Goal: Task Accomplishment & Management: Complete application form

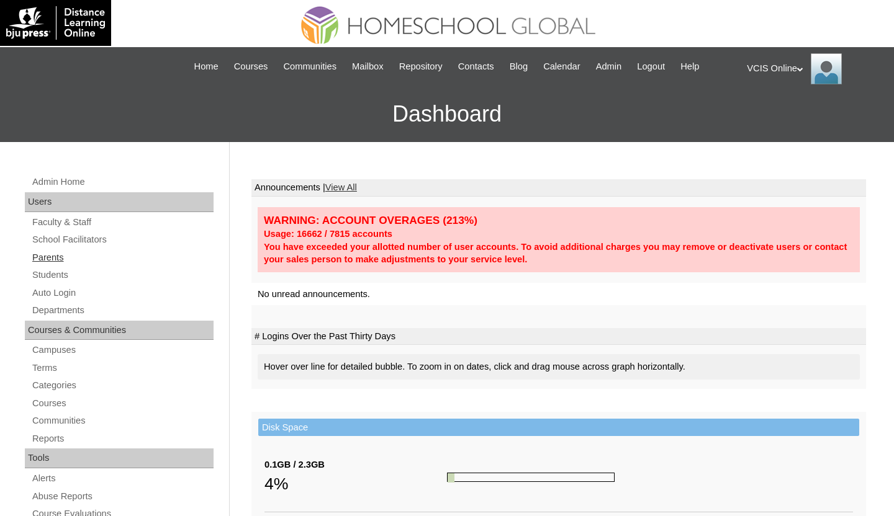
click at [61, 261] on link "Parents" at bounding box center [122, 258] width 182 height 16
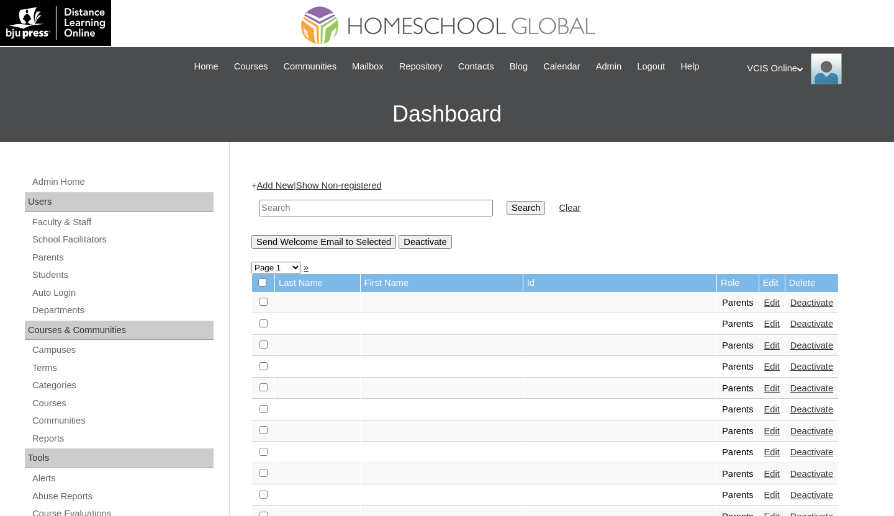
click at [274, 186] on link "Add New" at bounding box center [275, 186] width 37 height 10
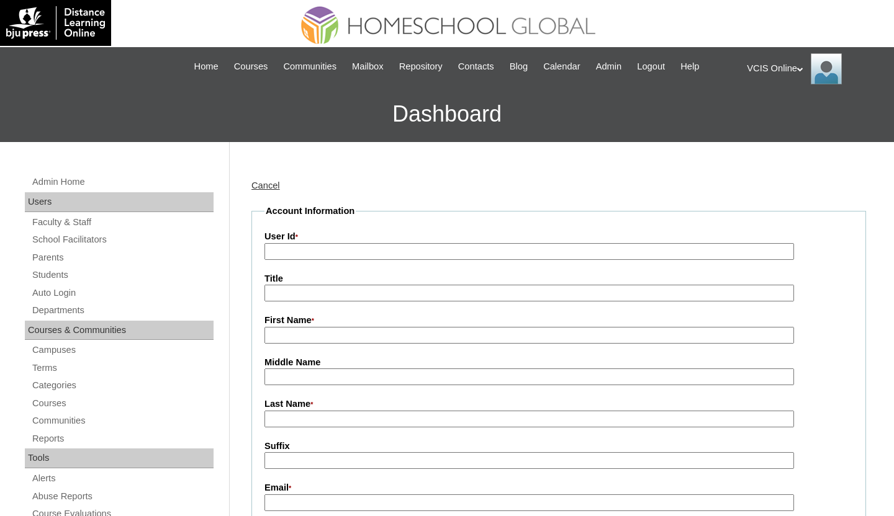
type input "admin_vcisonline"
click at [356, 251] on input "User Id *" at bounding box center [528, 251] width 529 height 17
paste input "VCIS025-5C-PA2025"
type input "VCIS025-5C-PA2025"
click at [333, 338] on input "First Name *" at bounding box center [528, 335] width 529 height 17
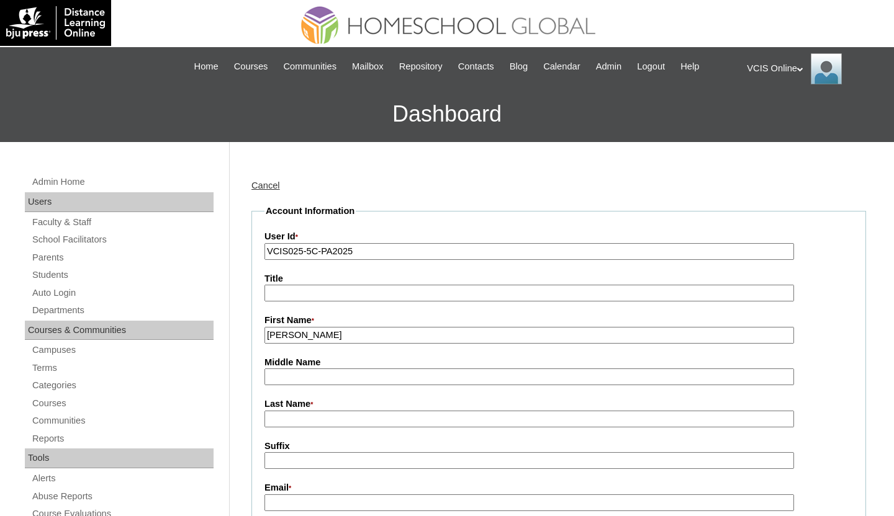
type input "Joyce"
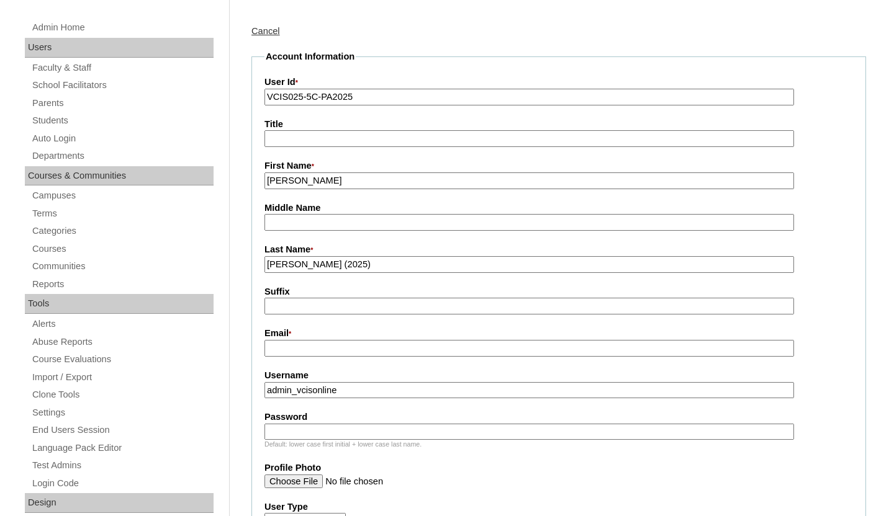
scroll to position [456, 0]
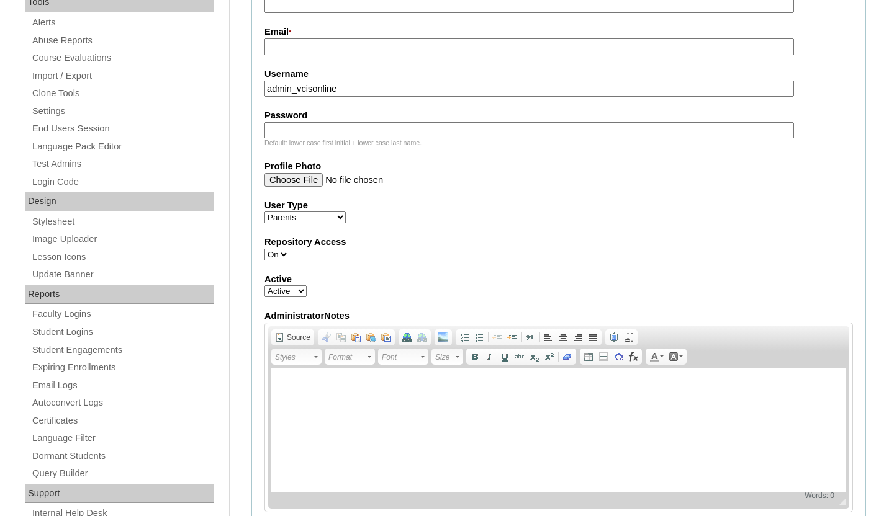
type input "Perez (2025)"
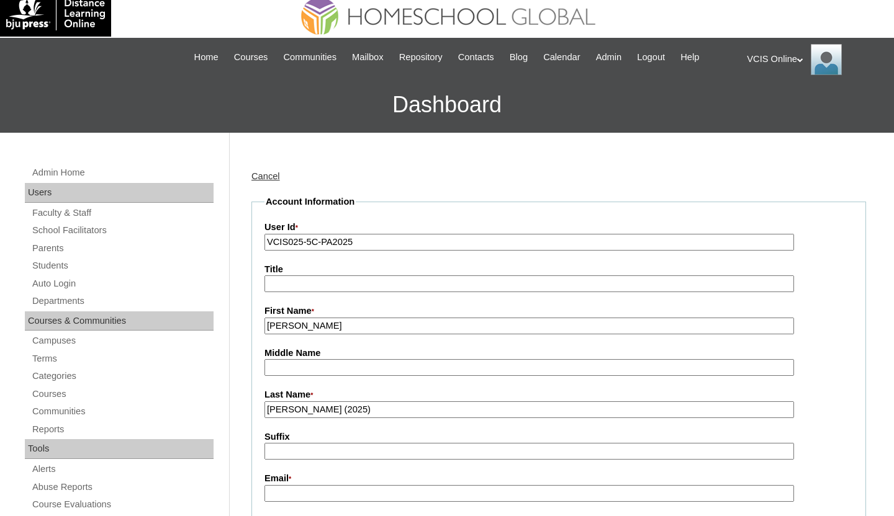
scroll to position [0, 0]
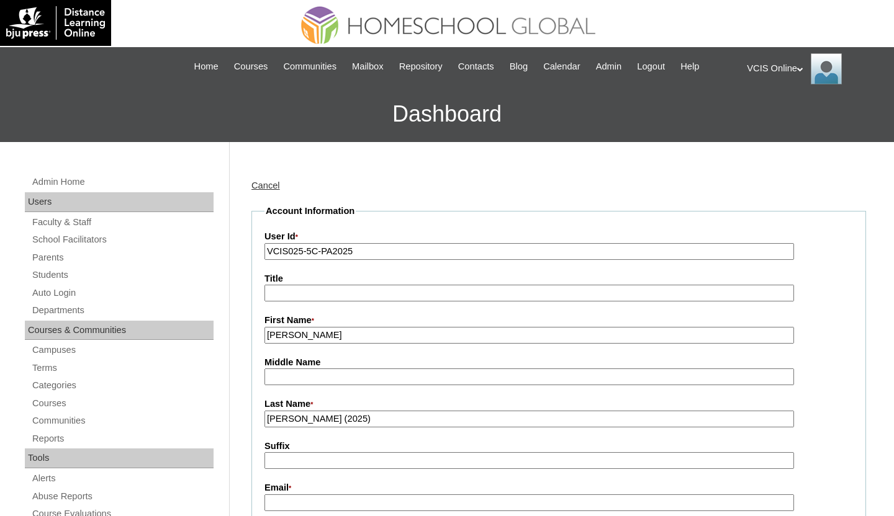
drag, startPoint x: 303, startPoint y: 489, endPoint x: 302, endPoint y: 499, distance: 9.9
click at [303, 490] on label "Email *" at bounding box center [558, 489] width 588 height 14
click at [303, 495] on input "Email *" at bounding box center [528, 503] width 529 height 17
click at [302, 499] on input "Email *" at bounding box center [528, 503] width 529 height 17
paste input "japerez.ph@gmail.com"
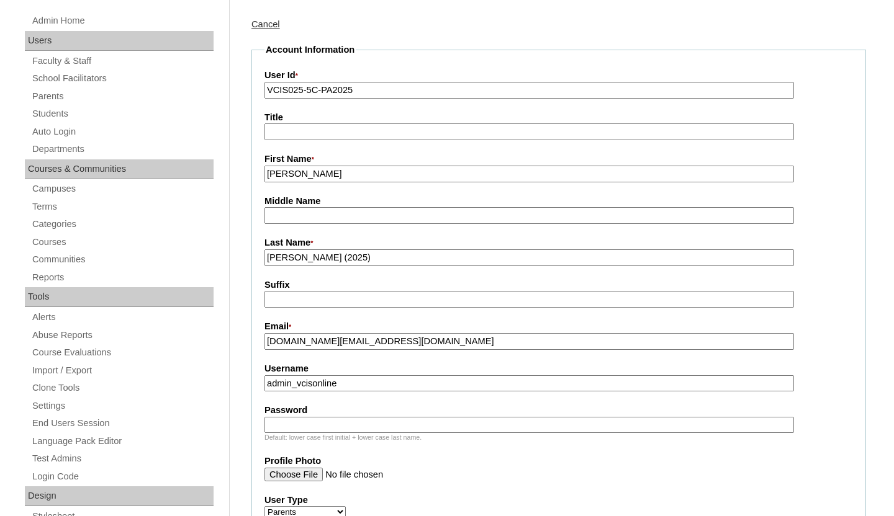
scroll to position [162, 0]
type input "japerez.ph@gmail.com"
click at [339, 397] on fieldset "Account Information User Id * VCIS025-5C-PA2025 Title First Name * Joyce Middle…" at bounding box center [558, 437] width 614 height 789
click at [341, 385] on input "admin_vcisonline" at bounding box center [528, 383] width 529 height 17
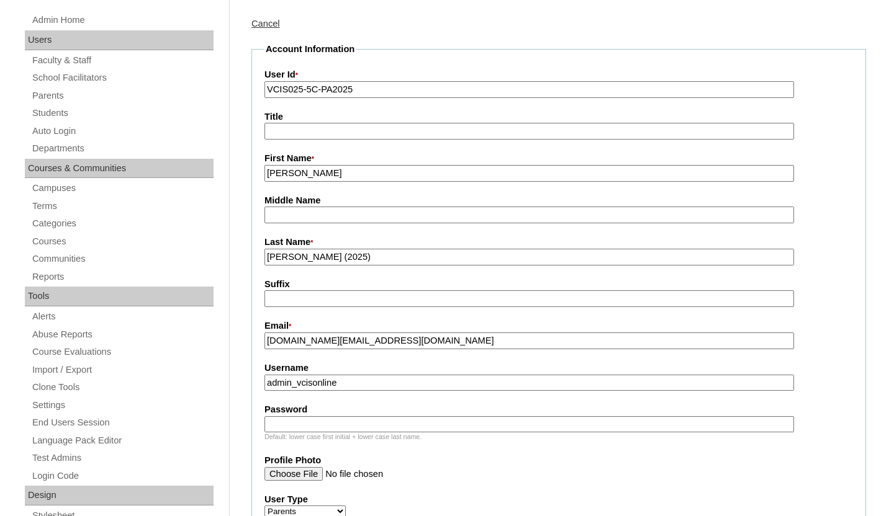
scroll to position [189, 0]
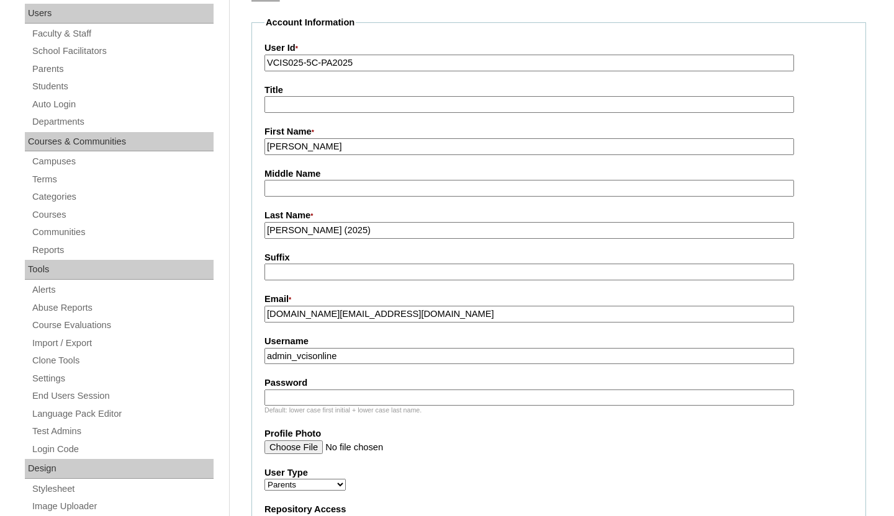
paste input "jperez2025"
type input "jperez2025"
click at [430, 403] on input "Password" at bounding box center [528, 398] width 529 height 17
paste input "JnScHn"
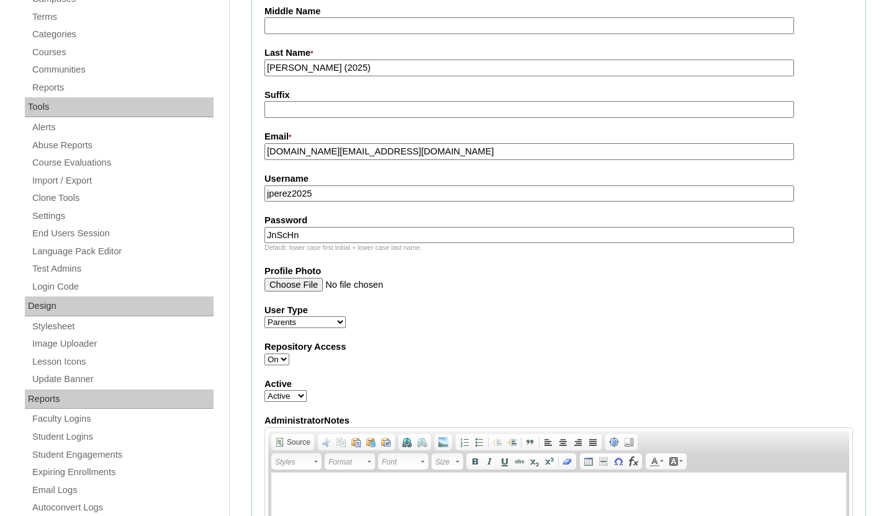
scroll to position [1154, 0]
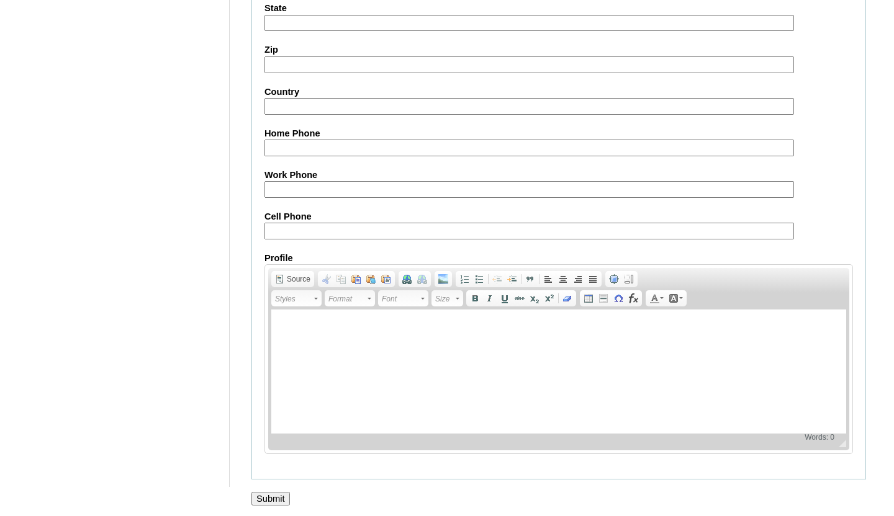
type input "JnScHn"
click at [348, 224] on input "Cell Phone" at bounding box center [528, 231] width 529 height 17
paste input "63-9773453953, 63-9561645528"
type input "63-9773453953, 63-9561645528"
click at [276, 496] on input "Submit" at bounding box center [270, 499] width 38 height 14
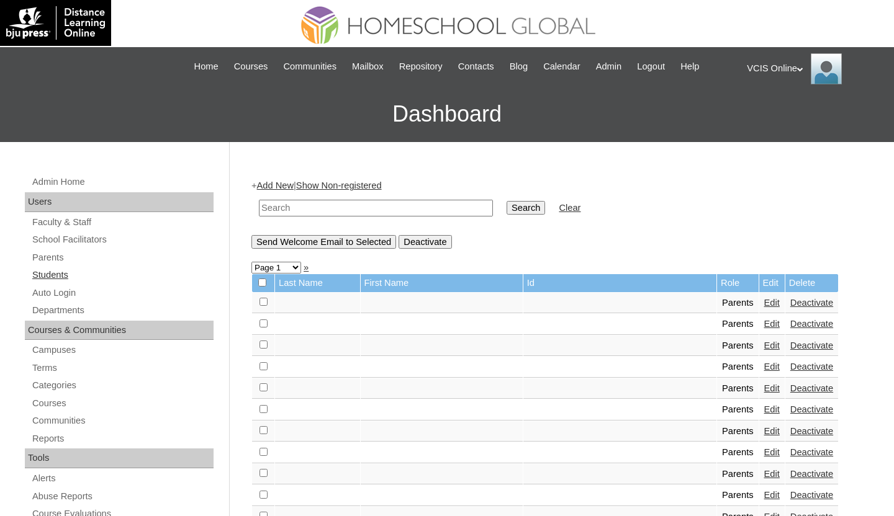
click at [51, 276] on link "Students" at bounding box center [122, 275] width 182 height 16
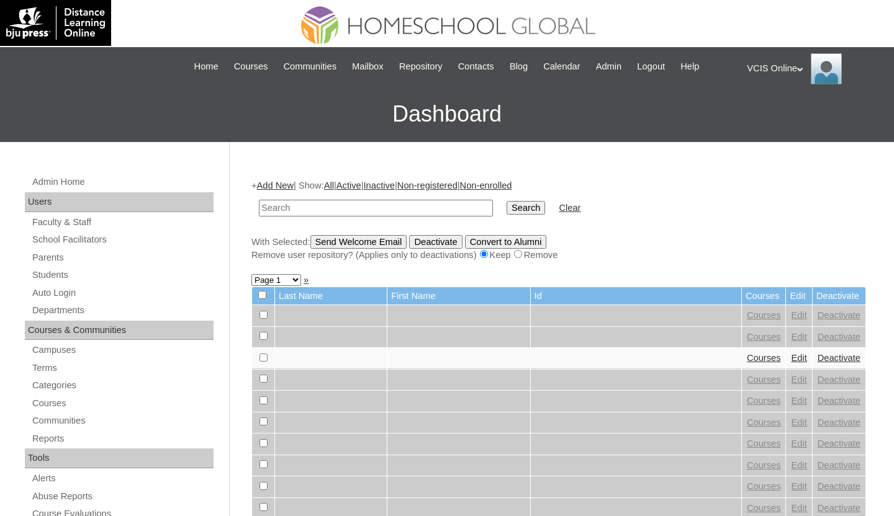
click at [284, 182] on link "Add New" at bounding box center [275, 186] width 37 height 10
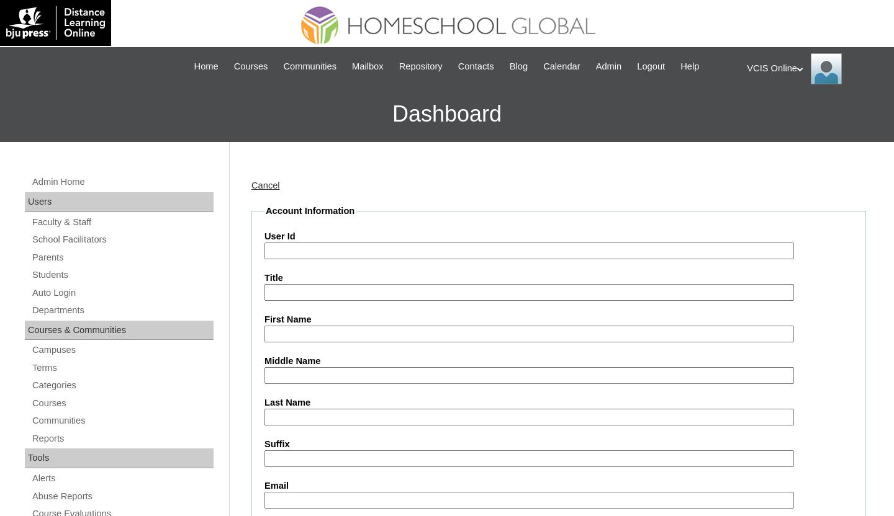
click at [392, 251] on input "User Id" at bounding box center [528, 251] width 529 height 17
paste input "VCIS027-5C-SA2025"
type input "VCIS027-5C-SA2025"
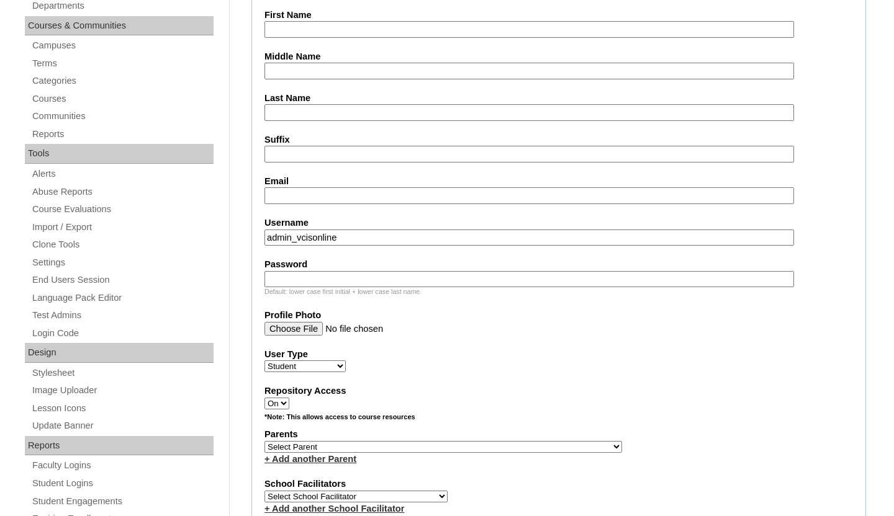
scroll to position [305, 0]
click at [338, 253] on fieldset "Account Information User Id VCIS027-5C-SA2025 Title First Name Middle Name Last…" at bounding box center [558, 400] width 614 height 1003
click at [341, 246] on fieldset "Account Information User Id VCIS027-5C-SA2025 Title First Name Middle Name Last…" at bounding box center [558, 400] width 614 height 1003
click at [341, 241] on input "admin_vcisonline" at bounding box center [528, 237] width 529 height 17
paste input "emma.garcia2025"
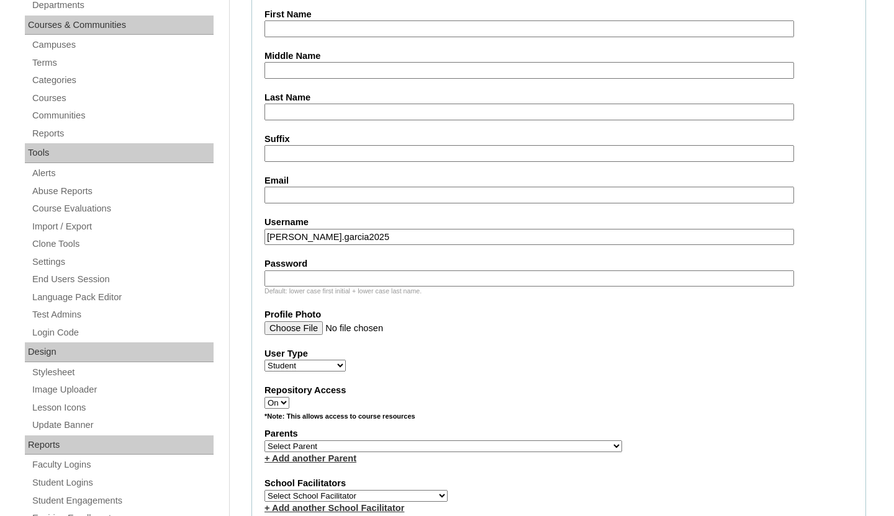
type input "emma.garcia2025"
click at [387, 276] on input "Password" at bounding box center [528, 279] width 529 height 17
paste input "LMpTre"
type input "LMpTre"
click at [331, 442] on select "Select Parent , , , , , , , , , , , , , , , , , , , , , , , , , , , , , , , , ,…" at bounding box center [442, 447] width 357 height 12
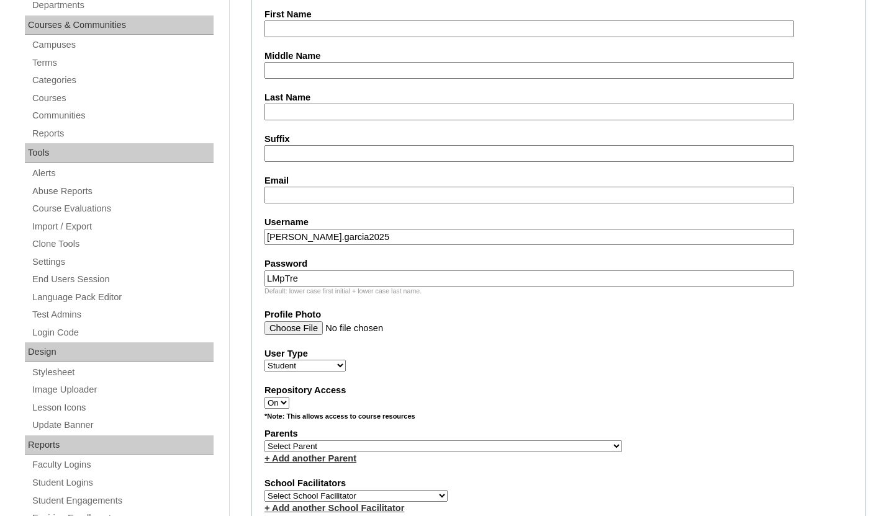
select select "43802"
click at [264, 441] on select "Select Parent , , , , , , , , , , , , , , , , , , , , , , , , , , , , , , , , ,…" at bounding box center [442, 447] width 357 height 12
click at [663, 387] on label "Repository Access" at bounding box center [558, 390] width 588 height 13
click at [289, 397] on select "On Off" at bounding box center [276, 403] width 25 height 12
click at [380, 491] on span "Select School Facilitator Norman Añain Ruffa Abadijas Mary Abella Gloryfe Abion…" at bounding box center [355, 496] width 183 height 10
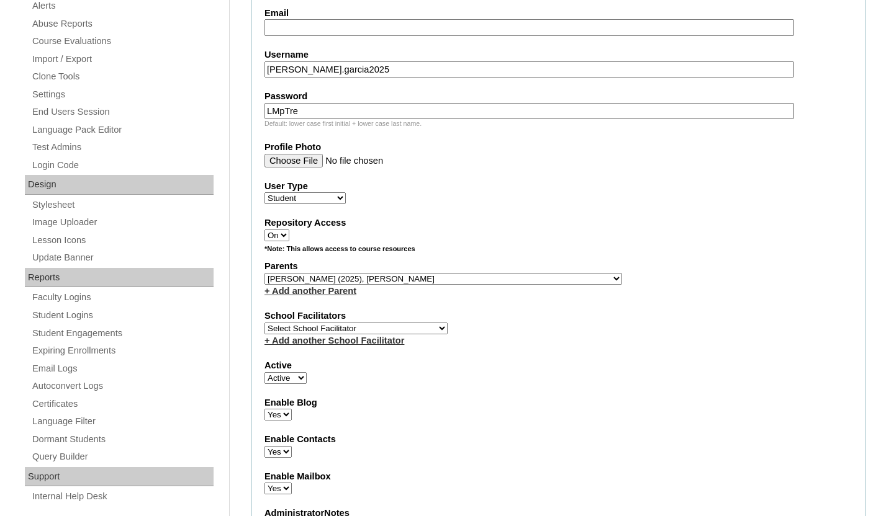
scroll to position [483, 0]
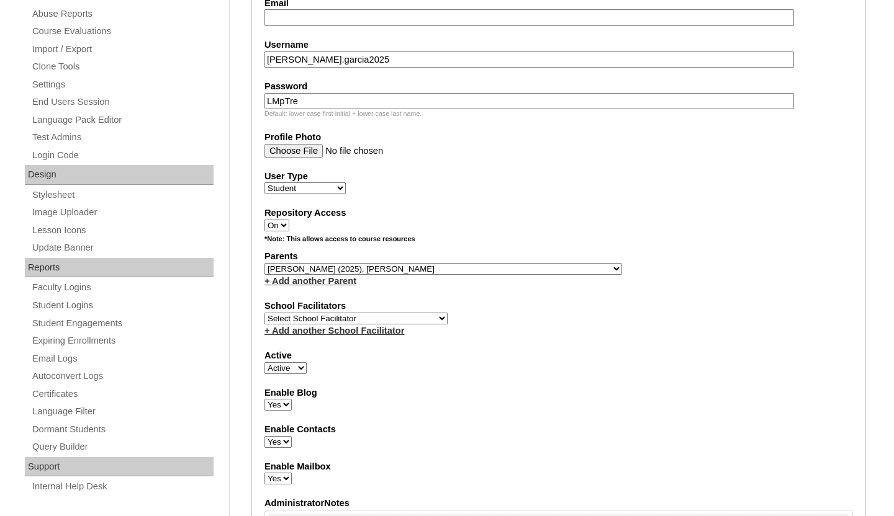
click at [370, 313] on select "Select School Facilitator Norman Añain Ruffa Abadijas Mary Abella Gloryfe Abion…" at bounding box center [355, 319] width 183 height 12
select select "42230"
click at [264, 313] on select "Select School Facilitator Norman Añain Ruffa Abadijas Mary Abella Gloryfe Abion…" at bounding box center [355, 319] width 183 height 12
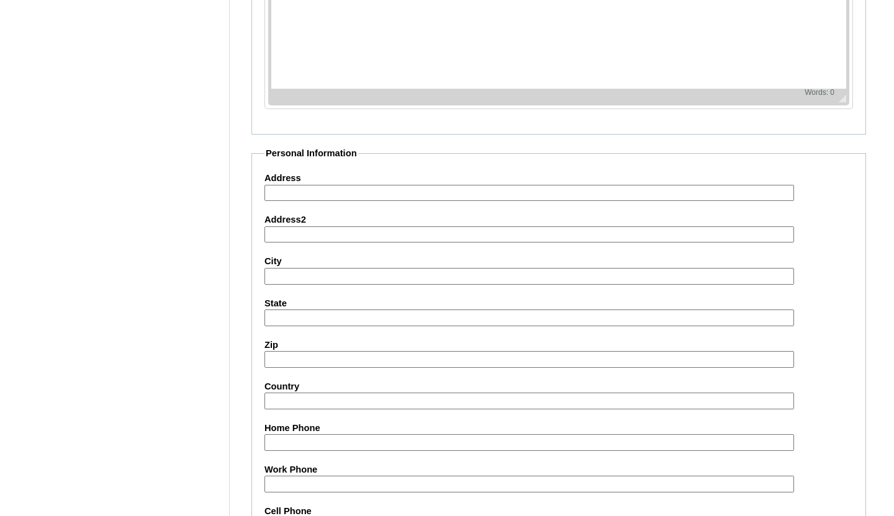
scroll to position [1363, 0]
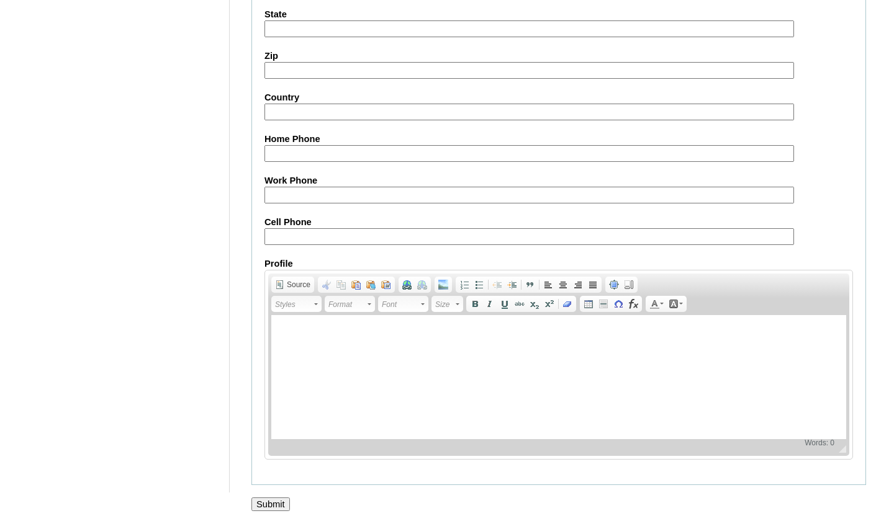
click at [318, 230] on input "Cell Phone" at bounding box center [528, 236] width 529 height 17
paste input "LMpTre"
type input "LMpTre"
click at [318, 231] on input "LMpTre" at bounding box center [528, 236] width 529 height 17
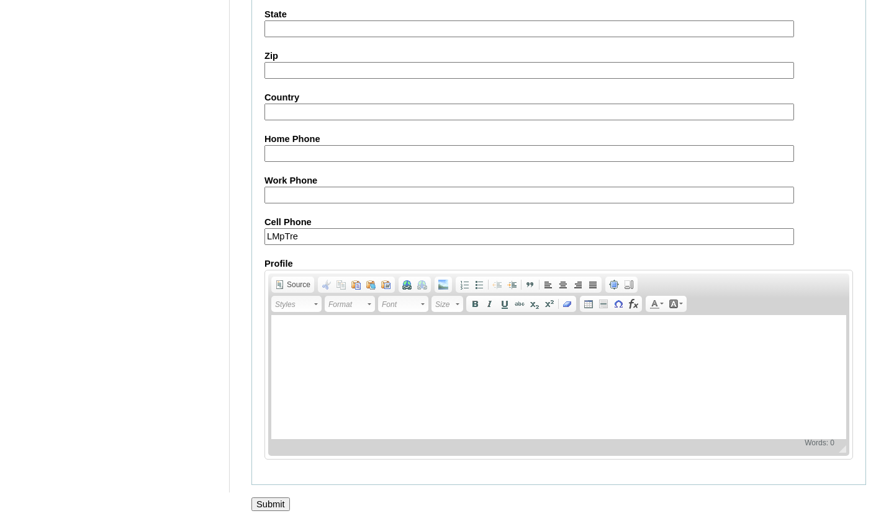
click at [318, 231] on input "LMpTre" at bounding box center [528, 236] width 529 height 17
paste input "LMpTre"
click at [409, 228] on input "LMpTre" at bounding box center [528, 236] width 529 height 17
paste input "63-9773453953, 63-9561645528"
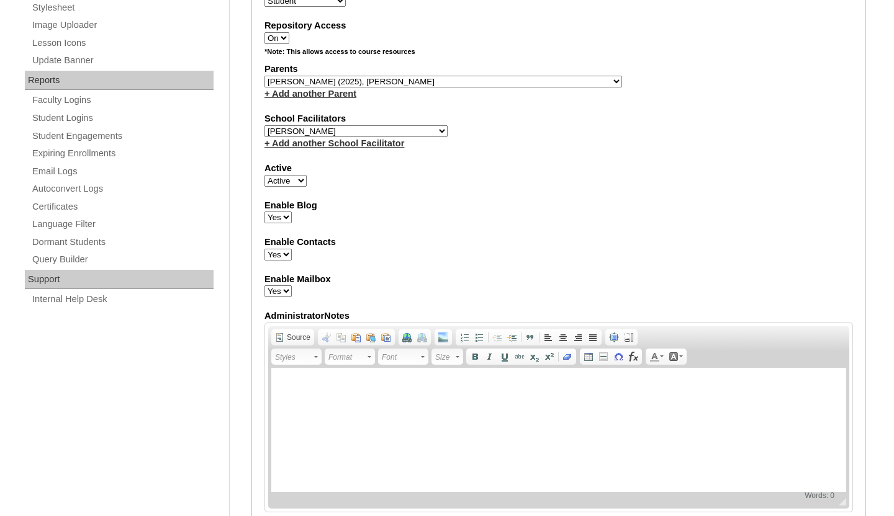
scroll to position [0, 0]
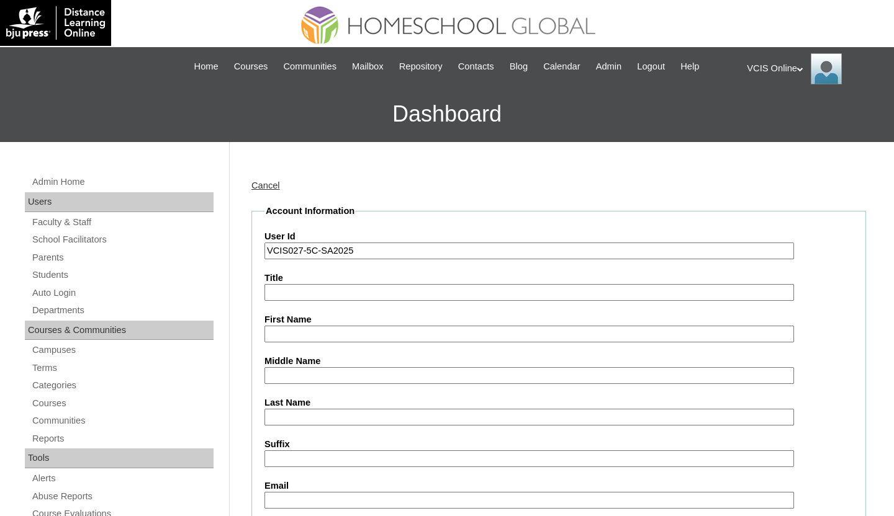
type input "63-9773453953, 63-9561645528"
click at [290, 336] on input "First Name" at bounding box center [528, 334] width 529 height 17
type input "Emma"
type input "R"
type input "Perez"
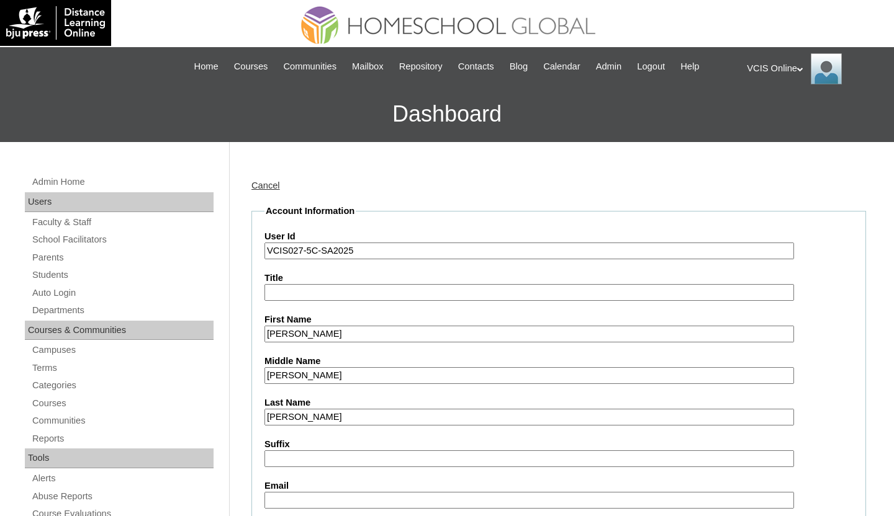
type input "Garcia"
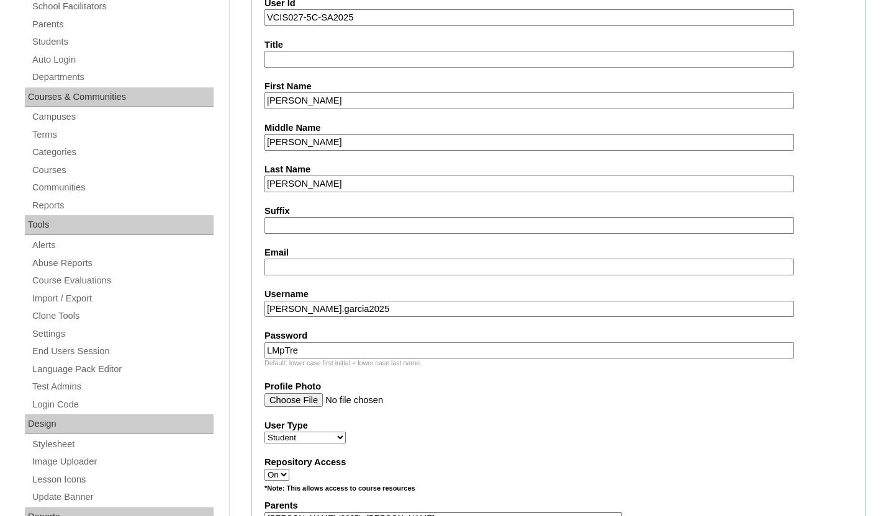
scroll to position [337, 0]
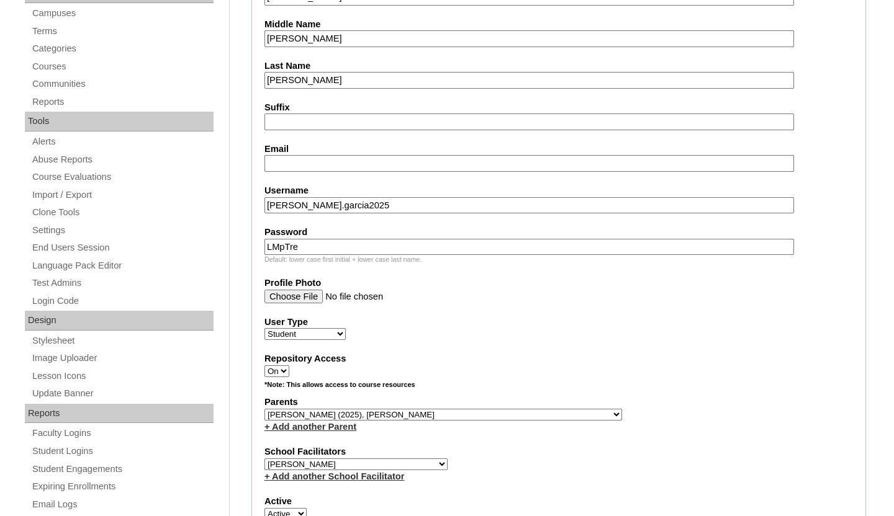
click at [338, 174] on fieldset "Account Information User Id VCIS027-5C-SA2025 Title First Name Emma Middle Name…" at bounding box center [558, 369] width 614 height 1003
click at [339, 169] on input "Email" at bounding box center [528, 163] width 529 height 17
paste input "epgarcia.student@vcis.edu.ph"
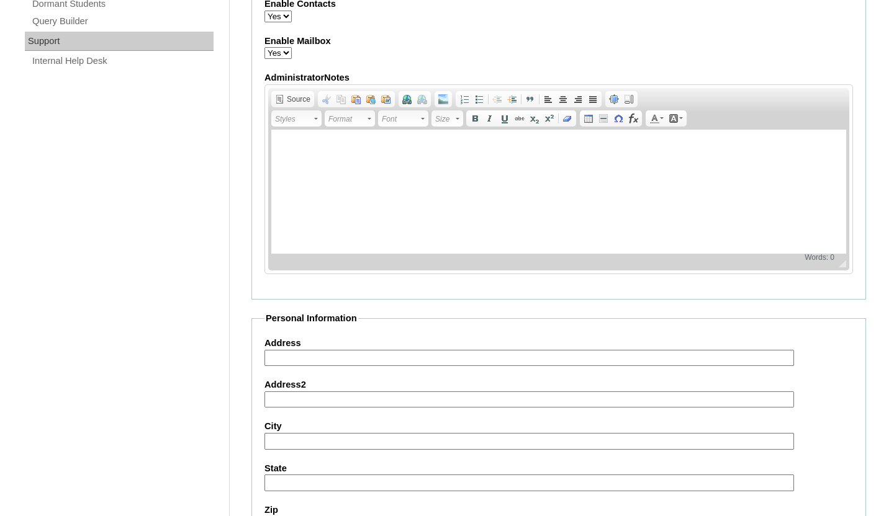
scroll to position [1363, 0]
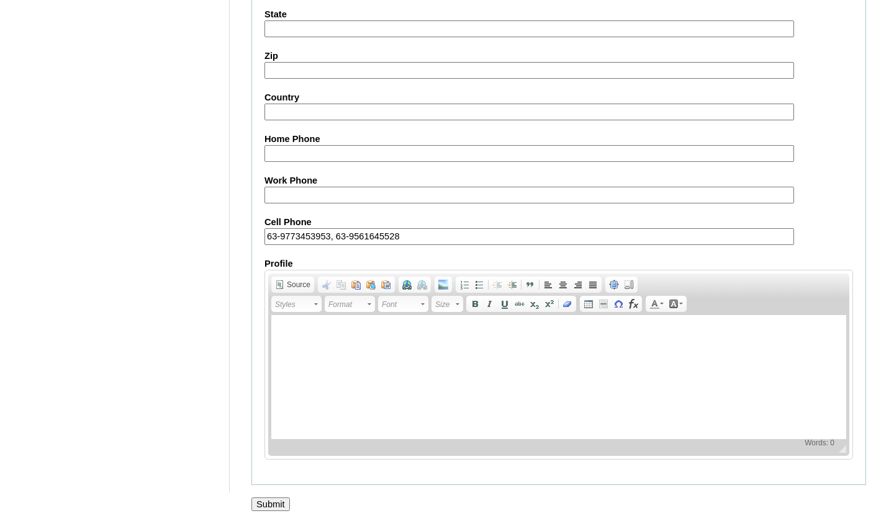
type input "epgarcia.student@vcis.edu.ph"
click at [264, 501] on input "Submit" at bounding box center [270, 505] width 38 height 14
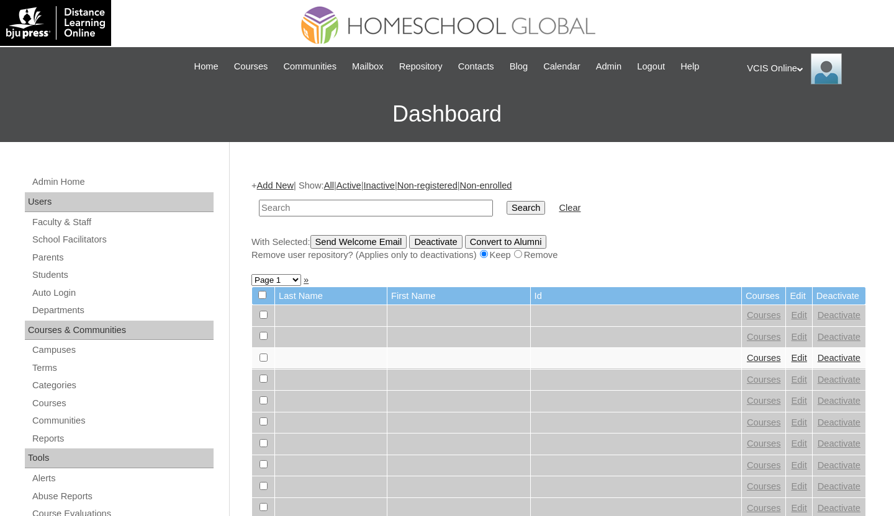
click at [277, 182] on link "Add New" at bounding box center [275, 186] width 37 height 10
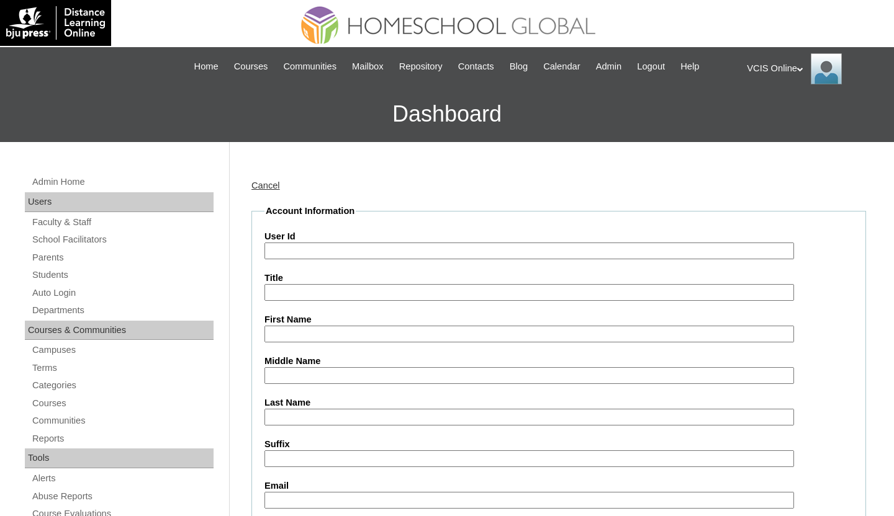
click at [343, 249] on input "User Id" at bounding box center [528, 251] width 529 height 17
type input "admin_vcisonline"
click at [387, 243] on input "User Id" at bounding box center [528, 251] width 529 height 17
click at [380, 251] on input "User Id" at bounding box center [528, 251] width 529 height 17
click at [298, 246] on input "User Id" at bounding box center [528, 251] width 529 height 17
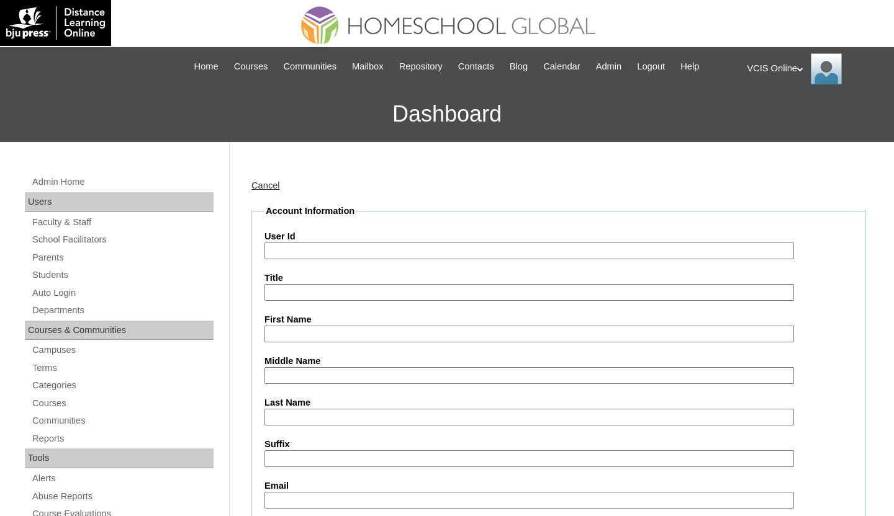
click at [300, 254] on input "User Id" at bounding box center [528, 251] width 529 height 17
paste input "VCIS-024-G6C-SA2025"
type input "VCIS-024-G6C-SA2025"
click at [310, 329] on input "First Name" at bounding box center [528, 334] width 529 height 17
click at [312, 330] on input "Adama" at bounding box center [528, 334] width 529 height 17
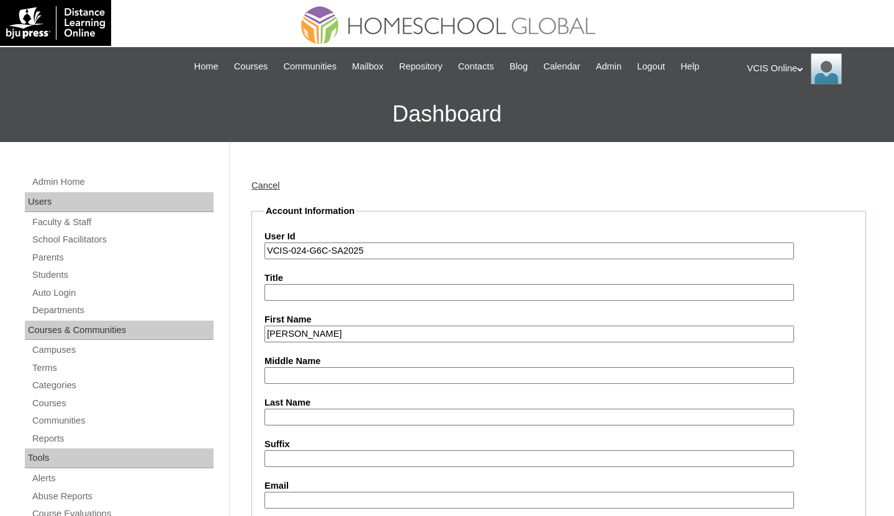
type input "Adam"
type input "Perez"
type input "Garcia"
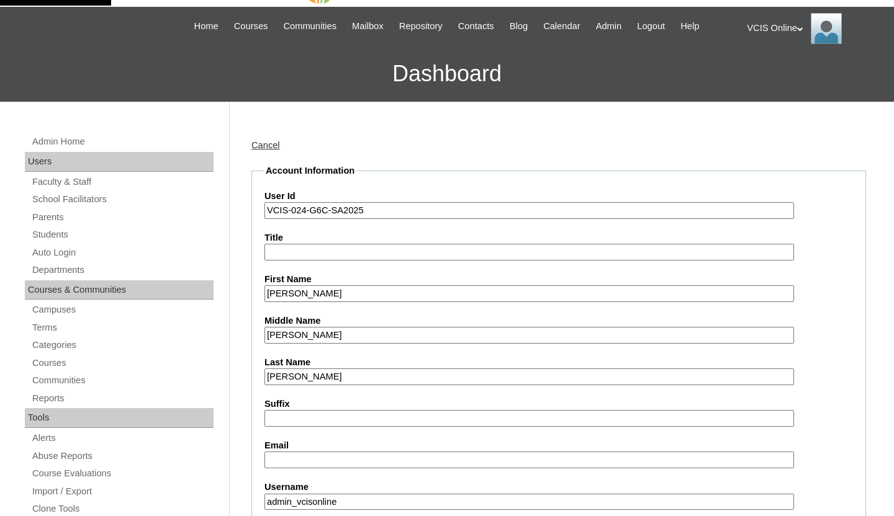
scroll to position [41, 0]
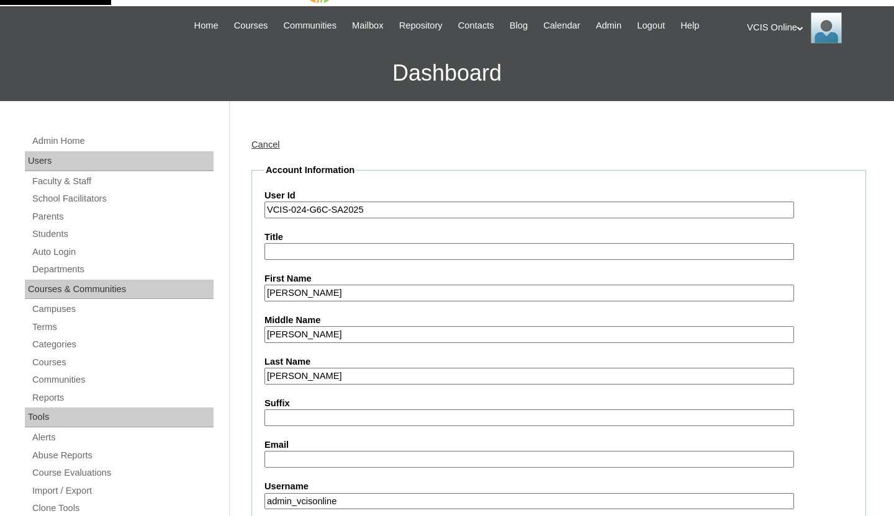
click at [366, 456] on input "Email" at bounding box center [528, 459] width 529 height 17
paste input "agarcia.student@vcis.edu.ph"
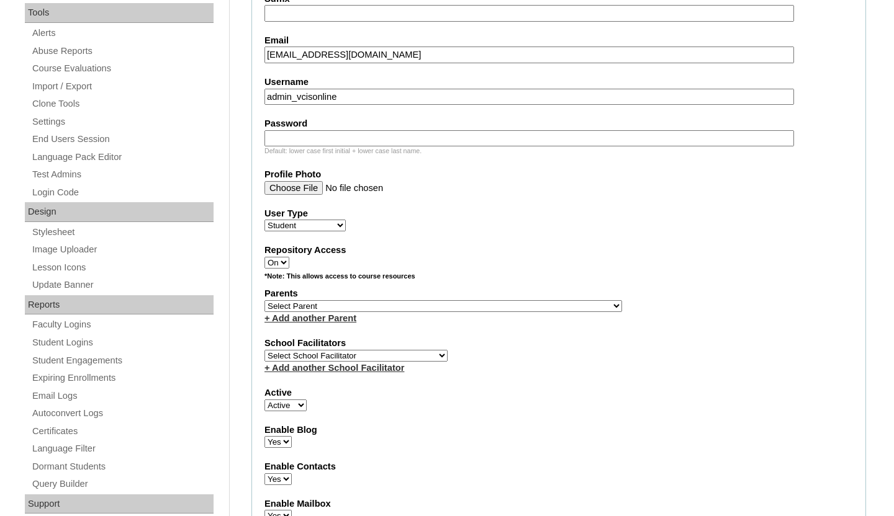
scroll to position [464, 0]
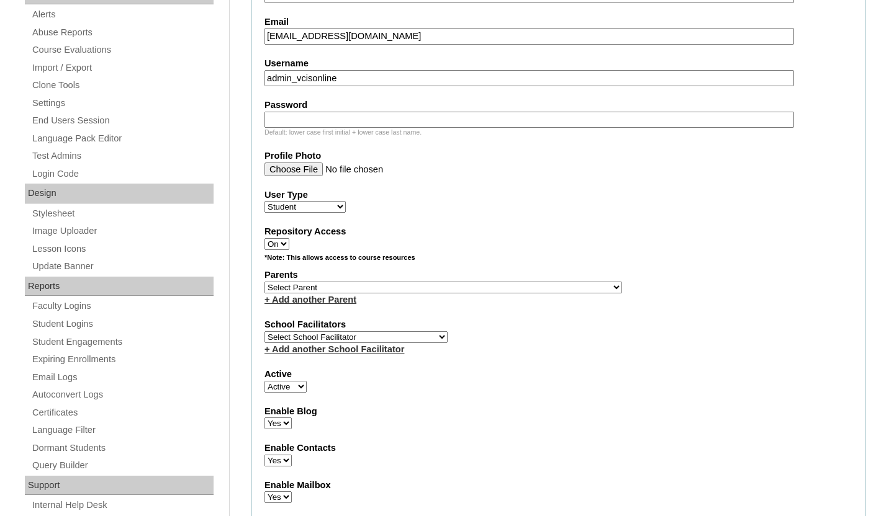
type input "agarcia.student@vcis.edu.ph"
click at [379, 74] on input "admin_vcisonline" at bounding box center [528, 78] width 529 height 17
paste input "am.garcia2025"
type input "adam.garcia2025"
click at [352, 113] on input "Password" at bounding box center [528, 120] width 529 height 17
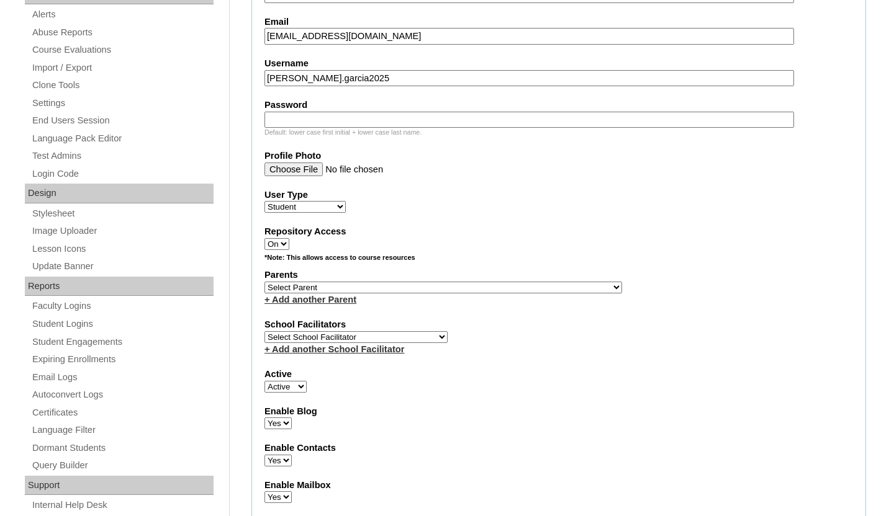
paste input "kLSaDr"
type input "kLSaDr"
click at [599, 300] on div "+ Add another Parent" at bounding box center [558, 300] width 588 height 13
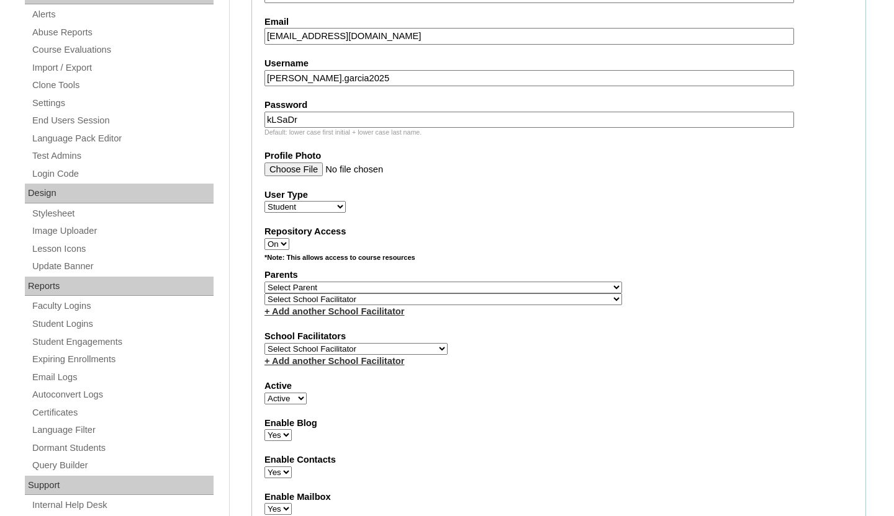
click at [352, 287] on select "Select Parent , , , , , , , , , , , , , , , , , , , , , , , , , , , , , , , , ,…" at bounding box center [442, 288] width 357 height 12
select select "43802"
click at [264, 282] on select "Select Parent , , , , , , , , , , , , , , , , , , , , , , , , , , , , , , , , ,…" at bounding box center [442, 288] width 357 height 12
click at [368, 347] on select "Select School Facilitator Norman Añain Ruffa Abadijas Mary Abella Gloryfe Abion…" at bounding box center [355, 349] width 183 height 12
select select "39301"
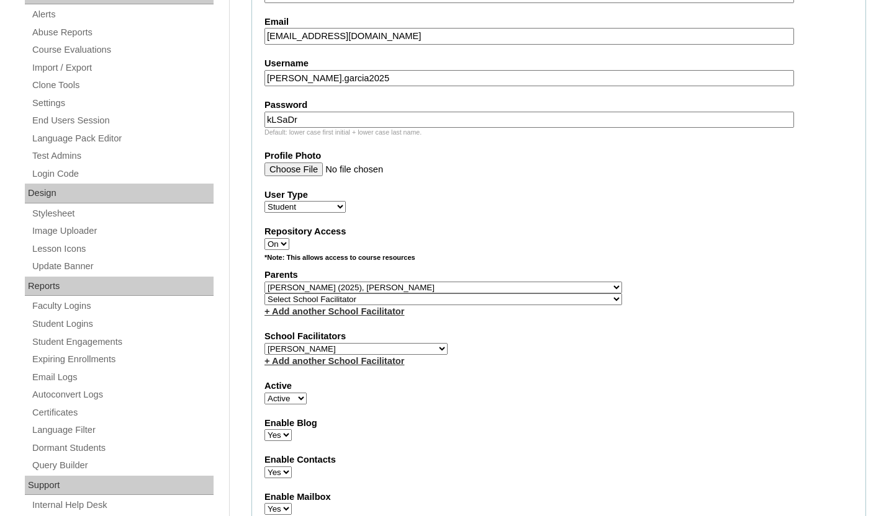
click at [264, 343] on select "Select School Facilitator Norman Añain Ruffa Abadijas Mary Abella Gloryfe Abion…" at bounding box center [355, 349] width 183 height 12
click at [650, 312] on div "+ Add another School Facilitator" at bounding box center [558, 311] width 588 height 13
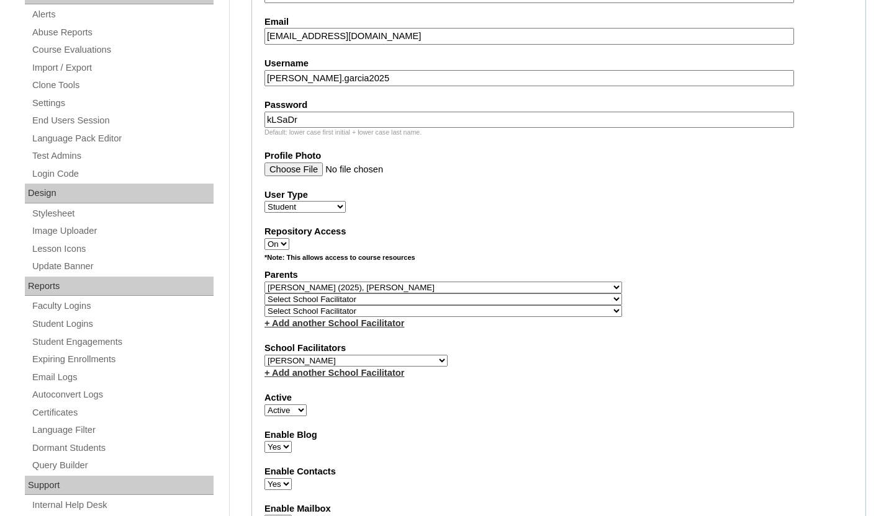
scroll to position [1384, 0]
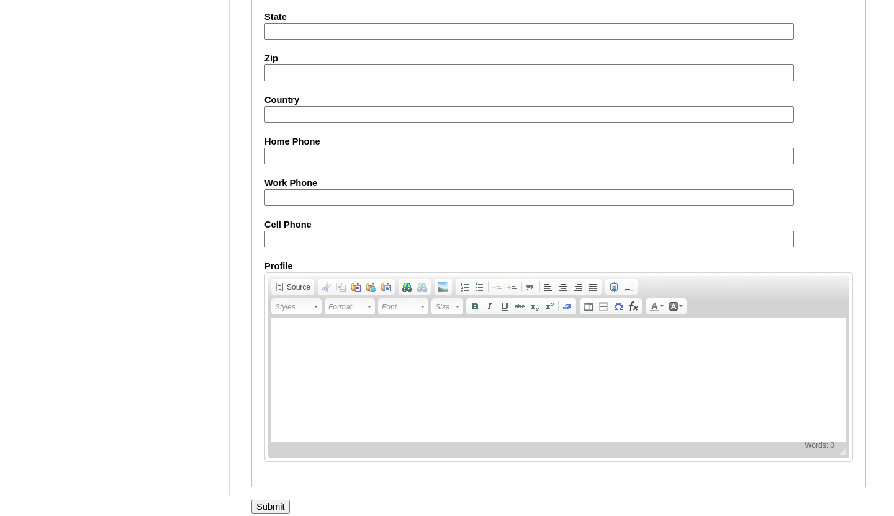
click at [341, 231] on input "Cell Phone" at bounding box center [528, 239] width 529 height 17
paste input "63-9773453953/63-9561645528"
type input "63-9773453953/63-9561645528"
click at [252, 501] on input "Submit" at bounding box center [270, 507] width 38 height 14
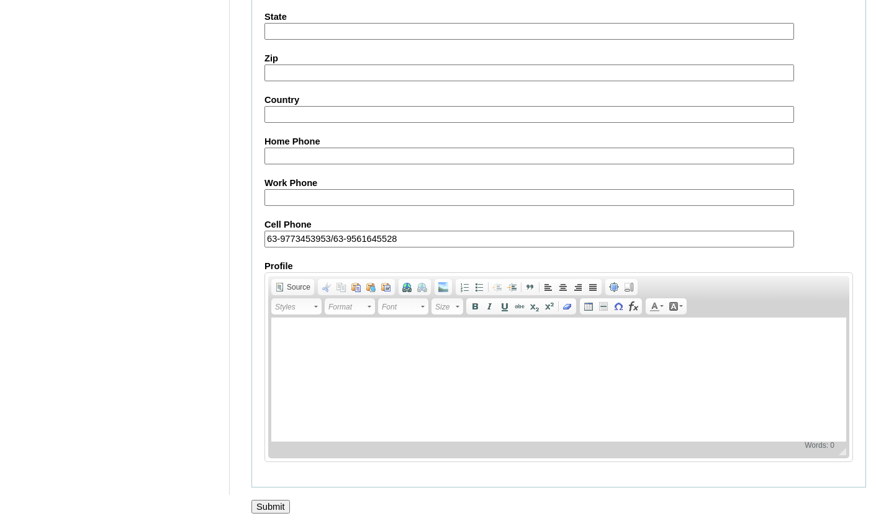
click at [258, 500] on input "Submit" at bounding box center [270, 507] width 38 height 14
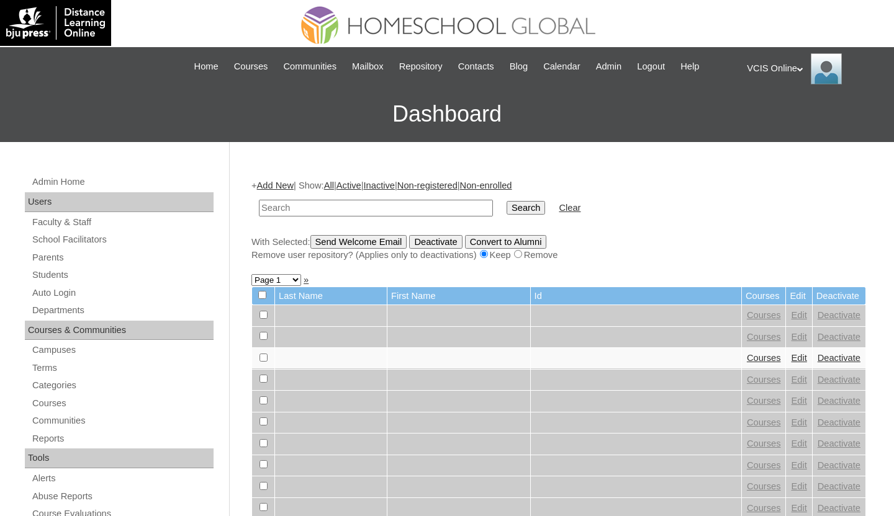
click at [300, 209] on input "text" at bounding box center [376, 208] width 234 height 17
paste input "VCIS-024-G6C-SA2025"
click at [299, 209] on input "VCIS-024-G6C-SA2025" at bounding box center [376, 208] width 234 height 17
paste input "VCIS-024-G6C-SA2025"
paste input "text"
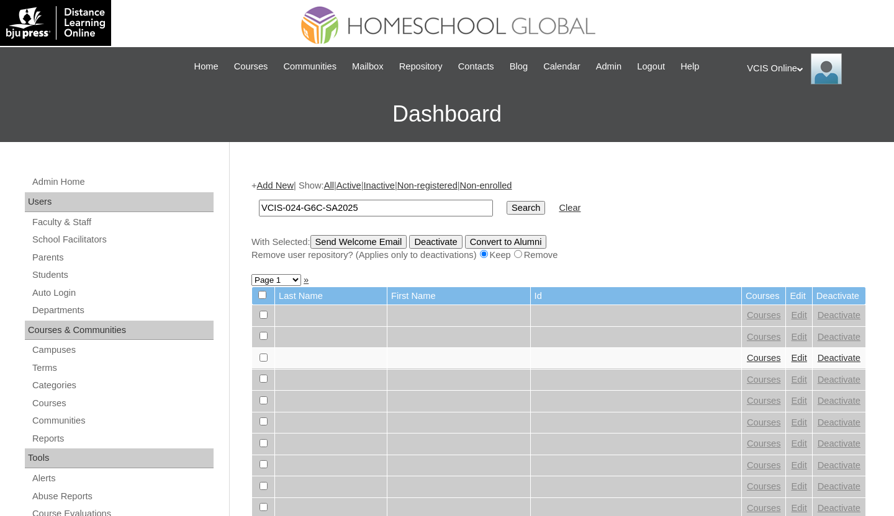
type input "VCIS-024-G6C-SA2025"
click at [506, 201] on input "Search" at bounding box center [525, 208] width 38 height 14
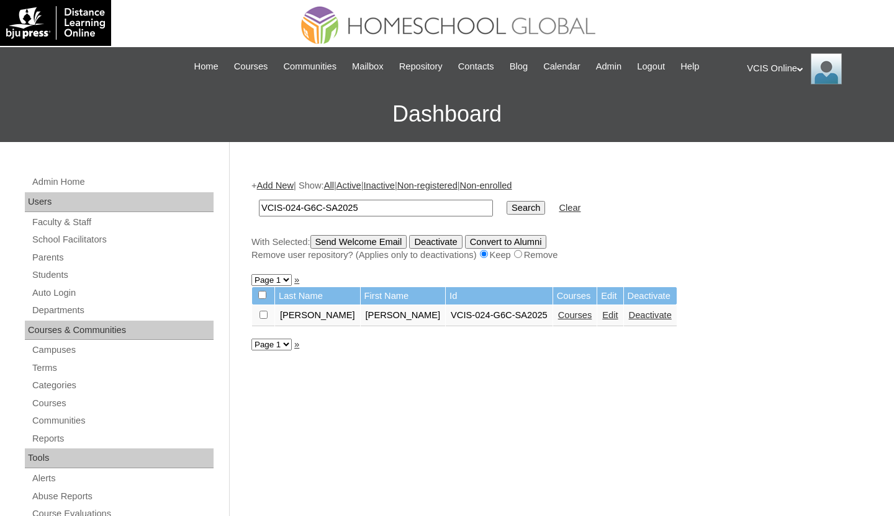
click at [553, 322] on td "Courses" at bounding box center [575, 315] width 44 height 21
click at [558, 318] on link "Courses" at bounding box center [575, 315] width 34 height 10
click at [307, 211] on input "VCIS-024-G6C-SA2025" at bounding box center [376, 208] width 234 height 17
click at [558, 317] on link "Courses" at bounding box center [575, 315] width 34 height 10
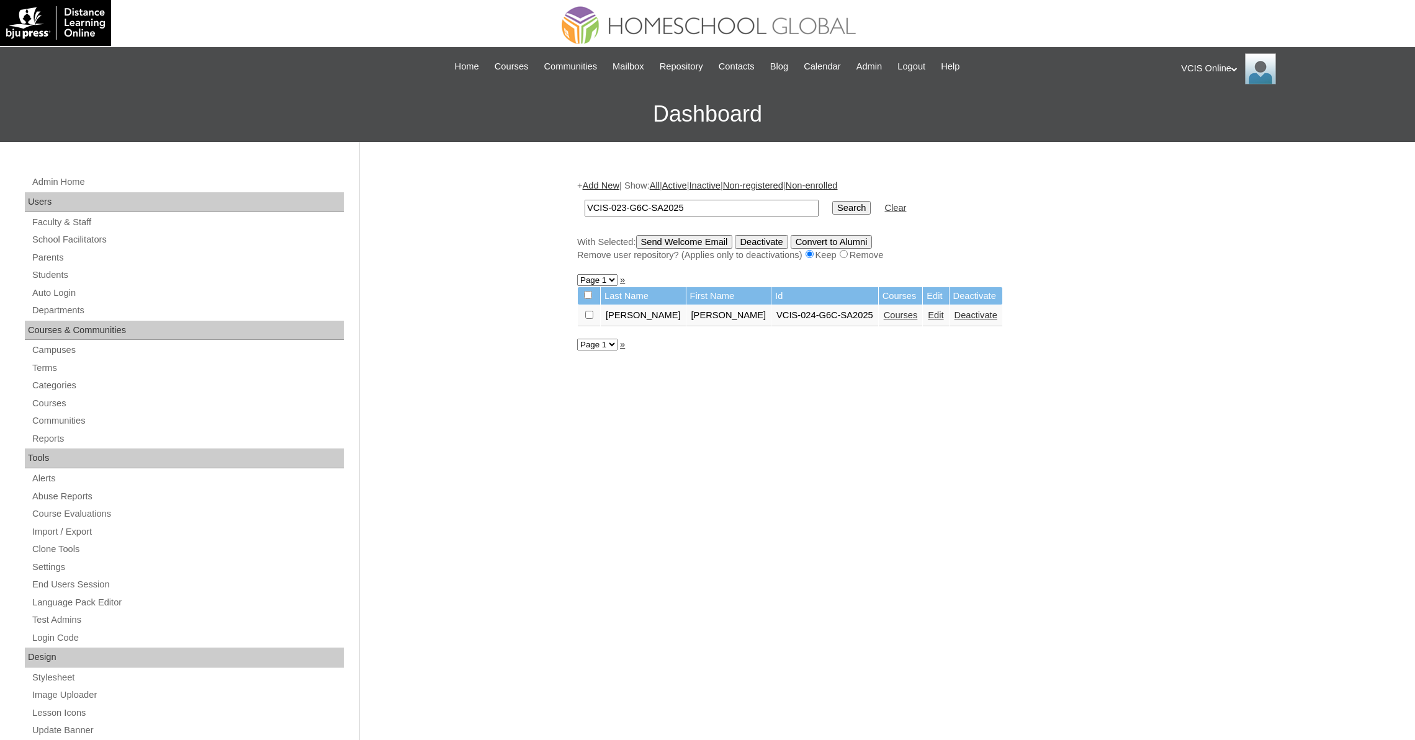
click at [719, 213] on input "VCIS-023-G6C-SA2025" at bounding box center [702, 208] width 234 height 17
click at [632, 207] on input "VCIS-023-G6C-SA2025" at bounding box center [702, 208] width 234 height 17
type input "VCIS-023-G6C-SA2025"
click at [832, 201] on input "Search" at bounding box center [851, 208] width 38 height 14
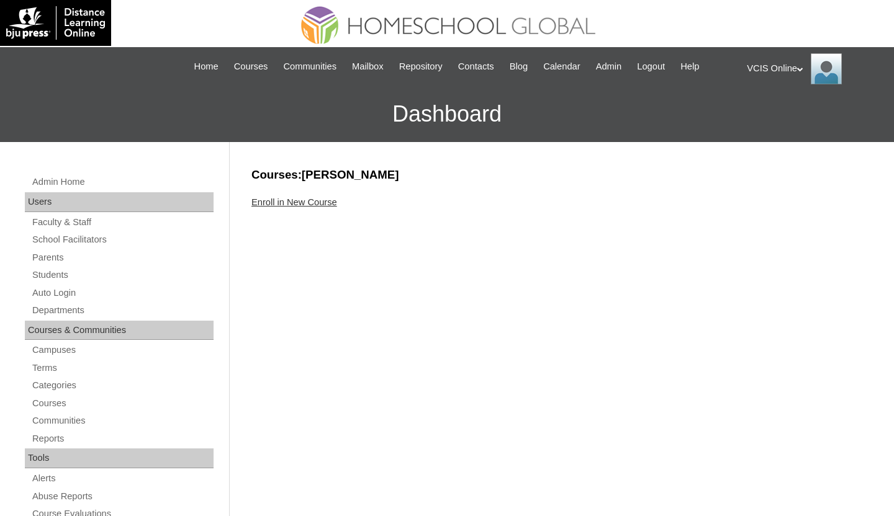
click at [276, 202] on link "Enroll in New Course" at bounding box center [294, 202] width 86 height 10
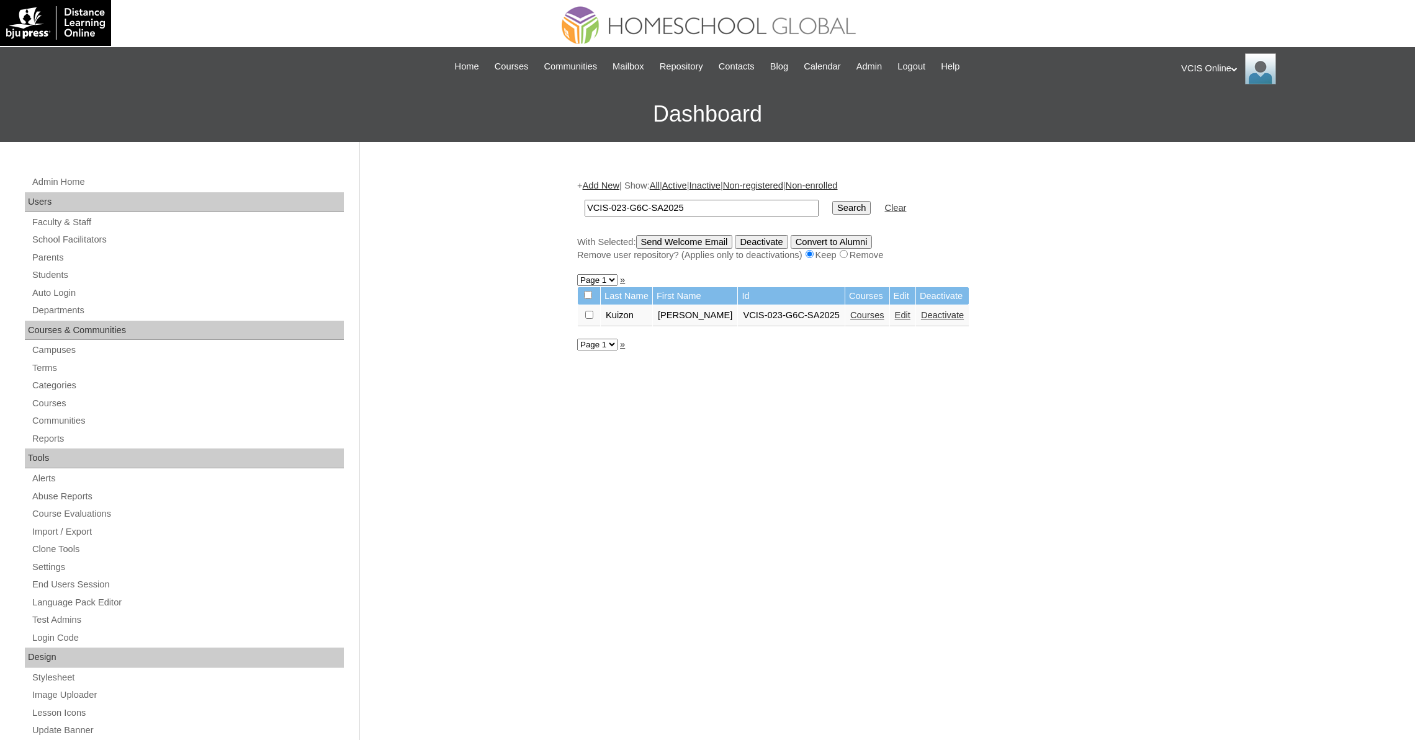
click at [880, 316] on link "Courses" at bounding box center [867, 315] width 34 height 10
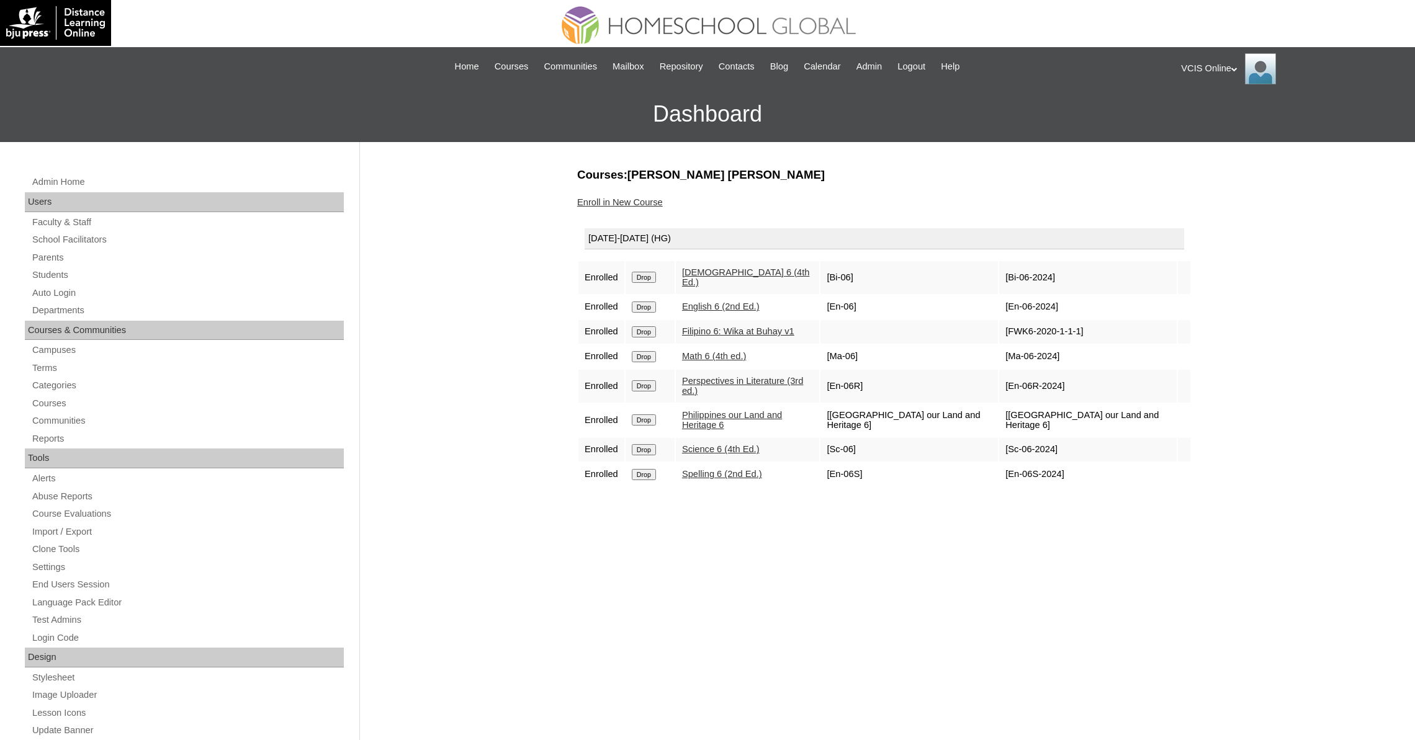
drag, startPoint x: 1024, startPoint y: 276, endPoint x: 1066, endPoint y: 274, distance: 41.6
click at [1066, 274] on td "[Bi-06-2024]" at bounding box center [1087, 277] width 177 height 33
click at [1072, 274] on td "[Bi-06-2024]" at bounding box center [1087, 277] width 177 height 33
drag, startPoint x: 1021, startPoint y: 298, endPoint x: 1074, endPoint y: 303, distance: 53.0
click at [1074, 303] on td "[En-06-2024]" at bounding box center [1087, 307] width 177 height 24
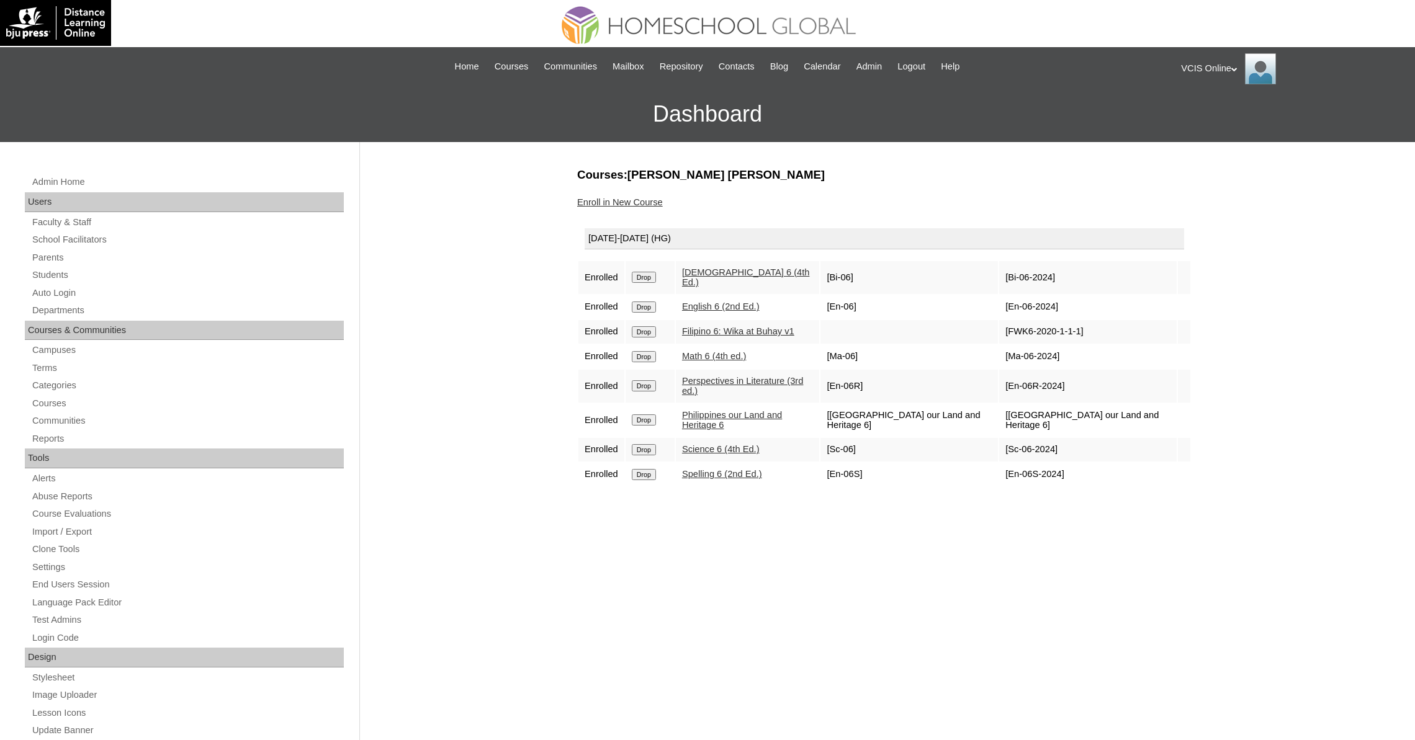
copy td "En-06-2024]"
drag, startPoint x: 1021, startPoint y: 325, endPoint x: 1104, endPoint y: 331, distance: 83.4
click at [1104, 331] on td "[FWK6-2020-1-1-1]" at bounding box center [1087, 332] width 177 height 24
click at [1105, 323] on td "[FWK6-2020-1-1-1]" at bounding box center [1087, 332] width 177 height 24
copy td "FWK6-2020-1-1-1"
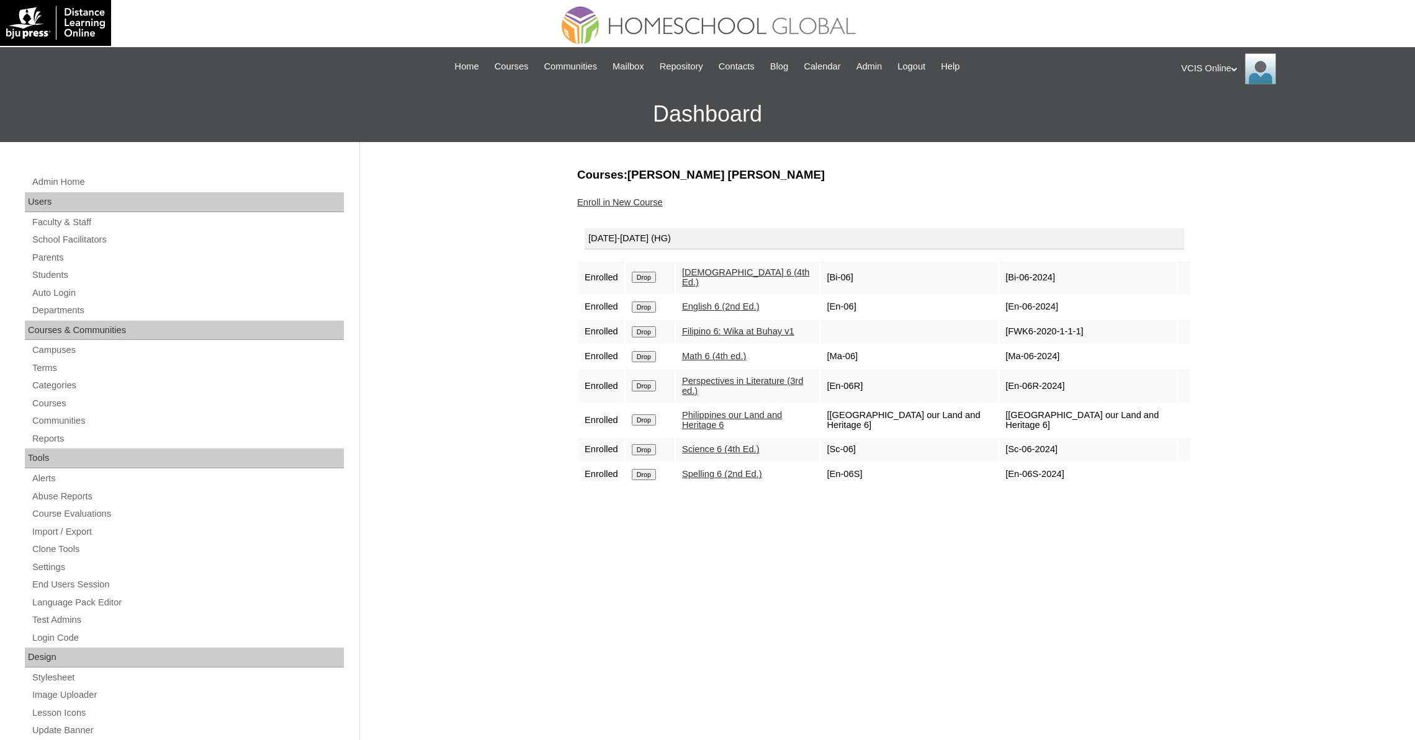
click at [1080, 358] on td "[Ma-06-2024]" at bounding box center [1087, 357] width 177 height 24
drag, startPoint x: 1071, startPoint y: 351, endPoint x: 1024, endPoint y: 345, distance: 47.5
click at [1024, 345] on td "[Ma-06-2024]" at bounding box center [1087, 357] width 177 height 24
click at [1121, 351] on td "[Ma-06-2024]" at bounding box center [1087, 357] width 177 height 24
drag, startPoint x: 1074, startPoint y: 345, endPoint x: 1022, endPoint y: 352, distance: 52.6
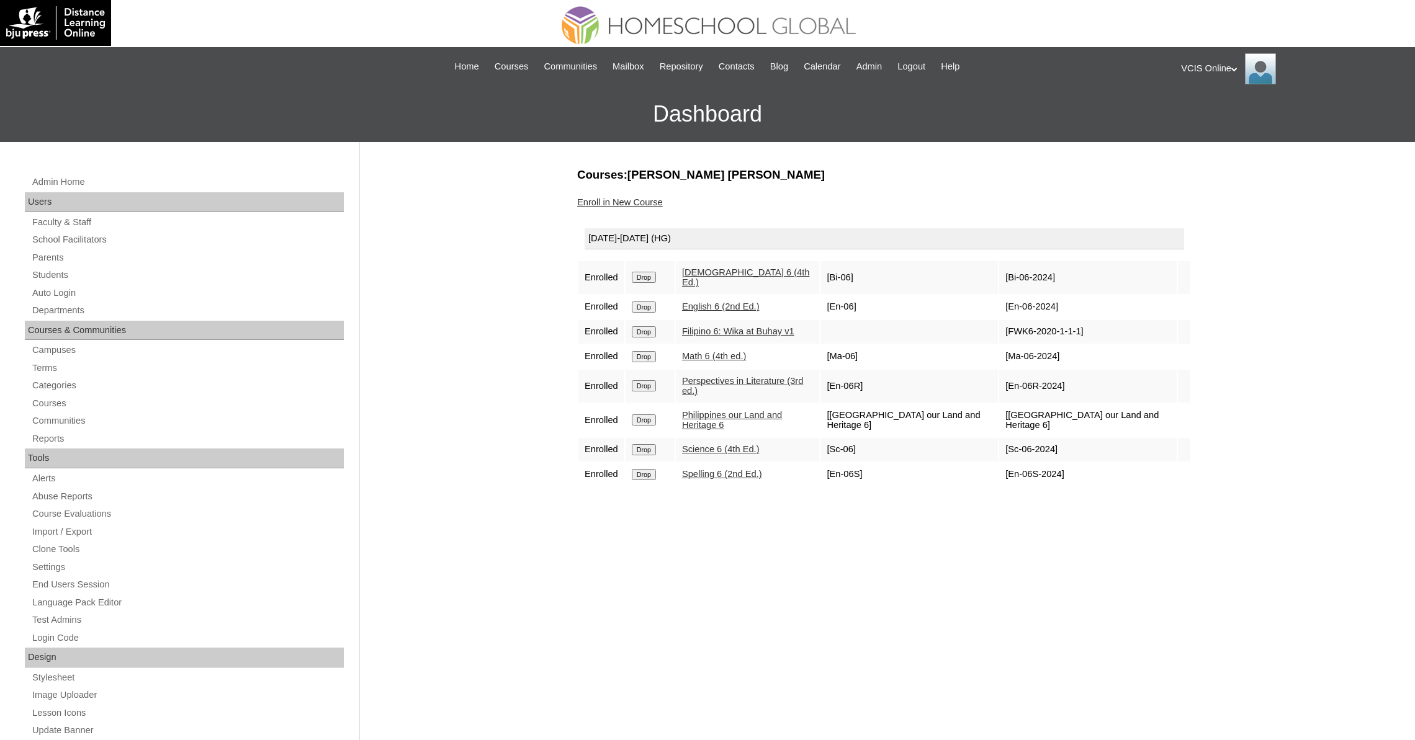
click at [1022, 352] on td "[Ma-06-2024]" at bounding box center [1087, 357] width 177 height 24
copy td "Ma-06-2024"
click at [1026, 375] on td "[En-06R-2024]" at bounding box center [1087, 386] width 177 height 33
click at [1020, 382] on td "[En-06R-2024]" at bounding box center [1087, 386] width 177 height 33
drag, startPoint x: 1109, startPoint y: 381, endPoint x: 1077, endPoint y: 382, distance: 31.7
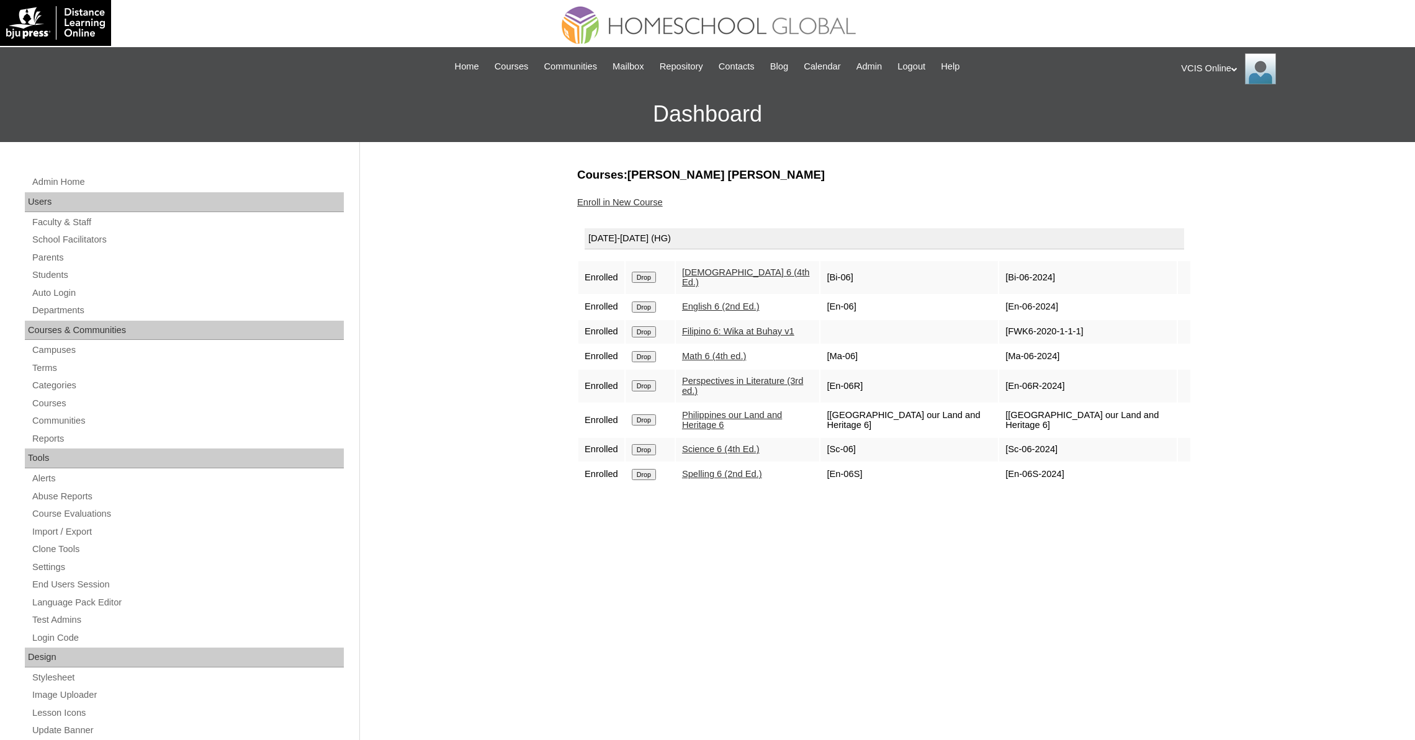
click at [1108, 380] on td "[En-06R-2024]" at bounding box center [1087, 386] width 177 height 33
drag, startPoint x: 1084, startPoint y: 379, endPoint x: 1021, endPoint y: 382, distance: 62.1
click at [1021, 382] on td "[En-06R-2024]" at bounding box center [1087, 386] width 177 height 33
copy td "En-06R-2024]"
drag, startPoint x: 1068, startPoint y: 423, endPoint x: 1062, endPoint y: 420, distance: 6.4
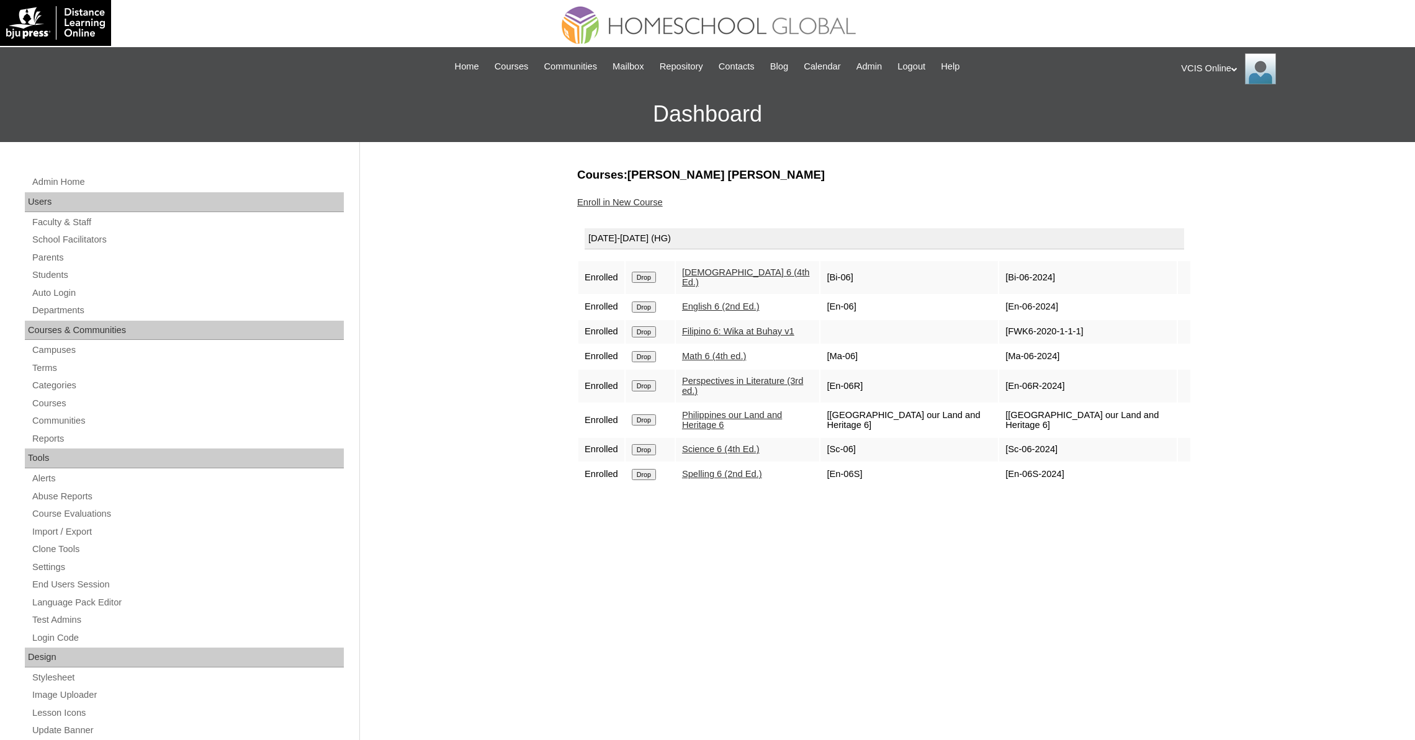
click at [1062, 420] on td "[Philippines our Land and Heritage 6]" at bounding box center [1087, 420] width 177 height 33
copy td "Philippines our Land and Heritage 6"
drag, startPoint x: 1018, startPoint y: 441, endPoint x: 1075, endPoint y: 446, distance: 57.3
click at [1075, 446] on td "[Sc-06-2024]" at bounding box center [1087, 450] width 177 height 24
copy td "[Sc-06-2024"
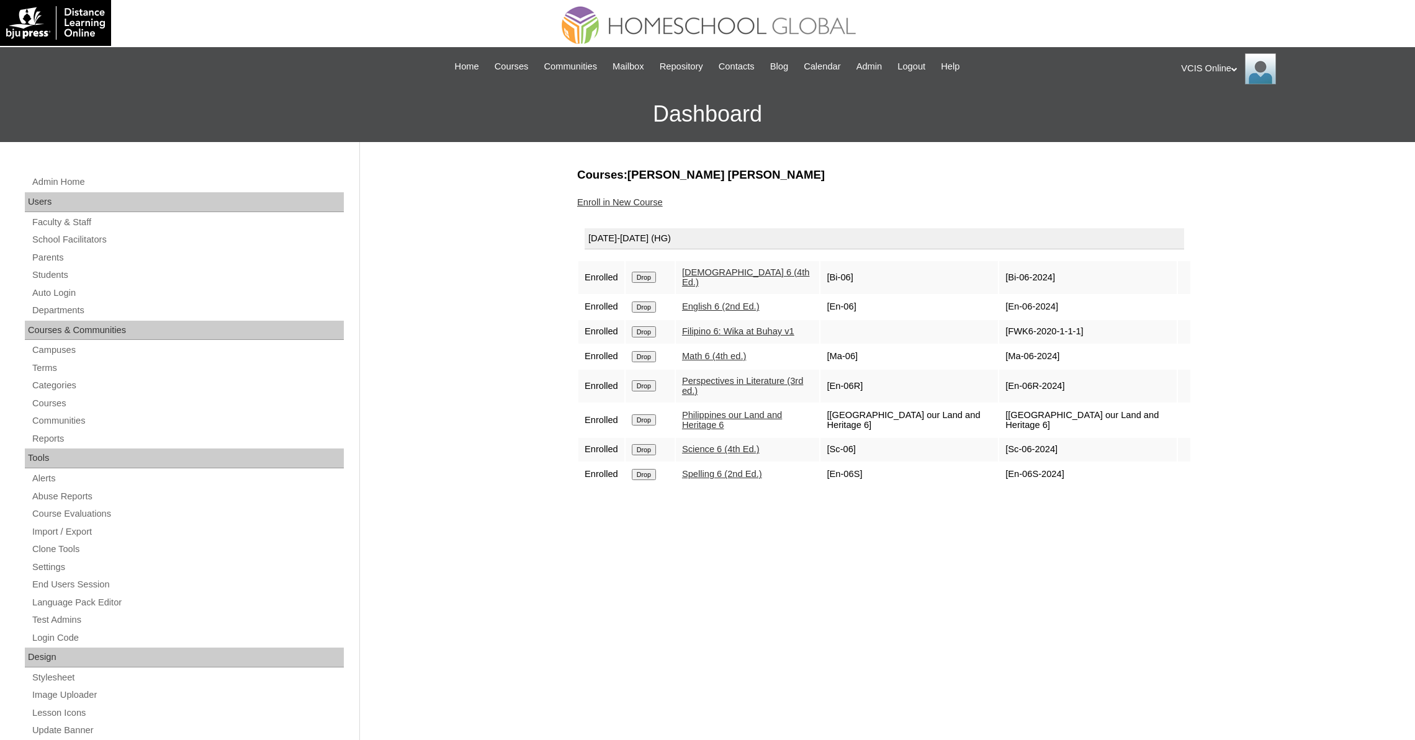
drag, startPoint x: 1020, startPoint y: 470, endPoint x: 1069, endPoint y: 477, distance: 49.5
click at [1069, 477] on td "[En-06S-2024]" at bounding box center [1087, 475] width 177 height 24
copy td "En-06S-2024]"
click at [34, 277] on link "Students" at bounding box center [187, 275] width 313 height 16
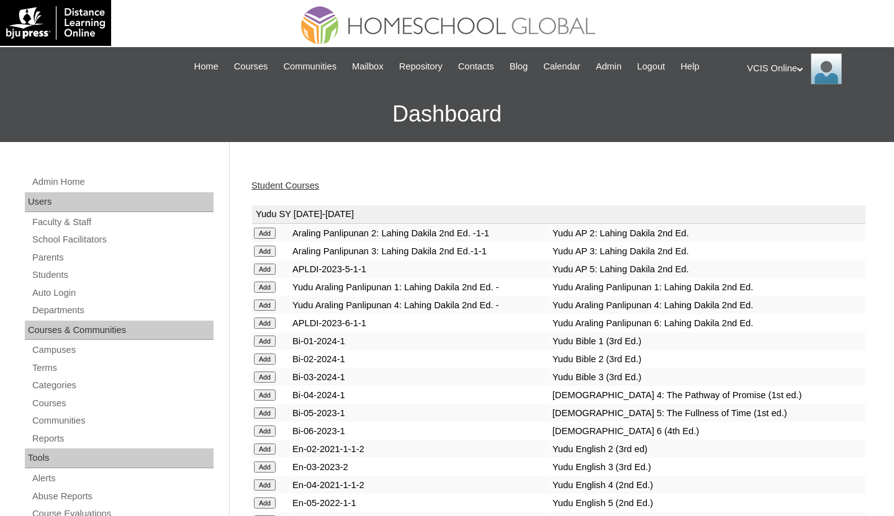
scroll to position [3305, 0]
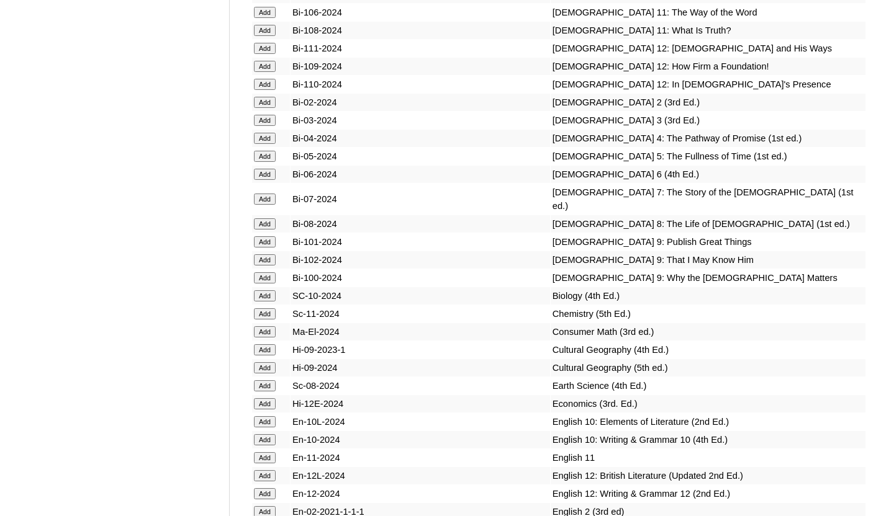
click at [267, 180] on input "Add" at bounding box center [265, 174] width 22 height 11
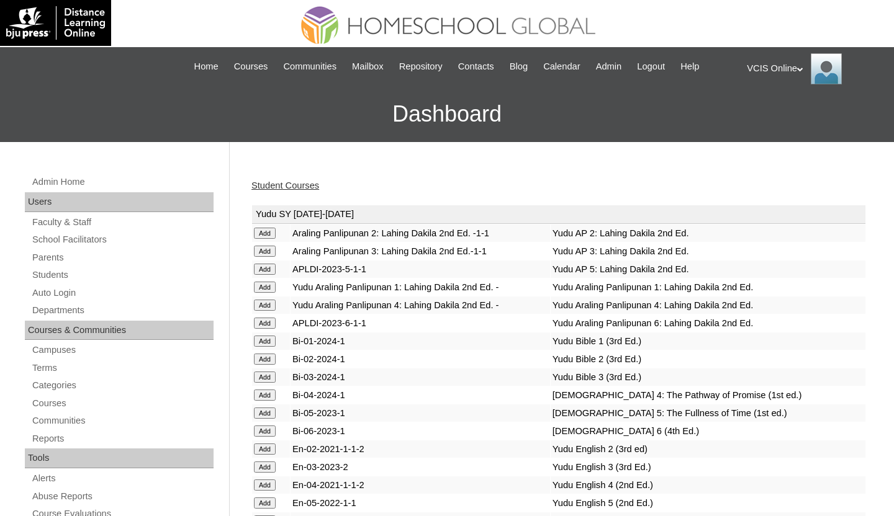
scroll to position [3728, 0]
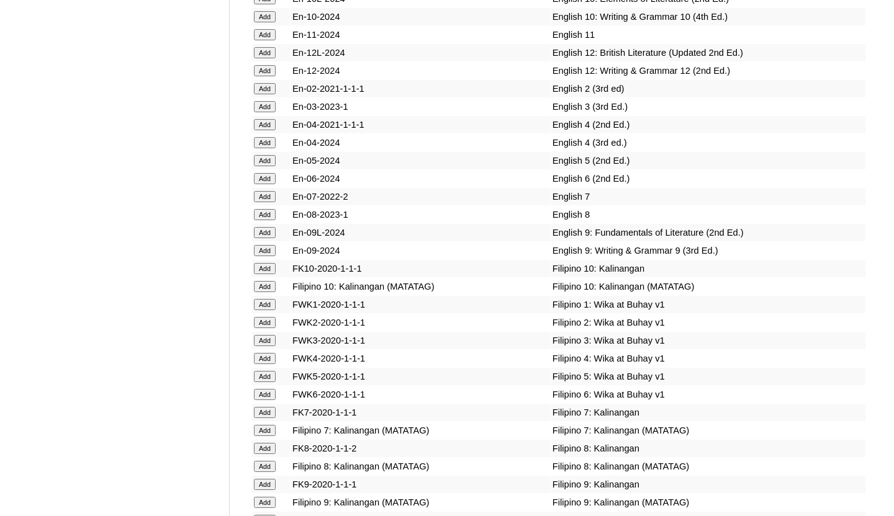
click at [271, 184] on input "Add" at bounding box center [265, 178] width 22 height 11
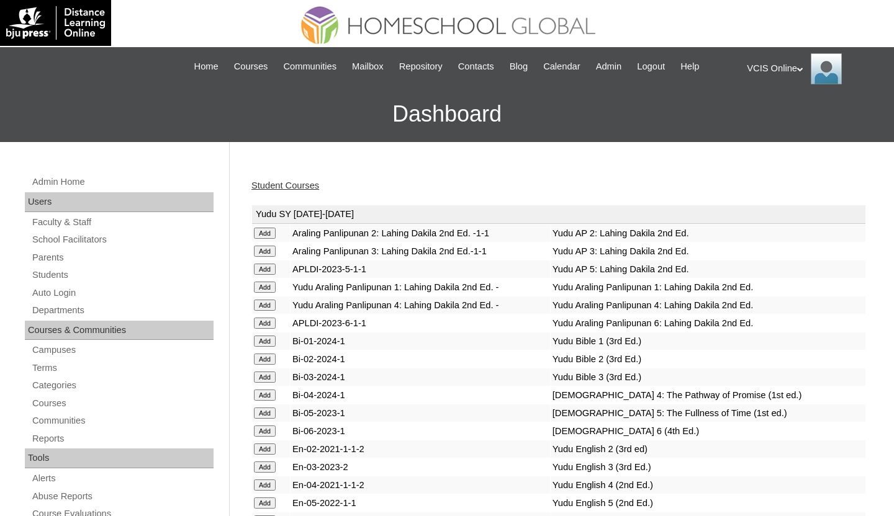
scroll to position [3942, 0]
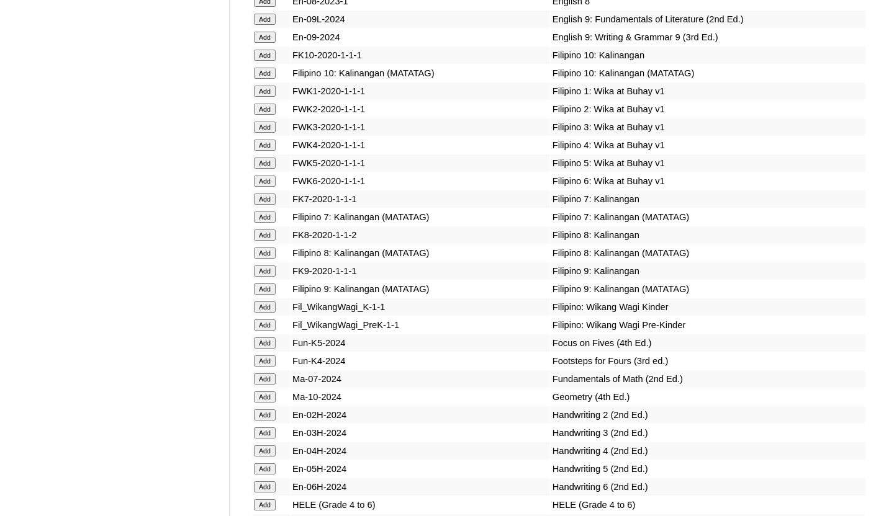
click at [269, 187] on input "Add" at bounding box center [265, 181] width 22 height 11
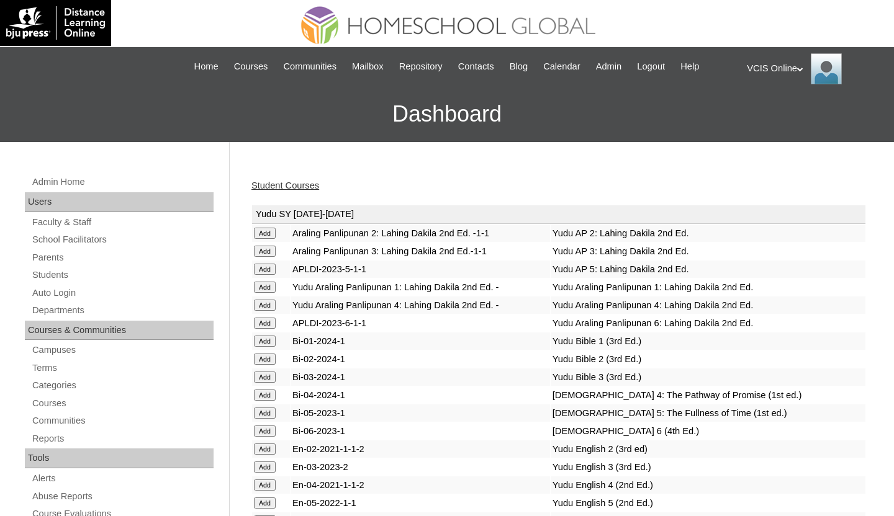
scroll to position [4653, 0]
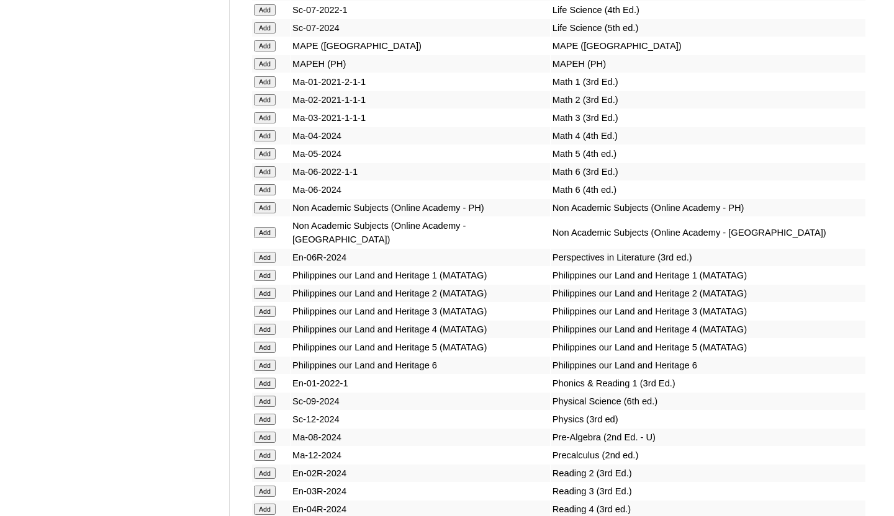
click at [266, 195] on input "Add" at bounding box center [265, 189] width 22 height 11
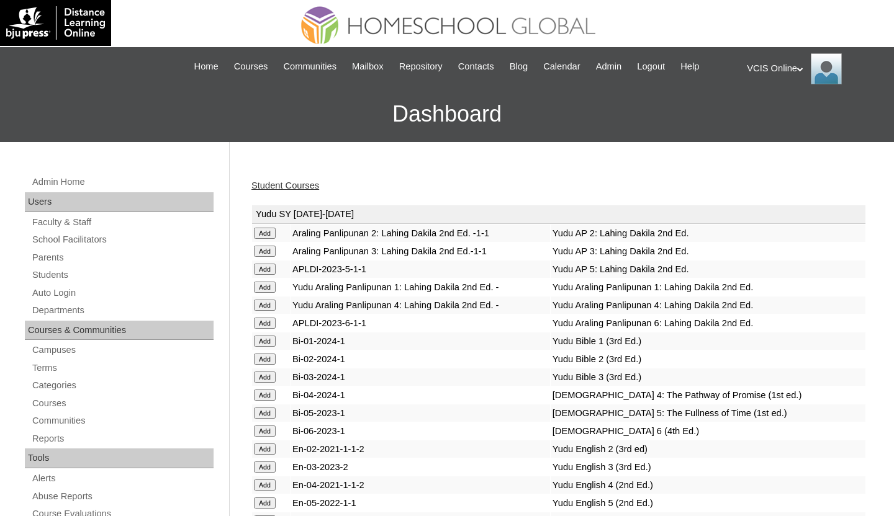
scroll to position [4706, 0]
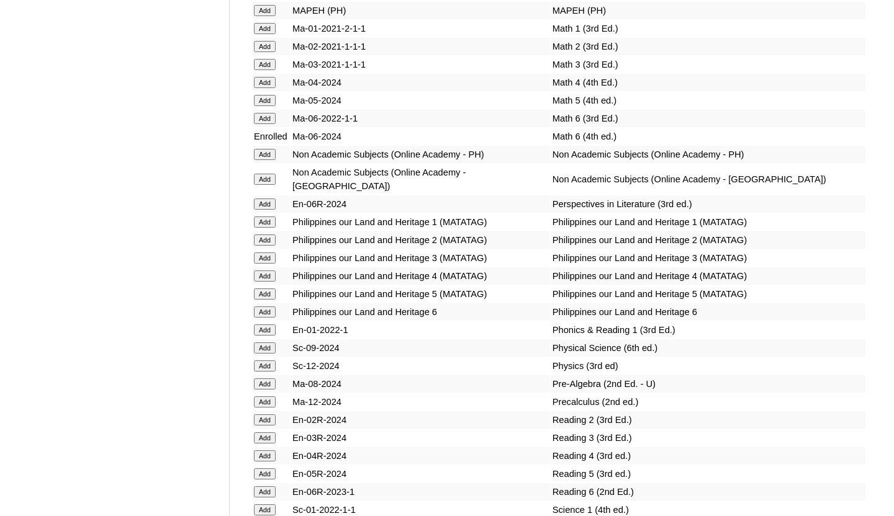
click at [267, 210] on input "Add" at bounding box center [265, 204] width 22 height 11
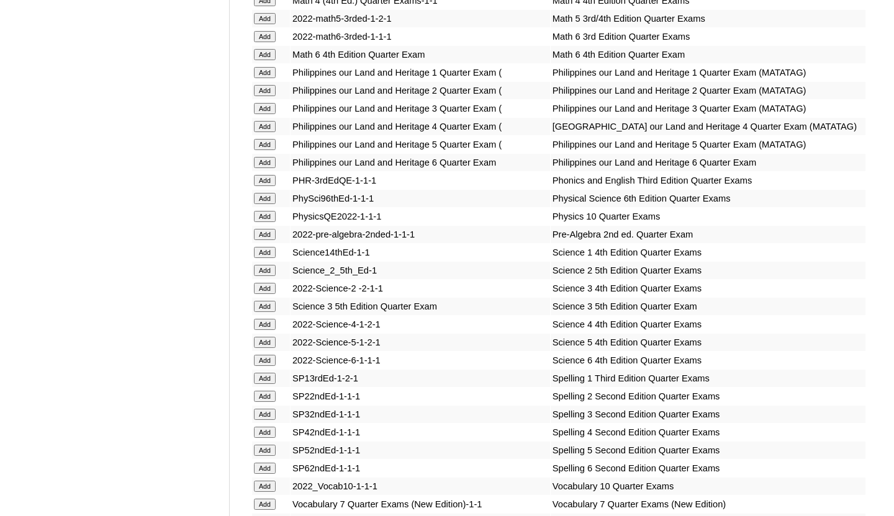
scroll to position [4813, 0]
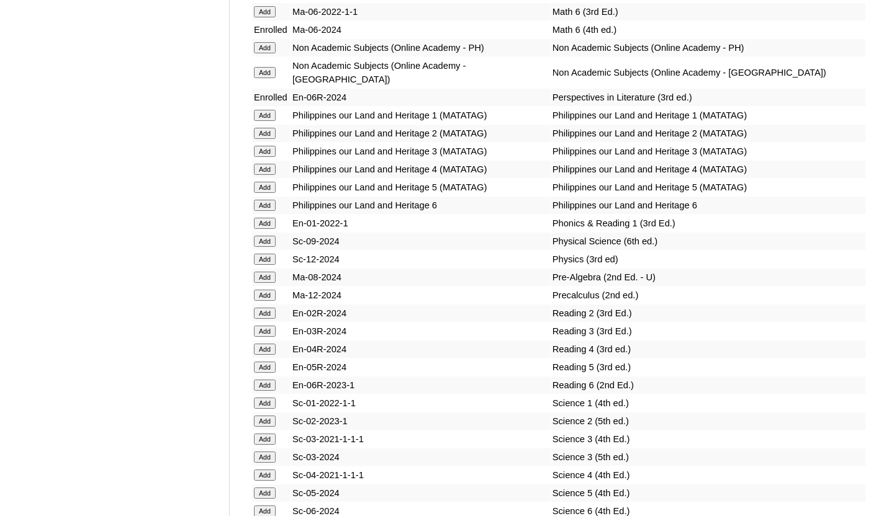
click at [264, 211] on input "Add" at bounding box center [265, 205] width 22 height 11
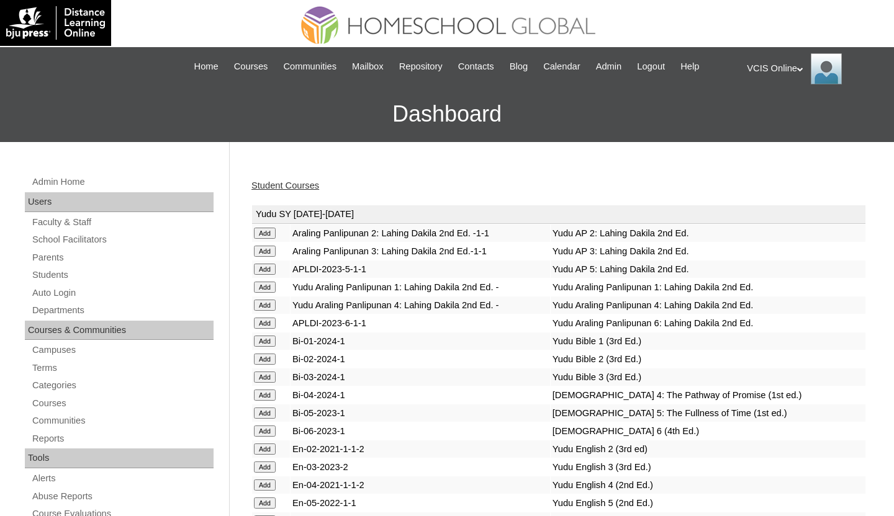
scroll to position [5116, 0]
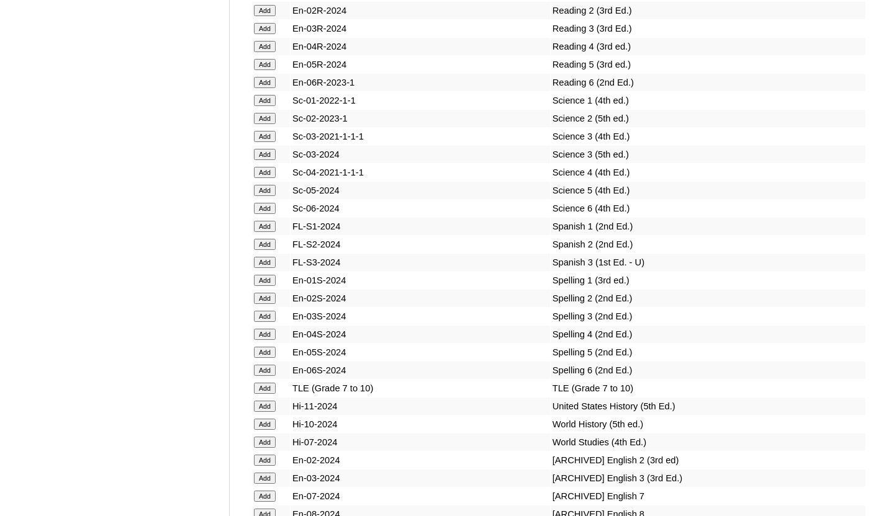
click at [261, 214] on input "Add" at bounding box center [265, 208] width 22 height 11
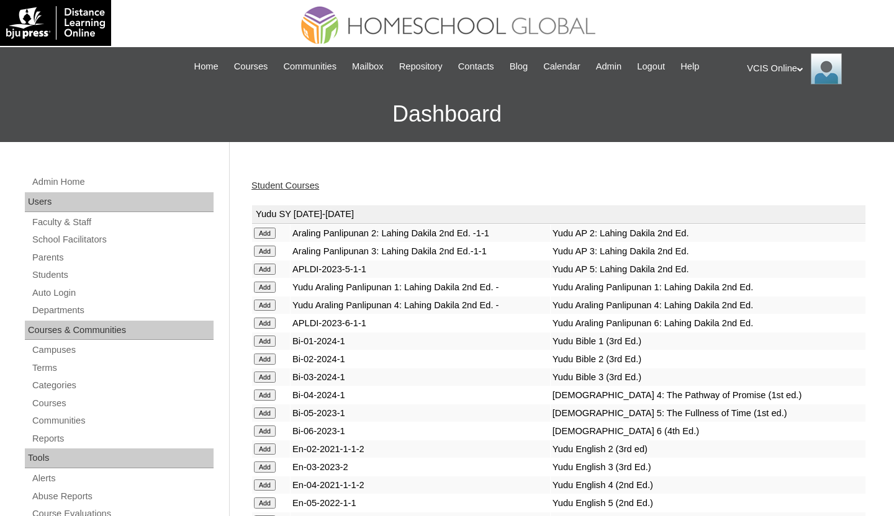
click at [506, 182] on div "Student Courses" at bounding box center [558, 185] width 614 height 13
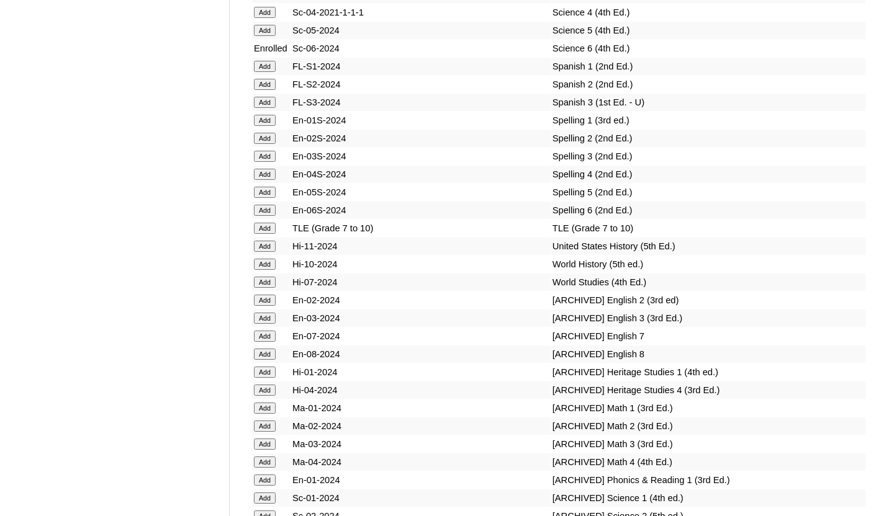
click at [264, 216] on input "Add" at bounding box center [265, 210] width 22 height 11
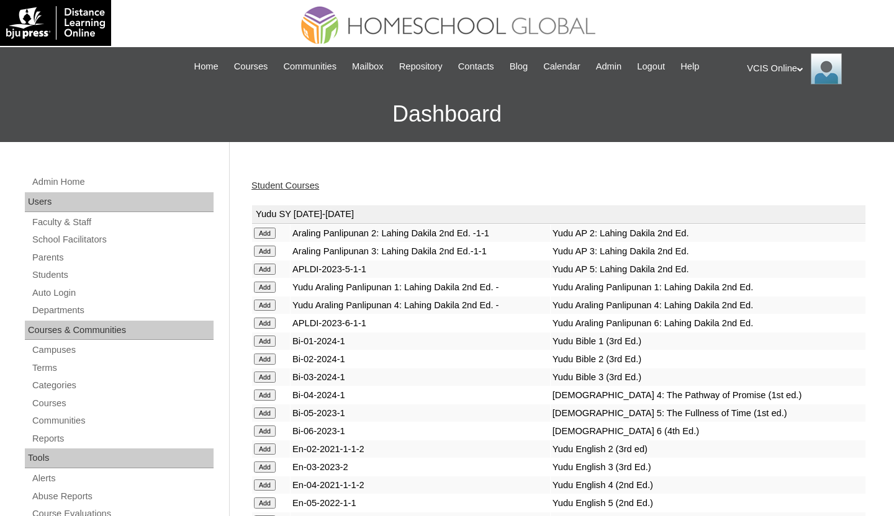
click at [290, 184] on link "Student Courses" at bounding box center [285, 186] width 68 height 10
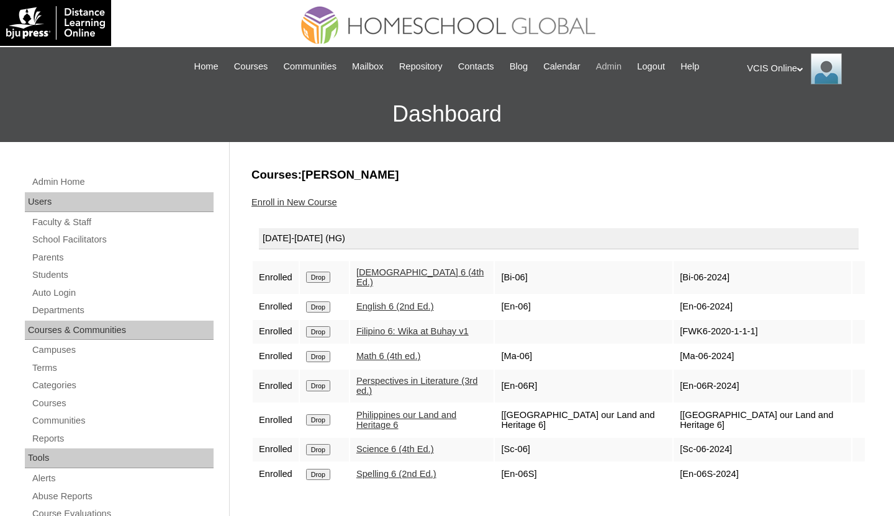
click at [621, 66] on span "Admin" at bounding box center [609, 67] width 26 height 14
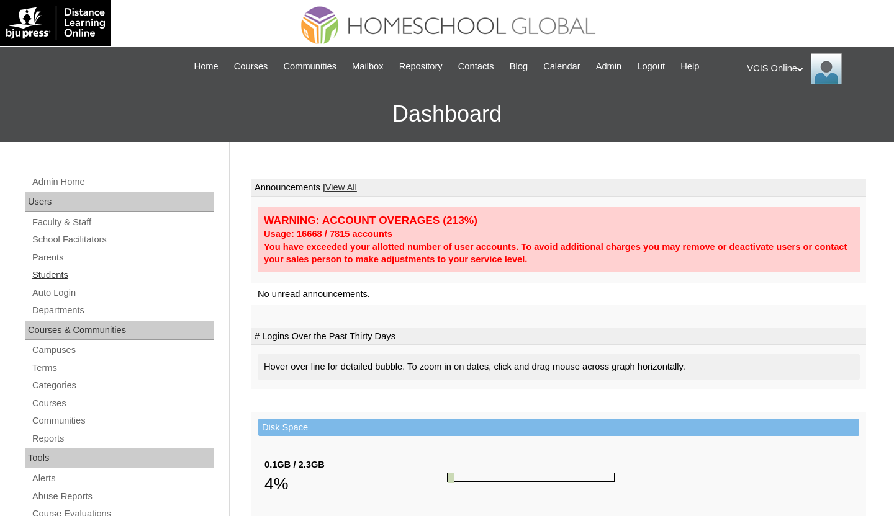
click at [61, 271] on link "Students" at bounding box center [122, 275] width 182 height 16
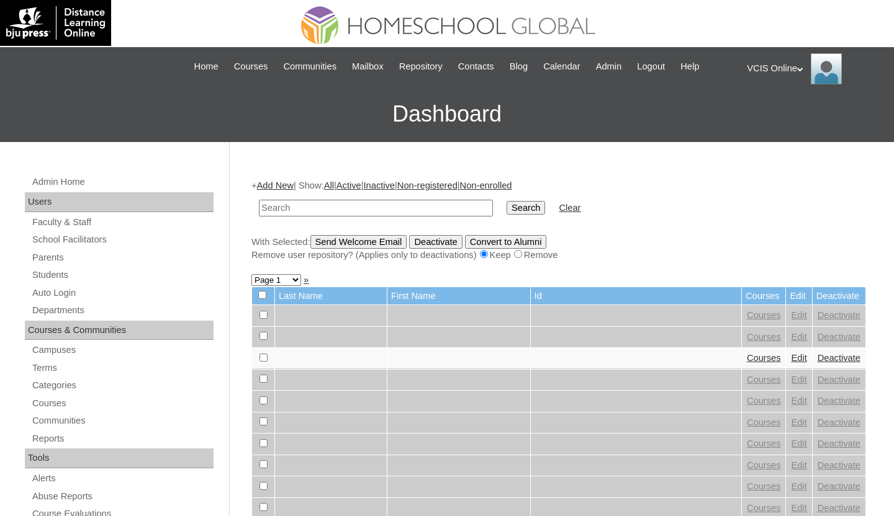
paste input "VCIS027-5C-SA2025"
type input "VCIS027-5C-SA2025"
click at [506, 201] on input "Search" at bounding box center [525, 208] width 38 height 14
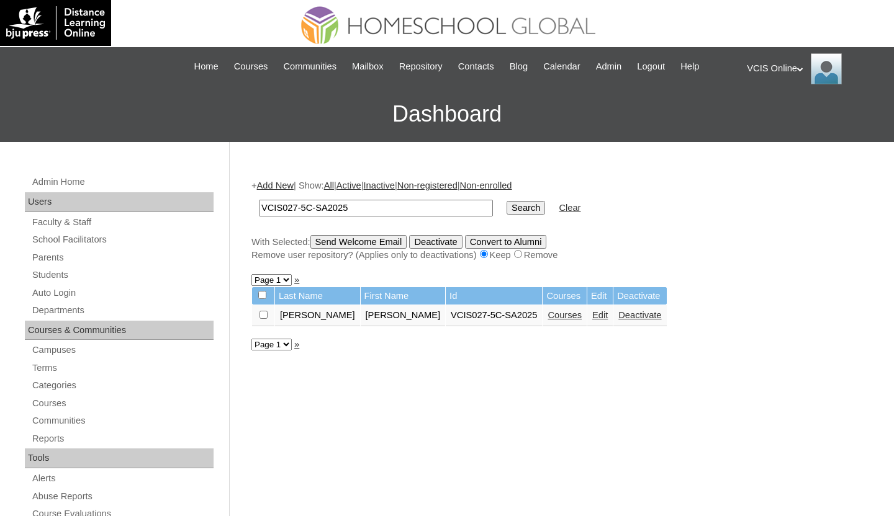
click at [547, 315] on link "Courses" at bounding box center [564, 315] width 34 height 10
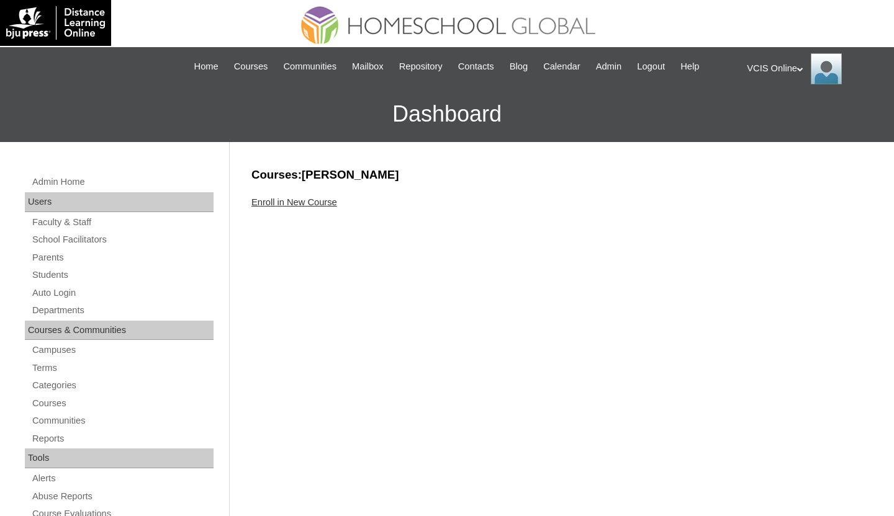
click at [280, 202] on link "Enroll in New Course" at bounding box center [294, 202] width 86 height 10
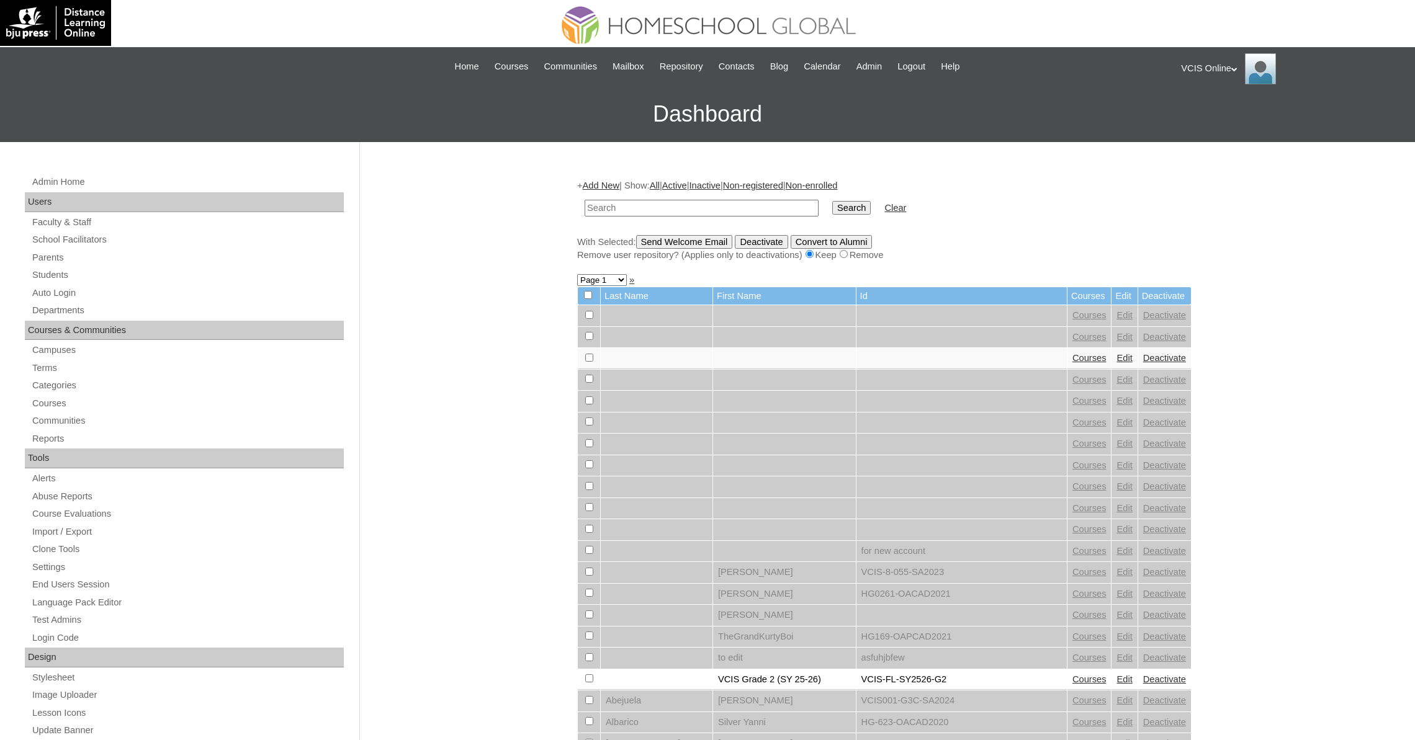
click at [689, 213] on input "text" at bounding box center [702, 208] width 234 height 17
click at [627, 207] on input "VCIS027-5C-SA2025" at bounding box center [702, 208] width 234 height 17
type input "VCIS026-5C-SA2025"
click at [832, 201] on input "Search" at bounding box center [851, 208] width 38 height 14
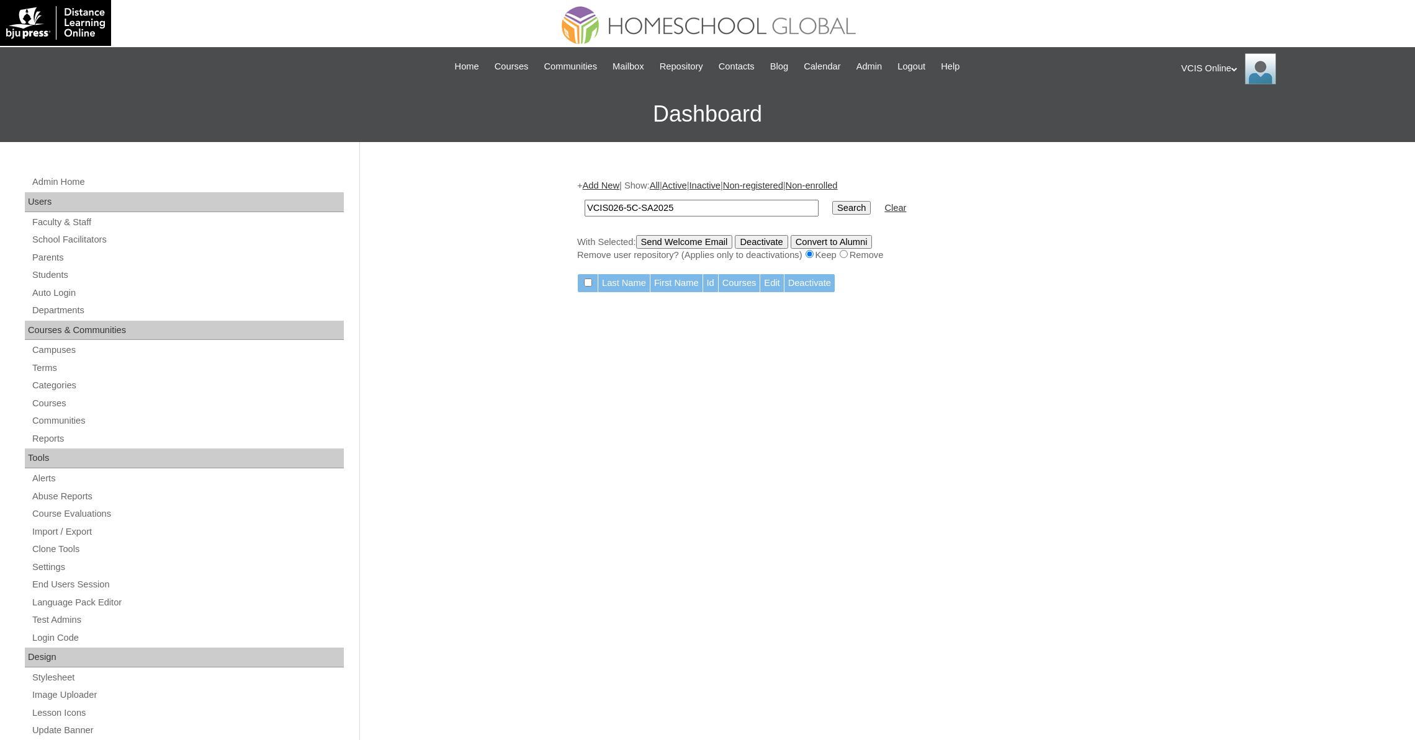
click at [621, 201] on input "VCIS026-5C-SA2025" at bounding box center [702, 208] width 234 height 17
click at [625, 205] on input "VCIS026-5C-SA2025" at bounding box center [702, 208] width 234 height 17
type input "VCIS025-5C-SA2025"
click at [832, 201] on input "Search" at bounding box center [851, 208] width 38 height 14
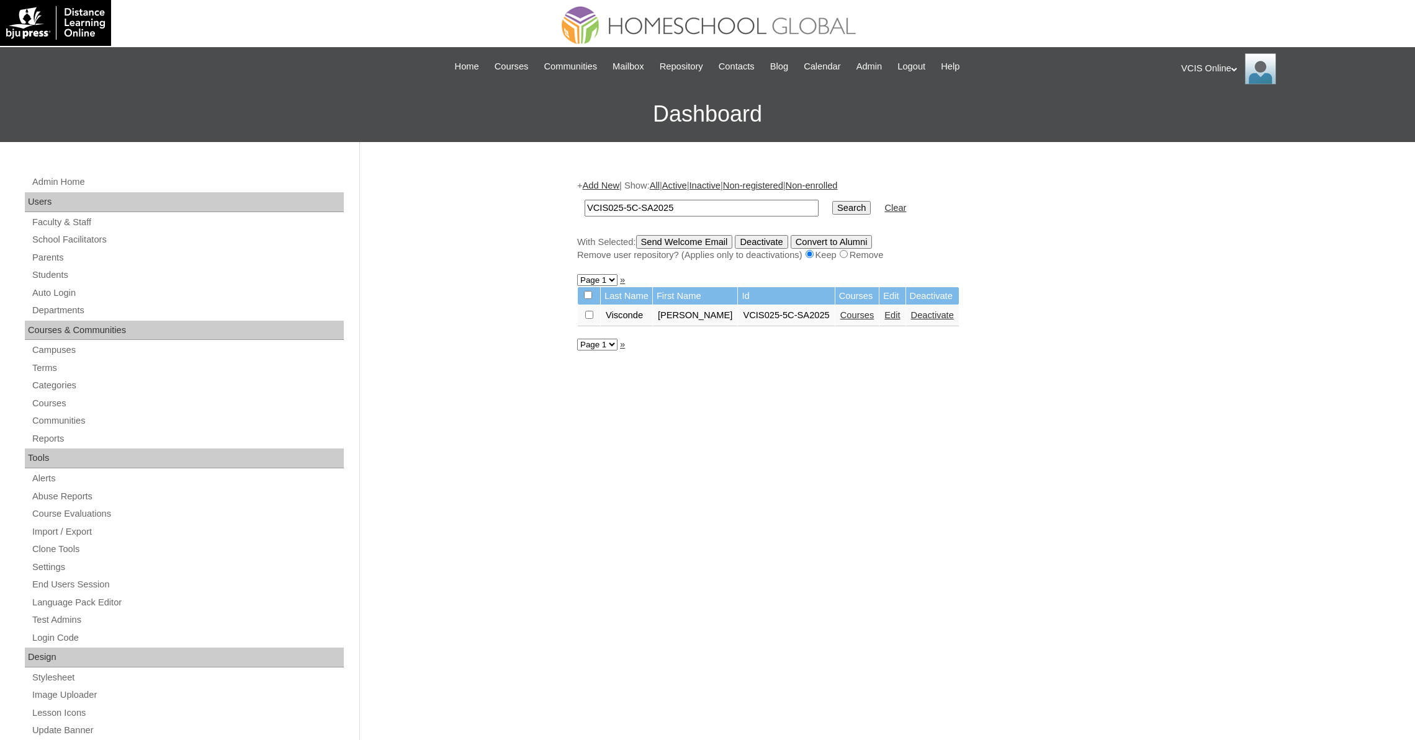
click at [845, 317] on link "Courses" at bounding box center [857, 315] width 34 height 10
click at [623, 207] on input "VCIS025-5C-SA2025" at bounding box center [702, 208] width 234 height 17
type input "VCIS027-5C-SA2025"
click at [832, 201] on input "Search" at bounding box center [851, 208] width 38 height 14
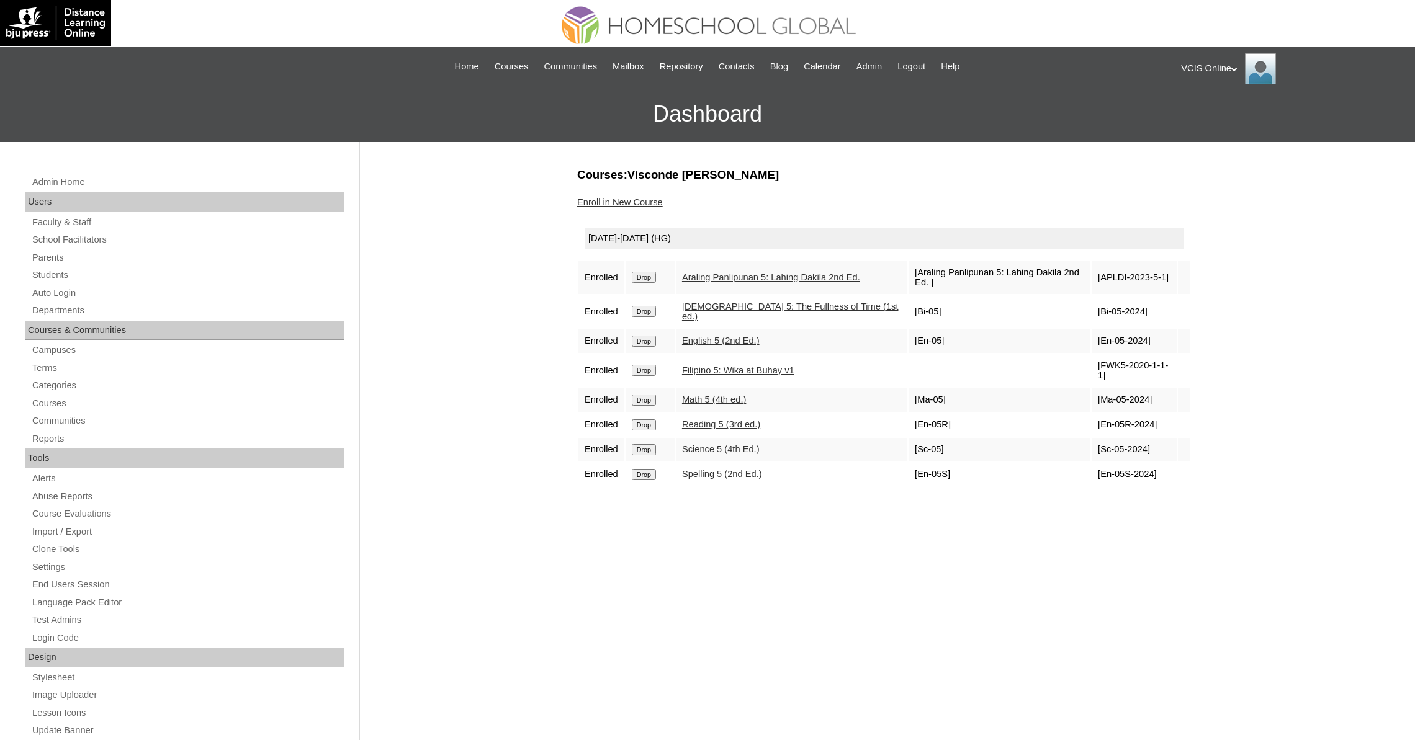
drag, startPoint x: 1162, startPoint y: 281, endPoint x: 1090, endPoint y: 277, distance: 71.5
click at [1092, 277] on td "[APLDI-2023-5-1]" at bounding box center [1134, 277] width 85 height 33
copy td "APLDI-2023-5-1"
drag, startPoint x: 1092, startPoint y: 309, endPoint x: 1140, endPoint y: 311, distance: 48.4
click at [1140, 311] on td "[Bi-05-2024]" at bounding box center [1134, 311] width 85 height 33
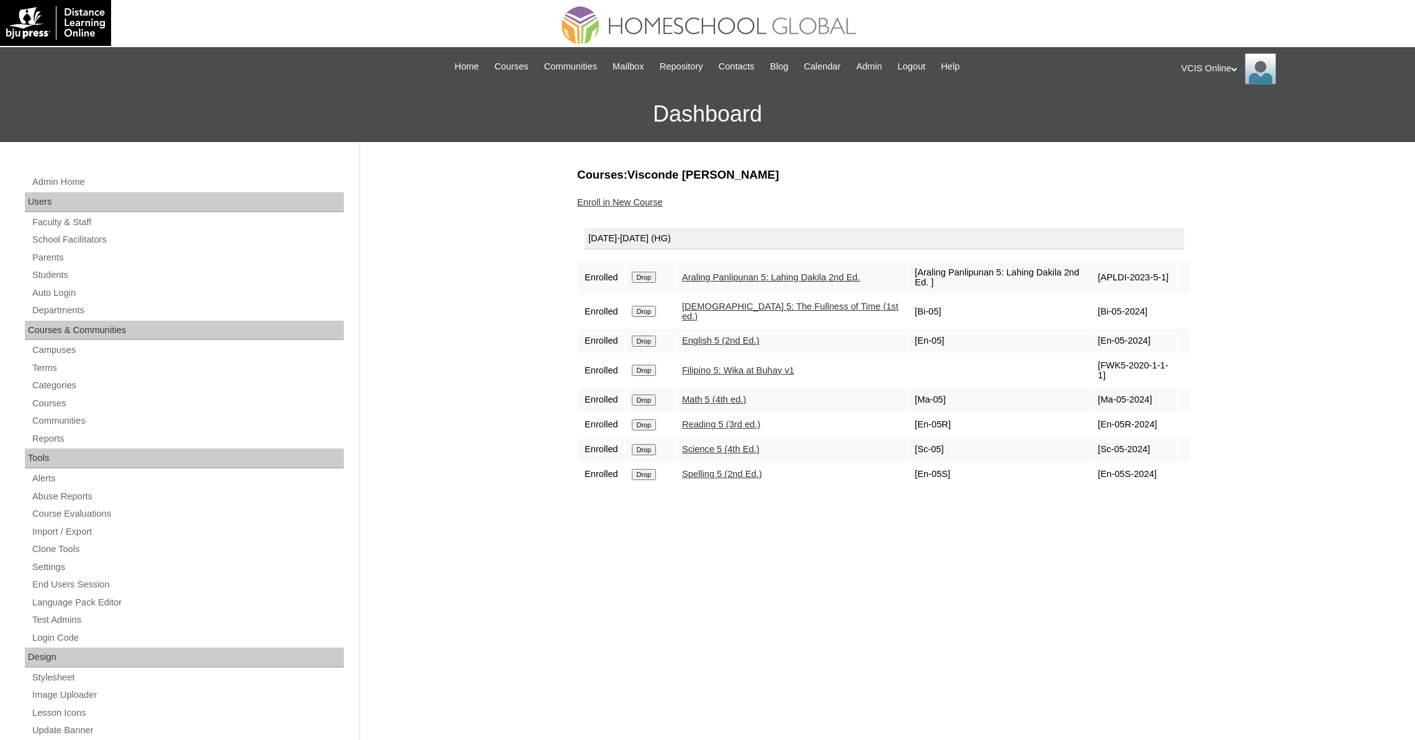
copy td "Bi-05-2024"
drag, startPoint x: 1091, startPoint y: 337, endPoint x: 1147, endPoint y: 338, distance: 55.9
click at [1147, 339] on td "[En-05-2024]" at bounding box center [1134, 342] width 85 height 24
drag, startPoint x: 1092, startPoint y: 331, endPoint x: 1144, endPoint y: 330, distance: 52.8
click at [1144, 330] on td "[En-05-2024]" at bounding box center [1134, 342] width 85 height 24
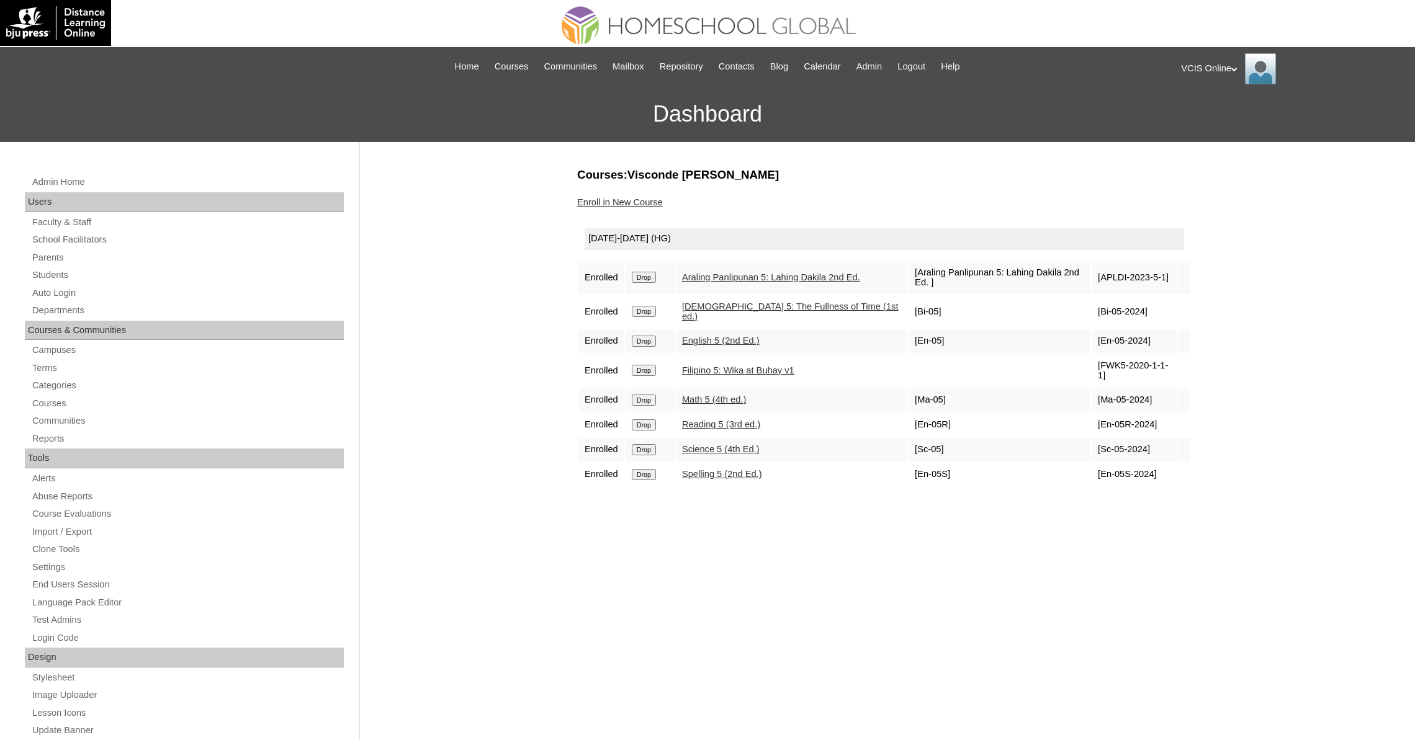
copy td "En-05-2024"
drag, startPoint x: 1093, startPoint y: 357, endPoint x: 1092, endPoint y: 373, distance: 15.5
click at [1092, 373] on td "[FWK5-2020-1-1-1]" at bounding box center [1134, 370] width 85 height 33
copy td "FWK5-2020-1-1-1]"
drag, startPoint x: 1106, startPoint y: 398, endPoint x: 1149, endPoint y: 393, distance: 42.5
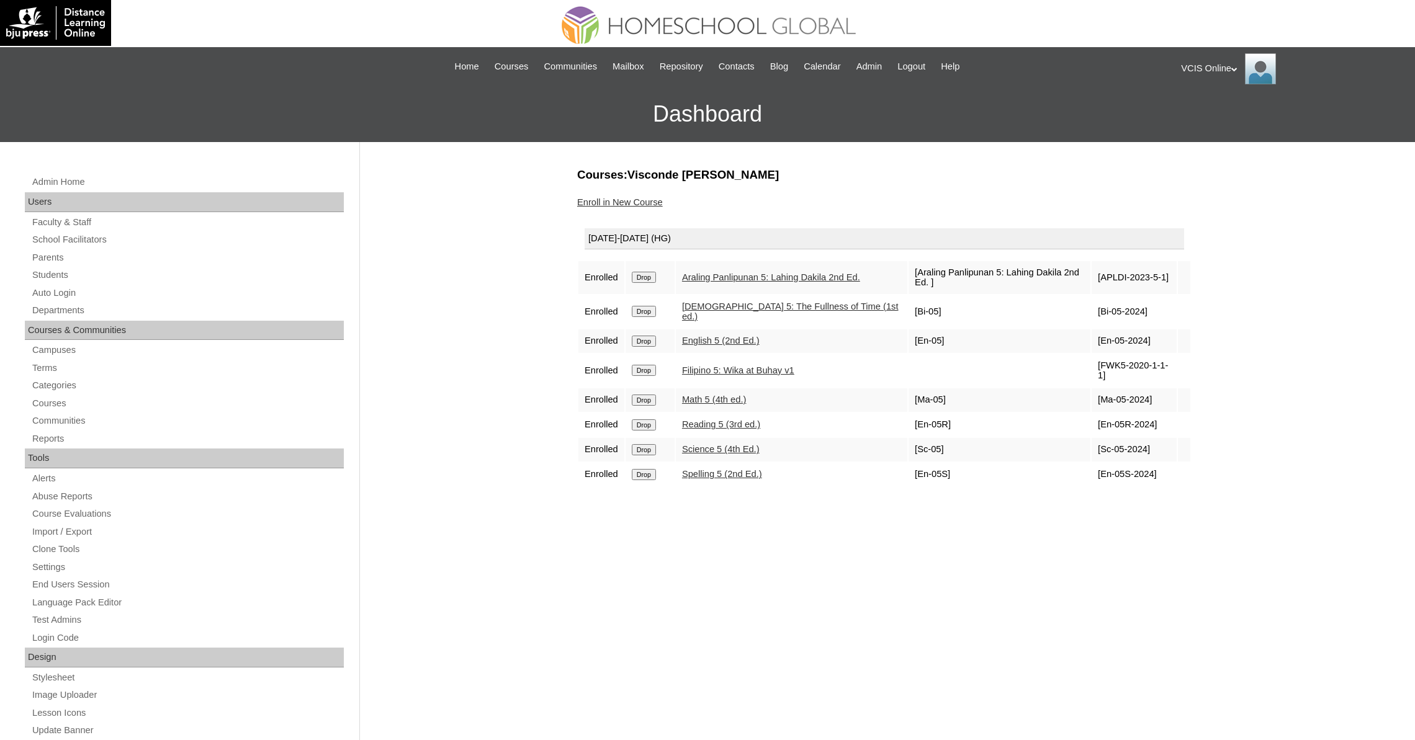
click at [1149, 393] on td "[Ma-05-2024]" at bounding box center [1134, 400] width 85 height 24
copy td "Ma-05-2024"
drag, startPoint x: 1148, startPoint y: 416, endPoint x: 1088, endPoint y: 418, distance: 59.6
click at [1092, 418] on td "[En-05R-2024]" at bounding box center [1134, 425] width 85 height 24
copy td "En-05R-2024"
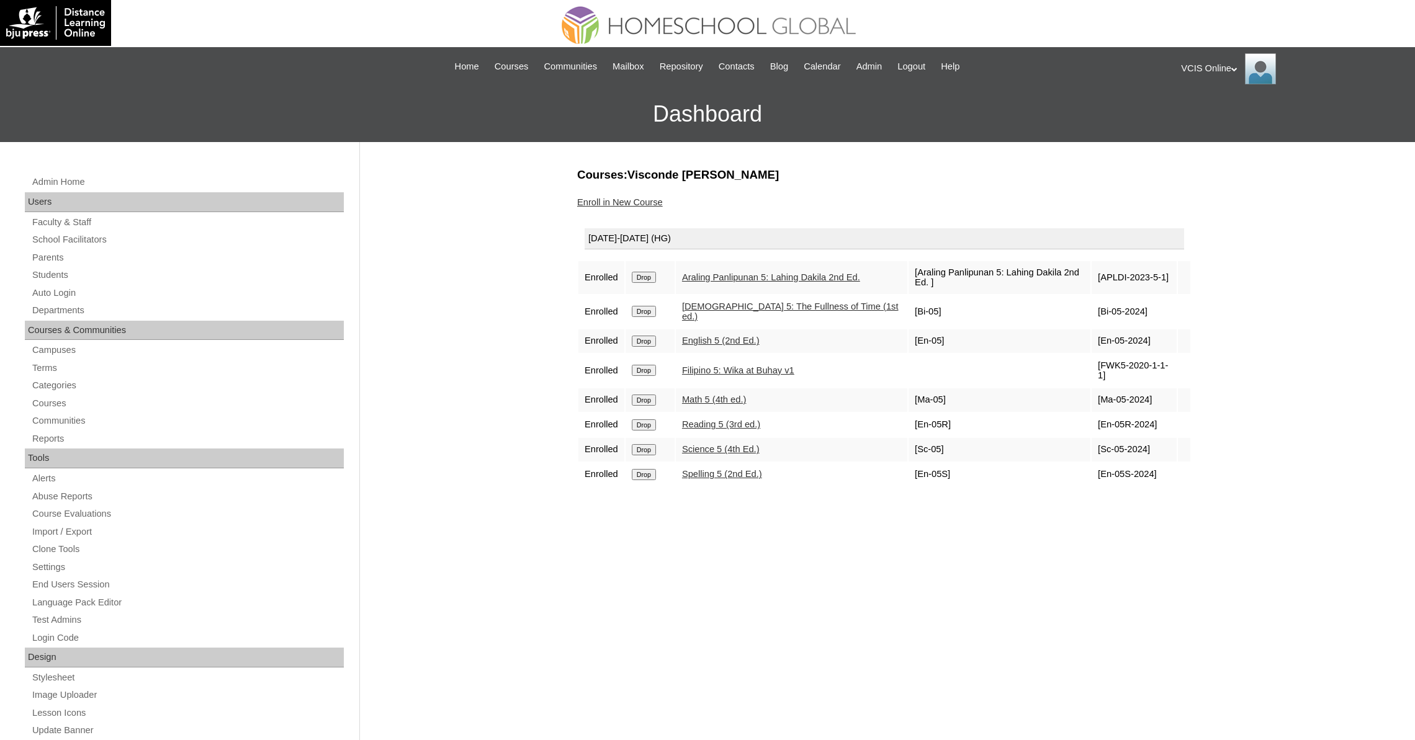
drag, startPoint x: 1094, startPoint y: 440, endPoint x: 1142, endPoint y: 444, distance: 48.6
click at [1142, 444] on td "[Sc-05-2024]" at bounding box center [1134, 450] width 85 height 24
click at [1142, 443] on td "[Sc-05-2024]" at bounding box center [1134, 450] width 85 height 24
drag, startPoint x: 1144, startPoint y: 444, endPoint x: 1093, endPoint y: 442, distance: 50.3
click at [1093, 442] on td "[Sc-05-2024]" at bounding box center [1134, 450] width 85 height 24
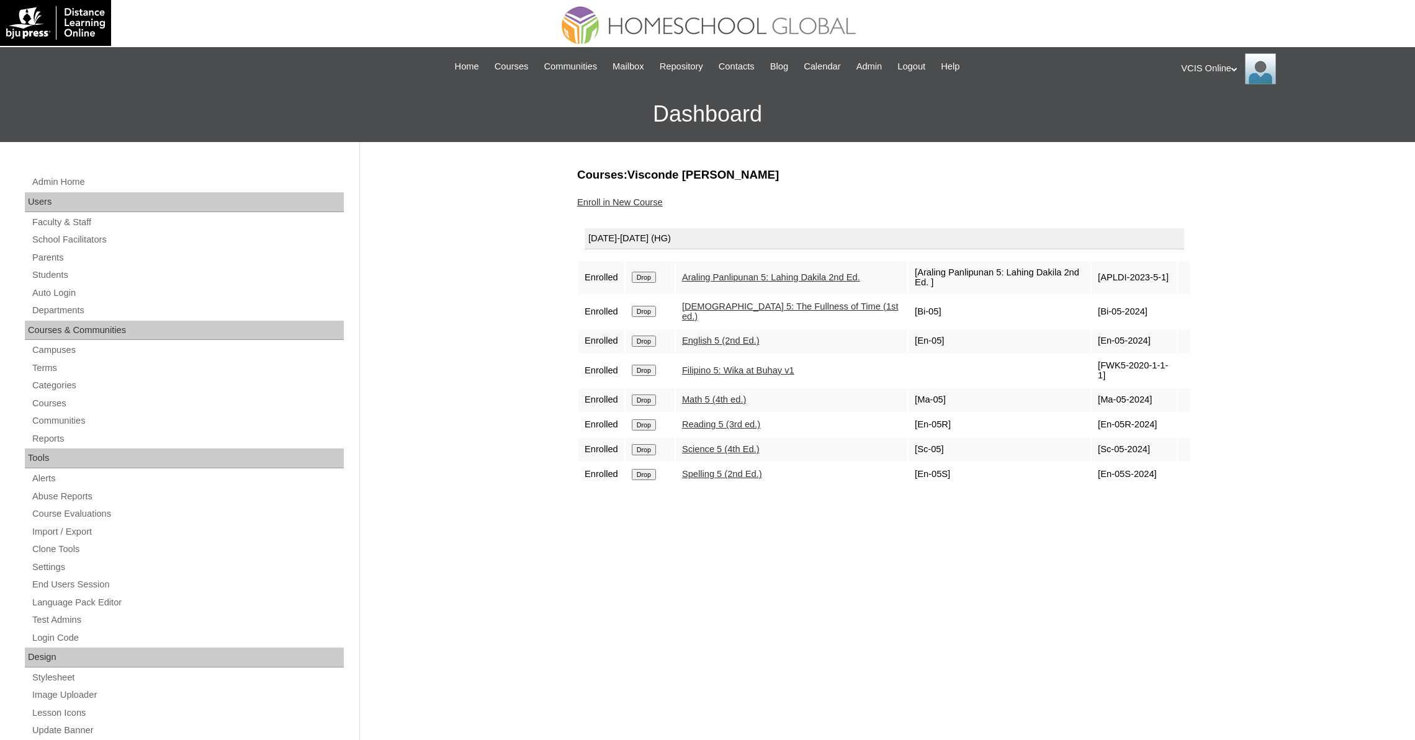
copy td "Sc-05-2024"
click at [1092, 477] on td "[En-05S-2024]" at bounding box center [1134, 475] width 85 height 24
drag, startPoint x: 1110, startPoint y: 468, endPoint x: 1160, endPoint y: 469, distance: 50.3
click at [1160, 469] on td "[En-05S-2024]" at bounding box center [1134, 475] width 85 height 24
drag, startPoint x: 1152, startPoint y: 469, endPoint x: 1092, endPoint y: 470, distance: 60.2
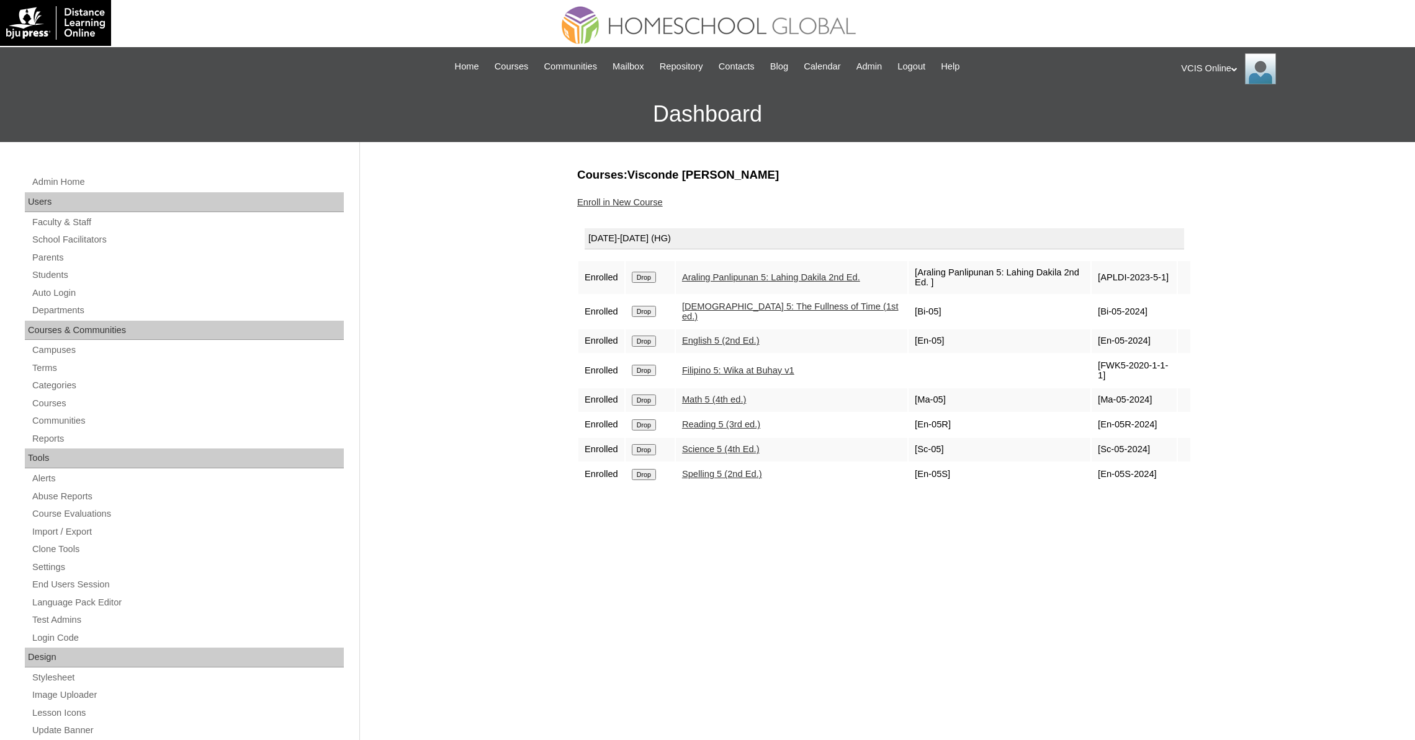
click at [1092, 470] on td "[En-05S-2024]" at bounding box center [1134, 475] width 85 height 24
copy td "En-05S-2024"
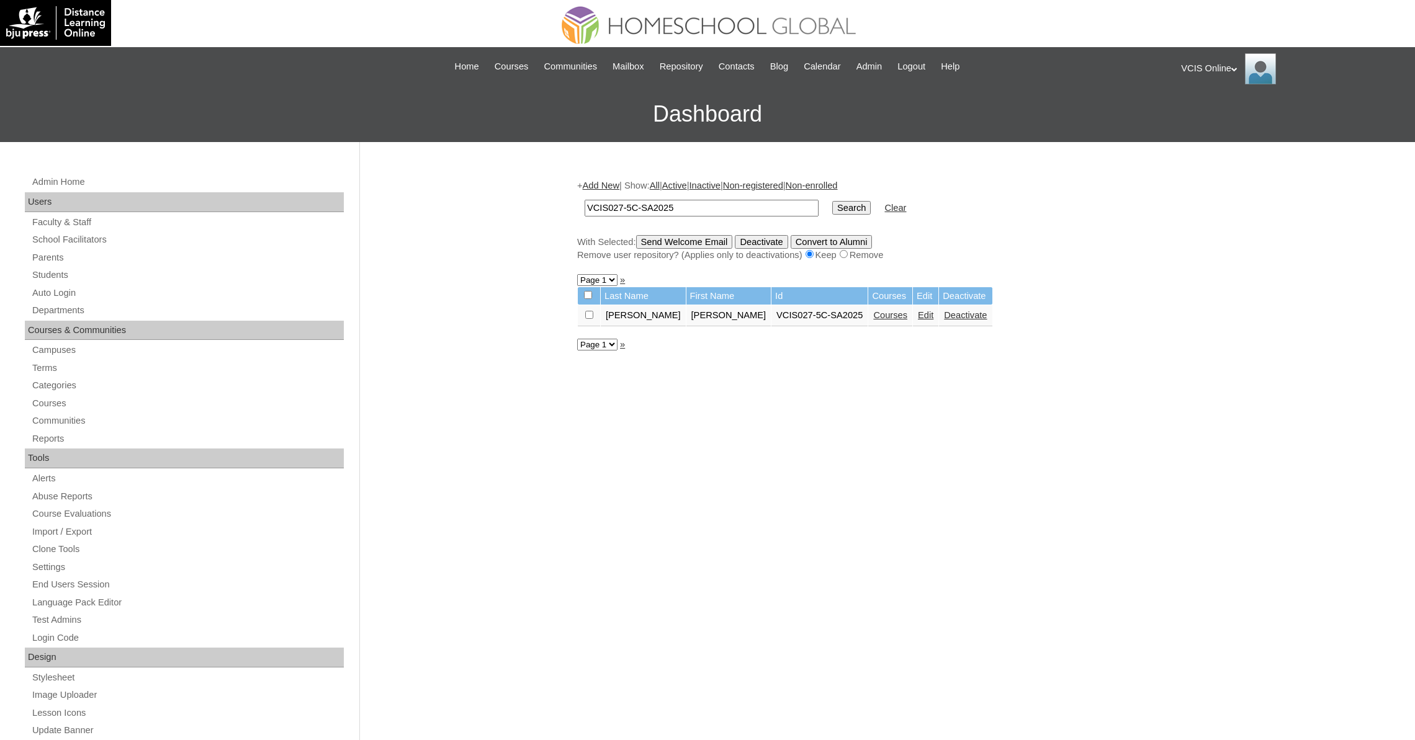
click at [913, 323] on td "Edit" at bounding box center [925, 315] width 25 height 21
click at [918, 315] on link "Edit" at bounding box center [926, 315] width 16 height 10
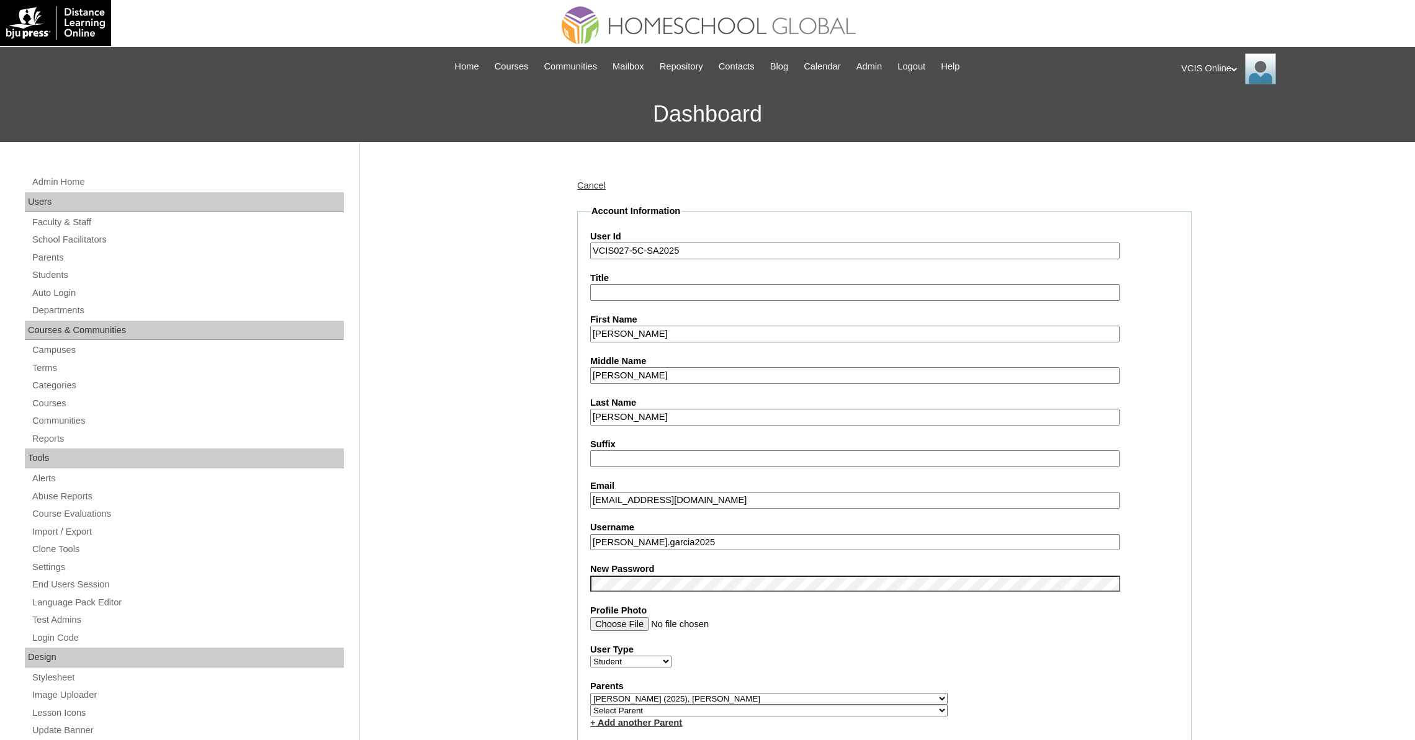
click at [629, 253] on input "VCIS027-5C-SA2025" at bounding box center [854, 251] width 529 height 17
type input "admin_vcisonline"
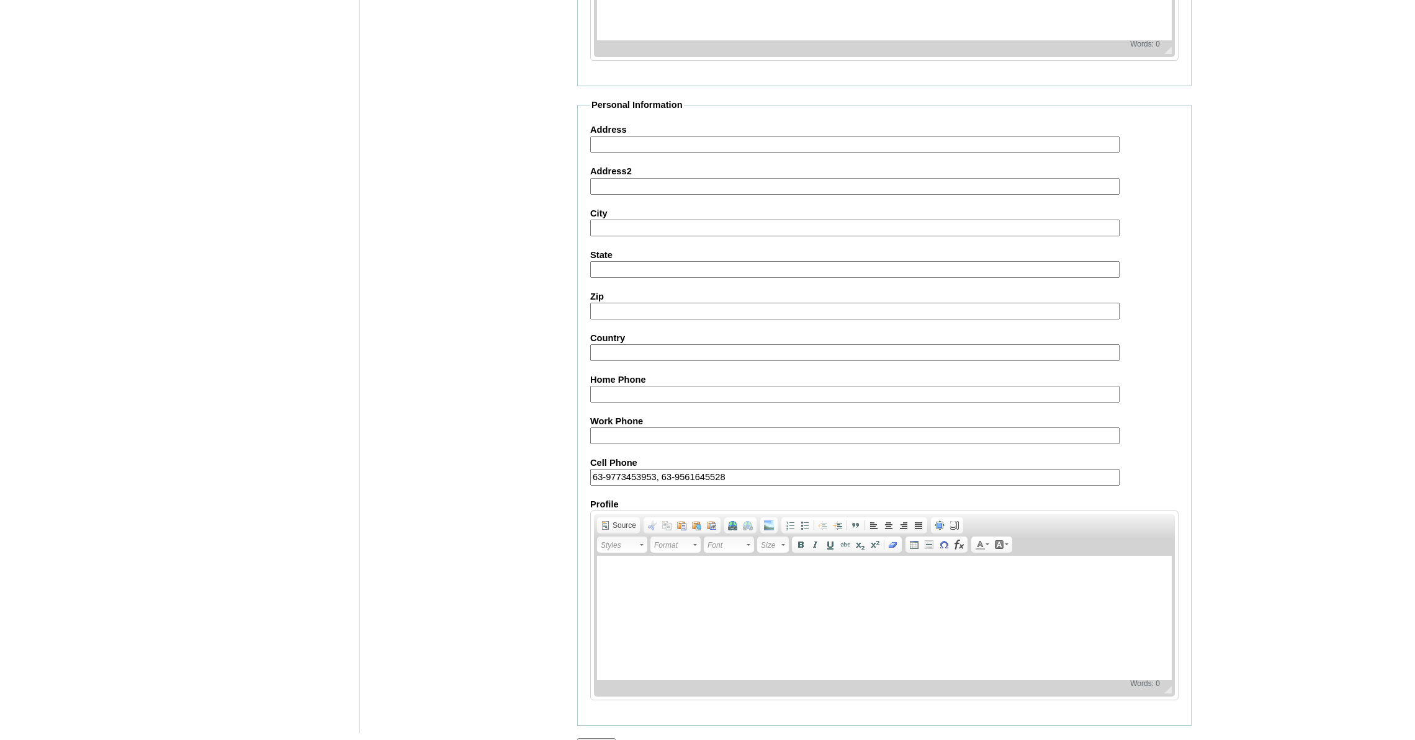
scroll to position [1151, 0]
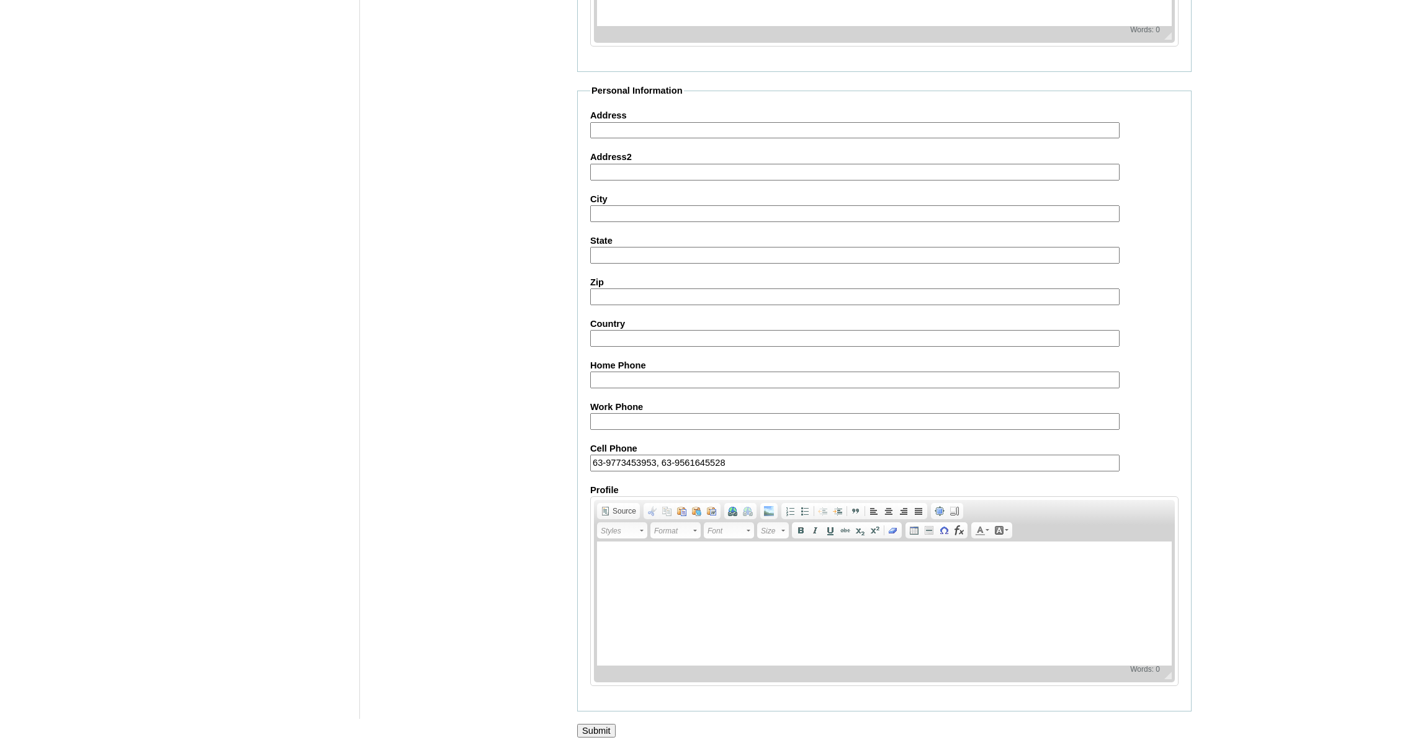
type input "VCIS026-5C-SA2025"
click at [595, 724] on input "Submit" at bounding box center [596, 731] width 38 height 14
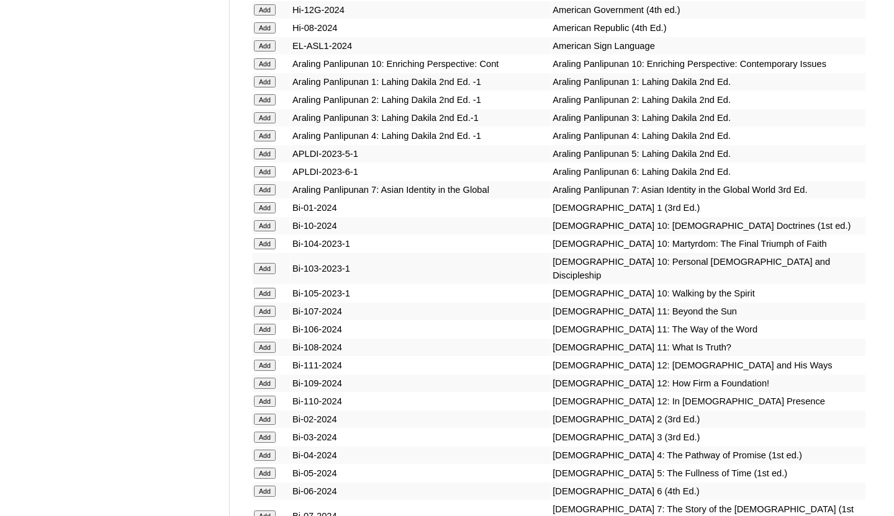
scroll to position [2989, 0]
click at [270, 159] on input "Add" at bounding box center [265, 153] width 22 height 11
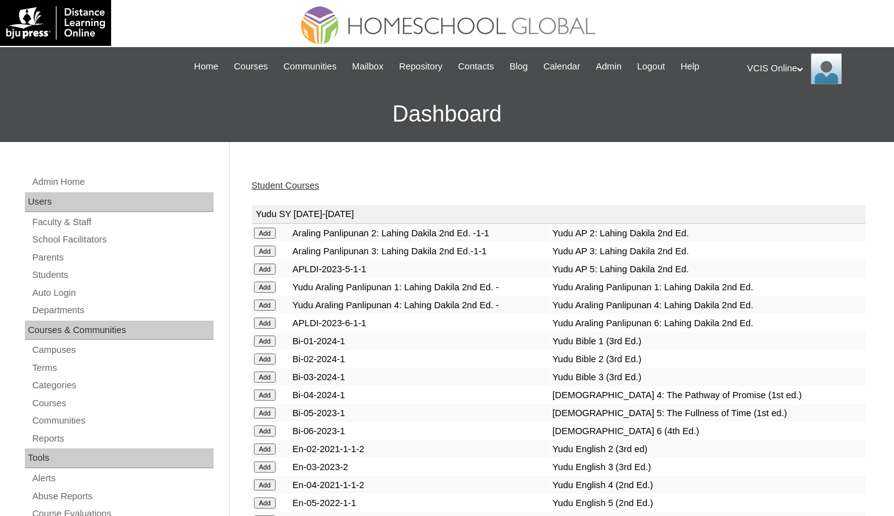
scroll to position [3301, 0]
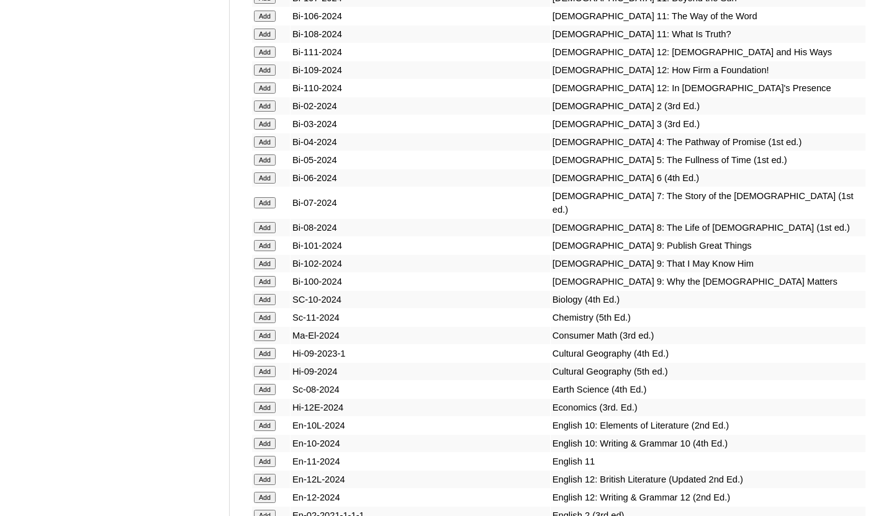
click at [268, 166] on input "Add" at bounding box center [265, 160] width 22 height 11
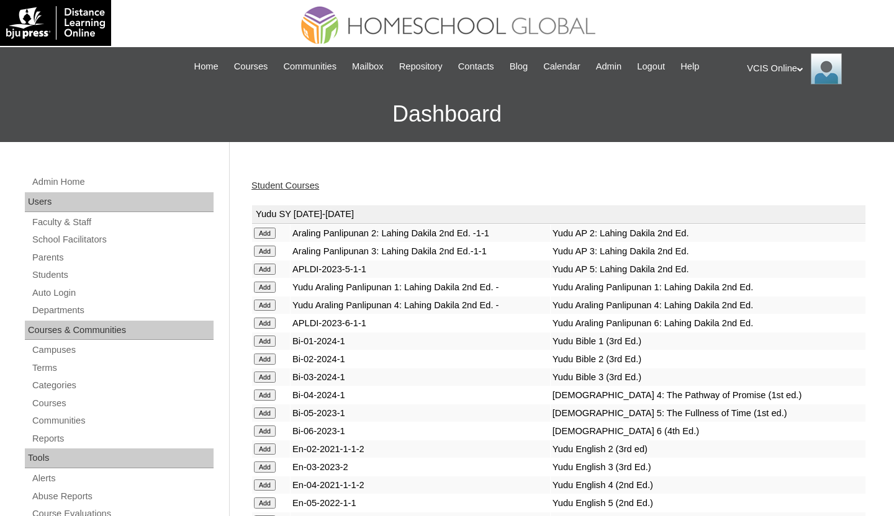
scroll to position [3710, 0]
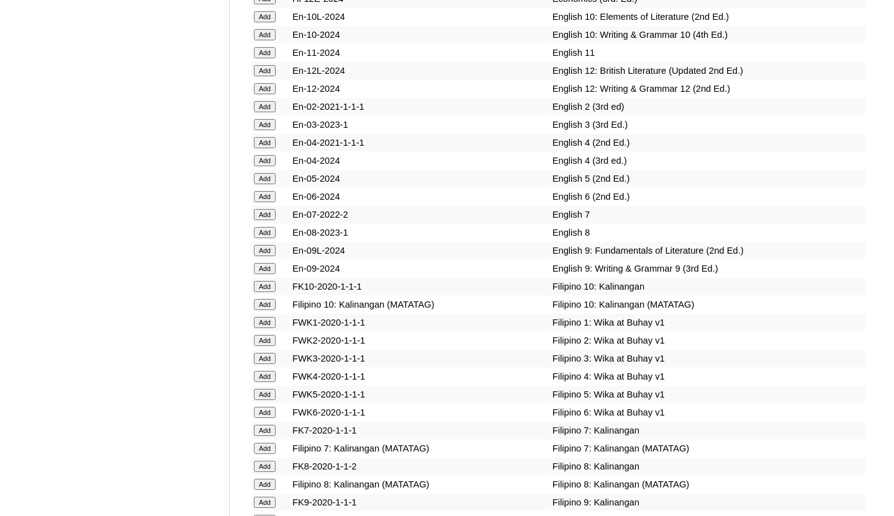
click at [261, 184] on input "Add" at bounding box center [265, 178] width 22 height 11
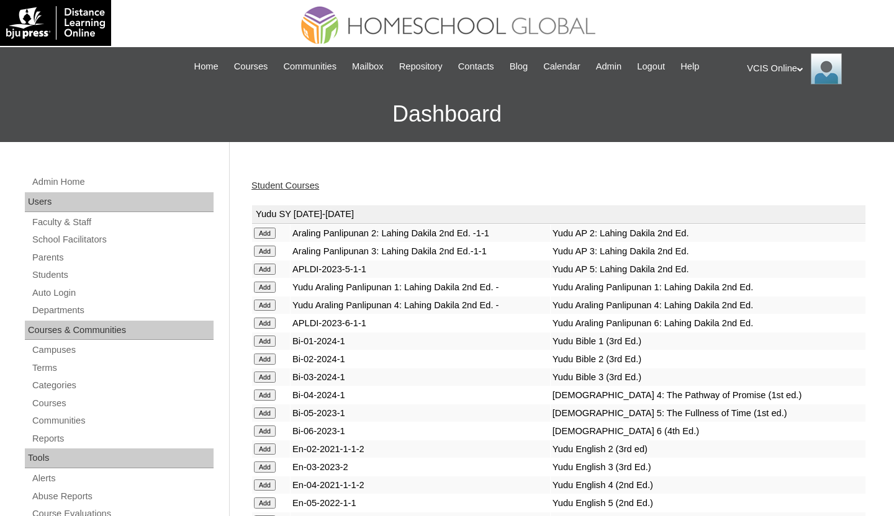
scroll to position [3924, 0]
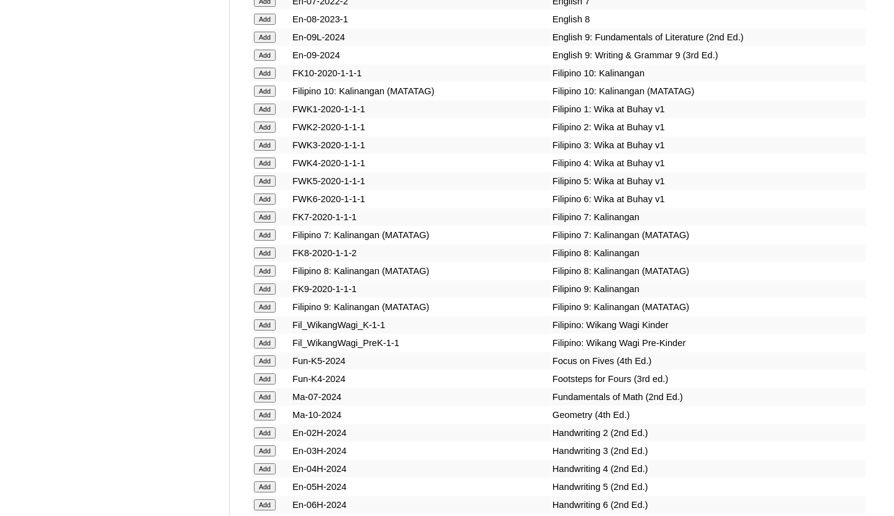
click at [264, 187] on input "Add" at bounding box center [265, 181] width 22 height 11
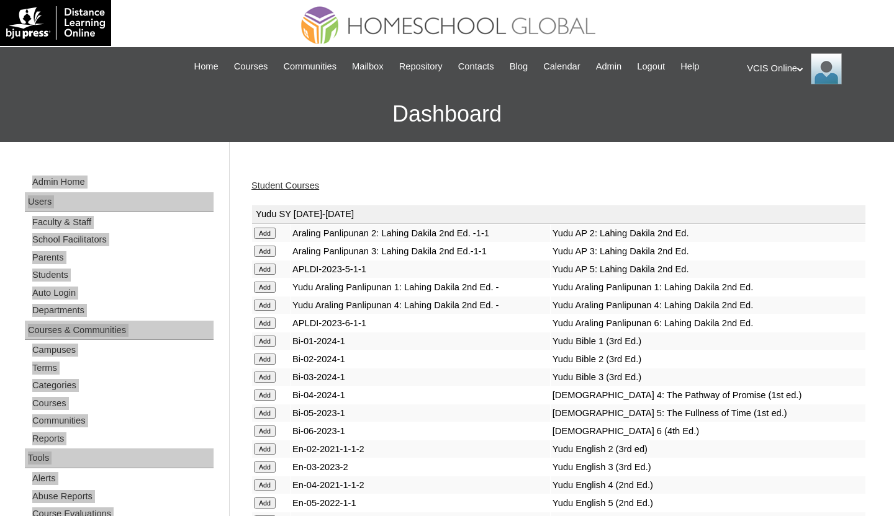
scroll to position [4618, 0]
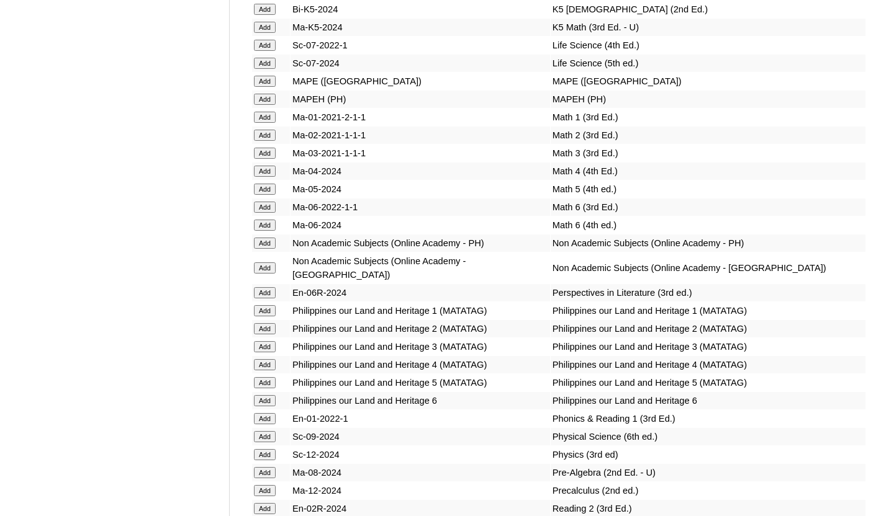
click at [269, 195] on input "Add" at bounding box center [265, 189] width 22 height 11
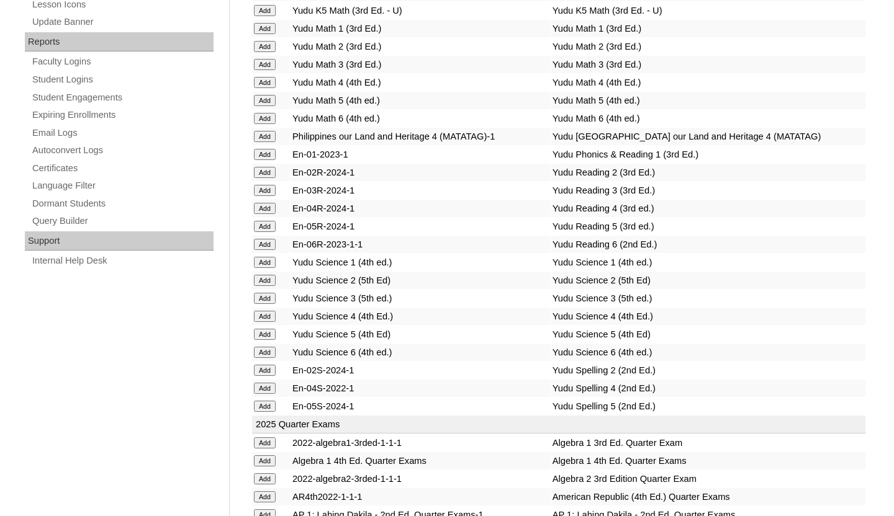
scroll to position [4973, 0]
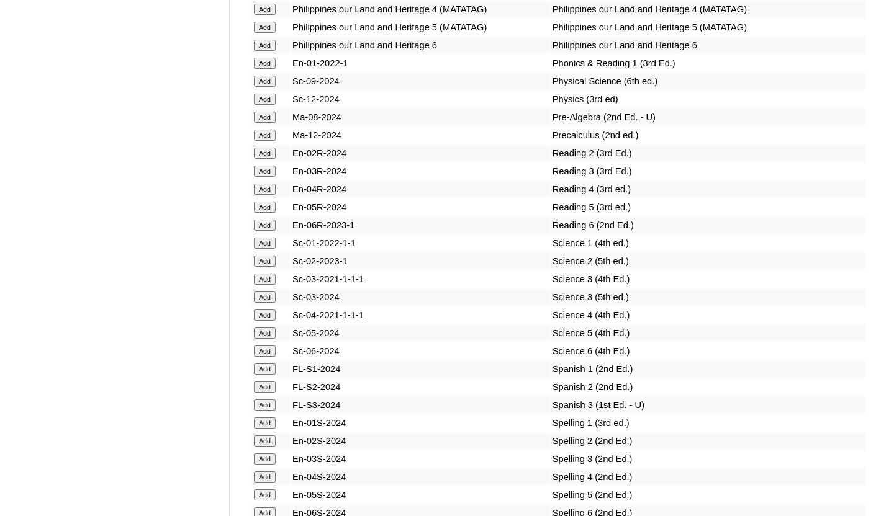
click at [262, 213] on input "Add" at bounding box center [265, 207] width 22 height 11
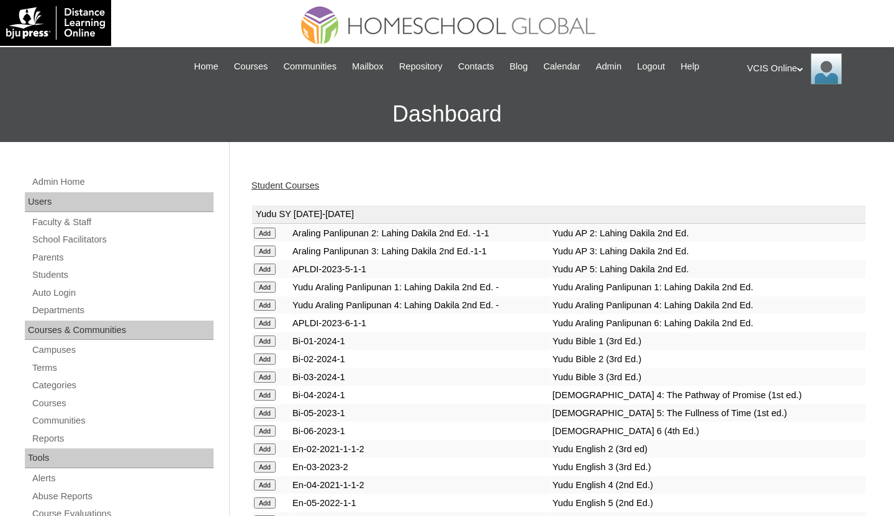
scroll to position [5098, 0]
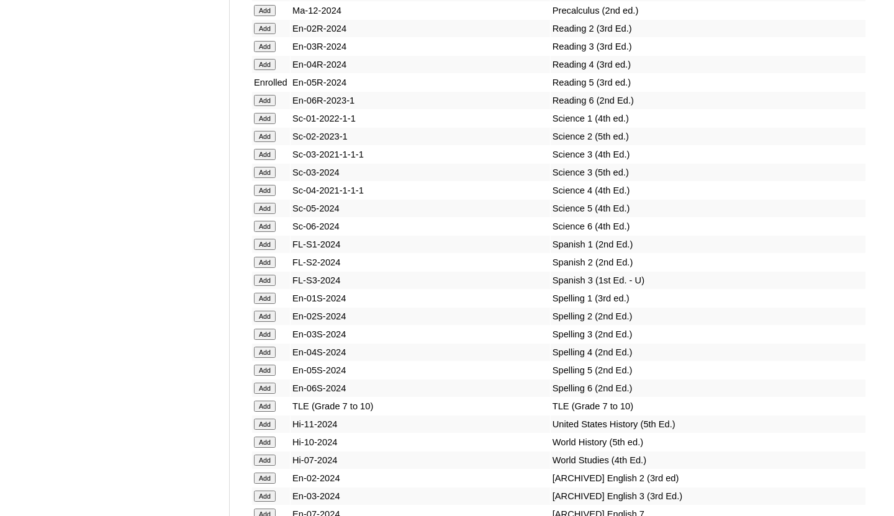
click at [268, 214] on input "Add" at bounding box center [265, 208] width 22 height 11
click at [267, 214] on input "Add" at bounding box center [265, 208] width 22 height 11
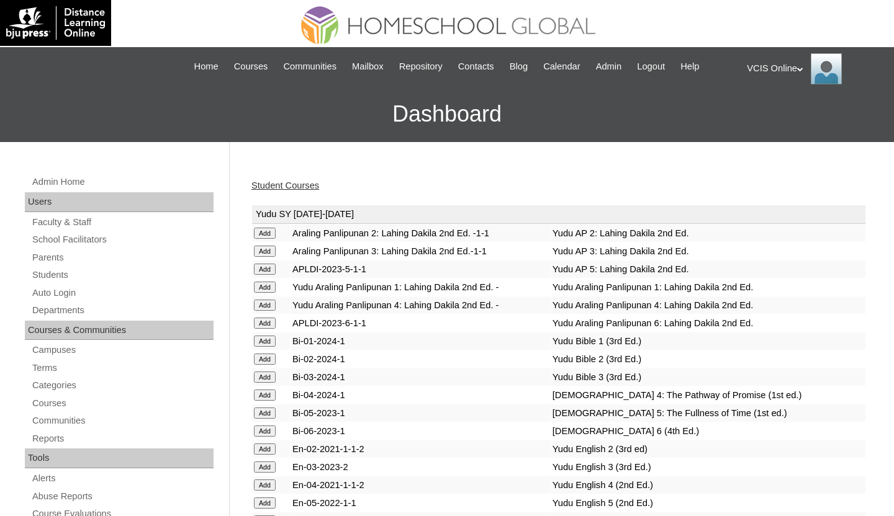
click at [534, 182] on div "Student Courses" at bounding box center [558, 185] width 614 height 13
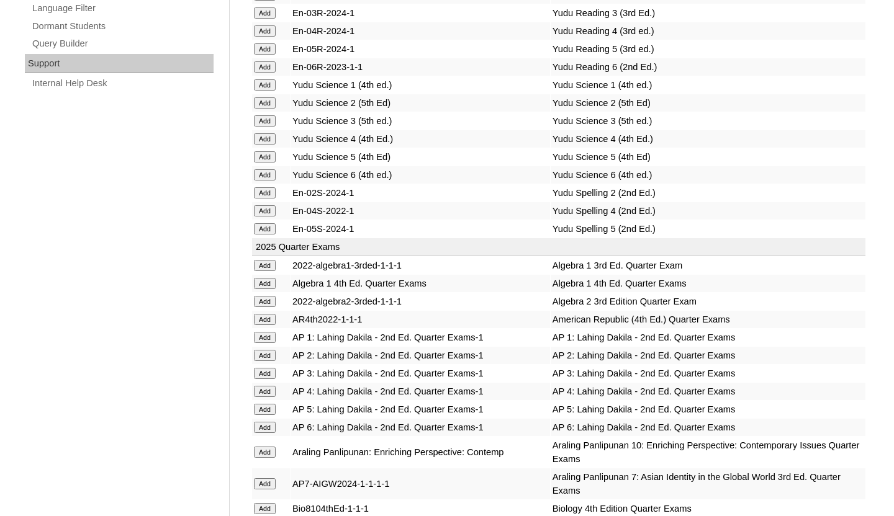
scroll to position [5258, 0]
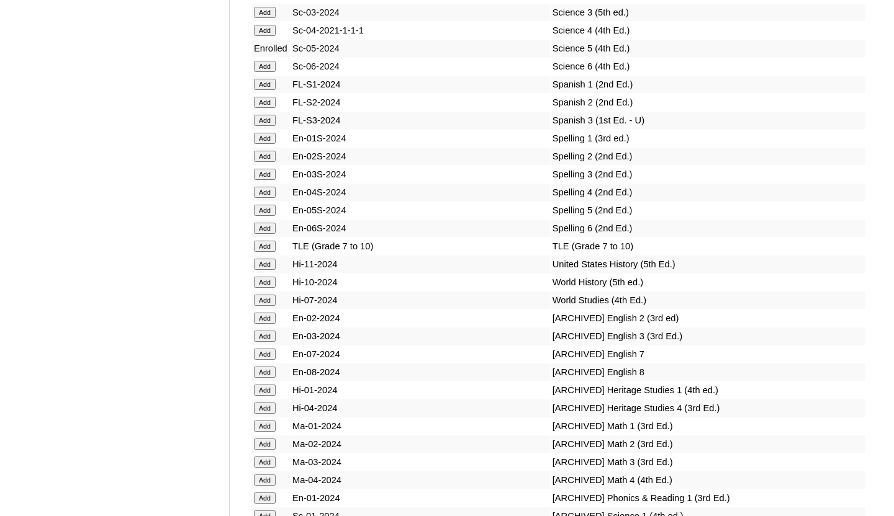
click at [258, 216] on input "Add" at bounding box center [265, 210] width 22 height 11
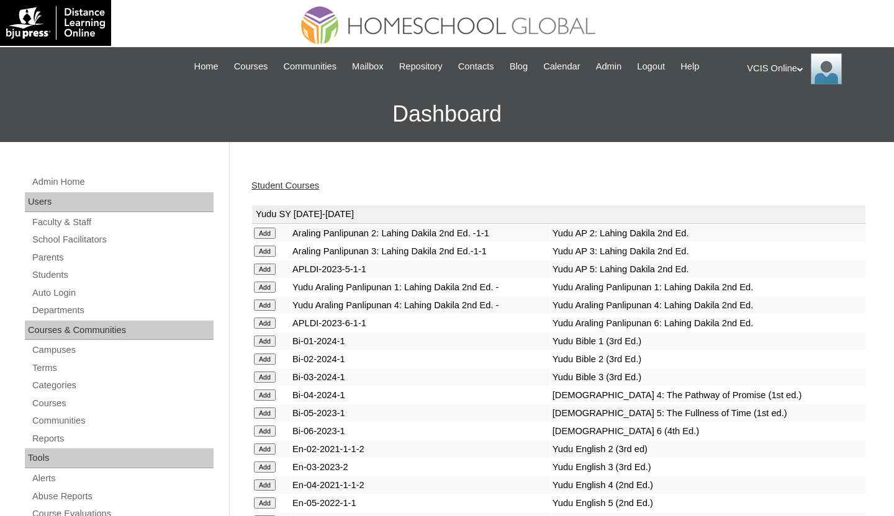
click at [266, 187] on link "Student Courses" at bounding box center [285, 186] width 68 height 10
